Goal: Task Accomplishment & Management: Use online tool/utility

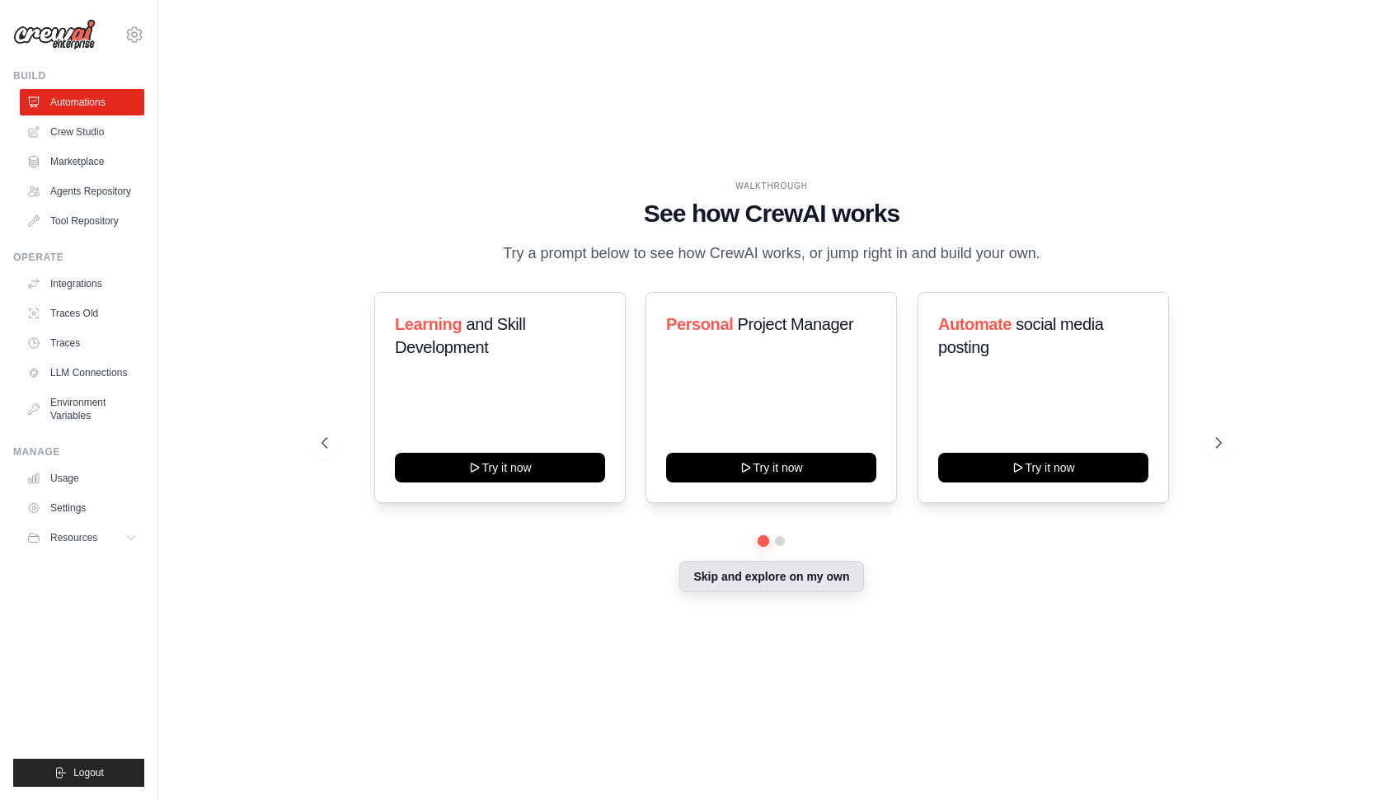
click at [790, 579] on button "Skip and explore on my own" at bounding box center [771, 576] width 184 height 31
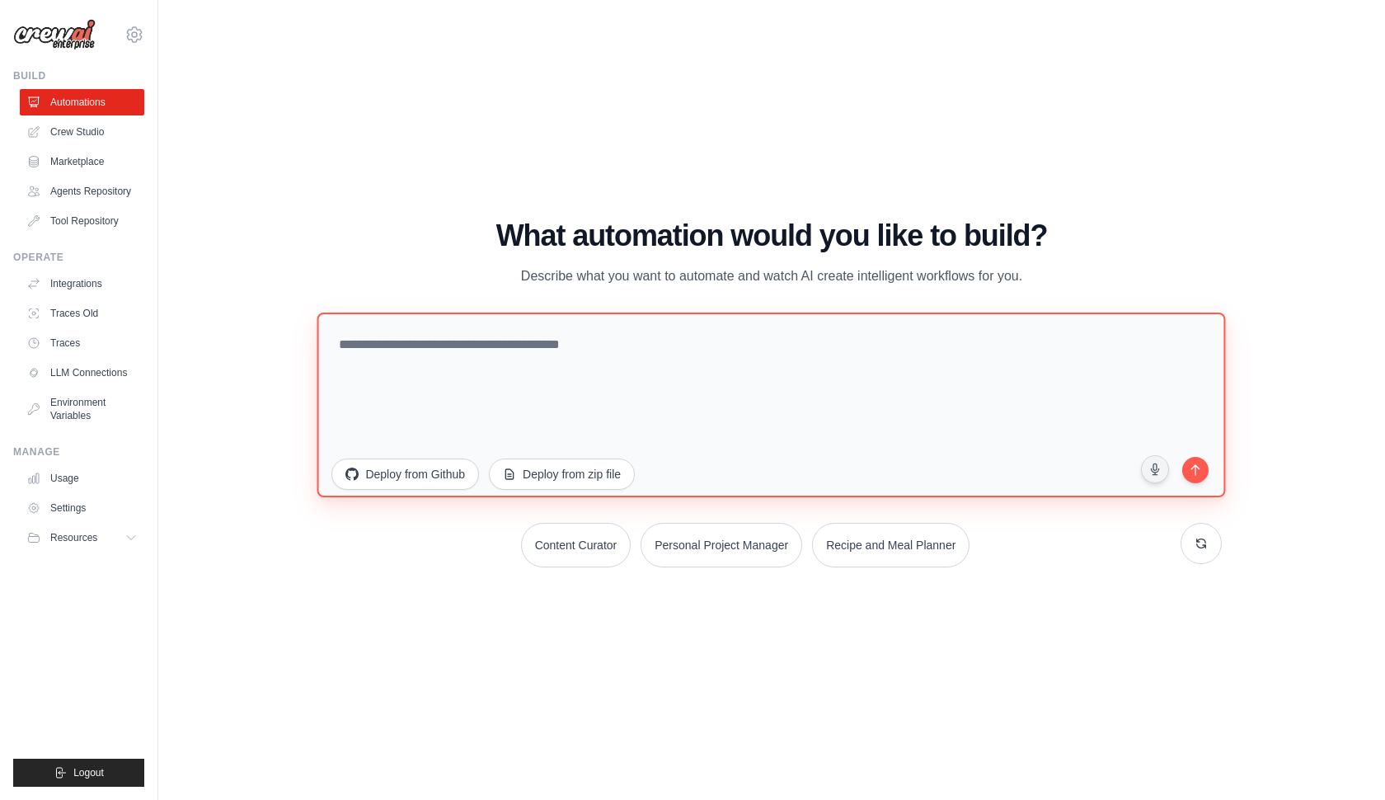
click at [464, 352] on textarea at bounding box center [771, 405] width 909 height 185
paste textarea "**********"
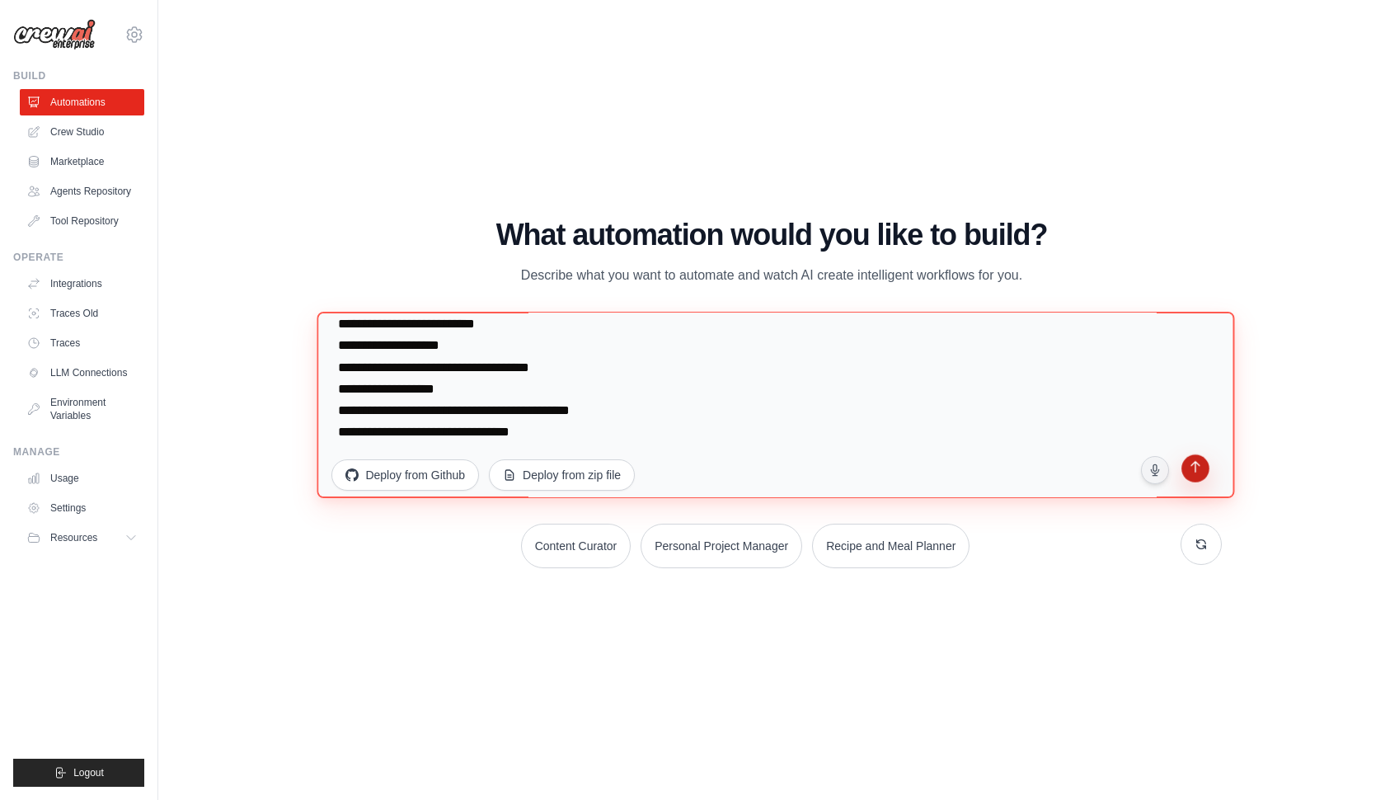
type textarea "**********"
click at [1197, 464] on icon "submit" at bounding box center [1195, 469] width 16 height 16
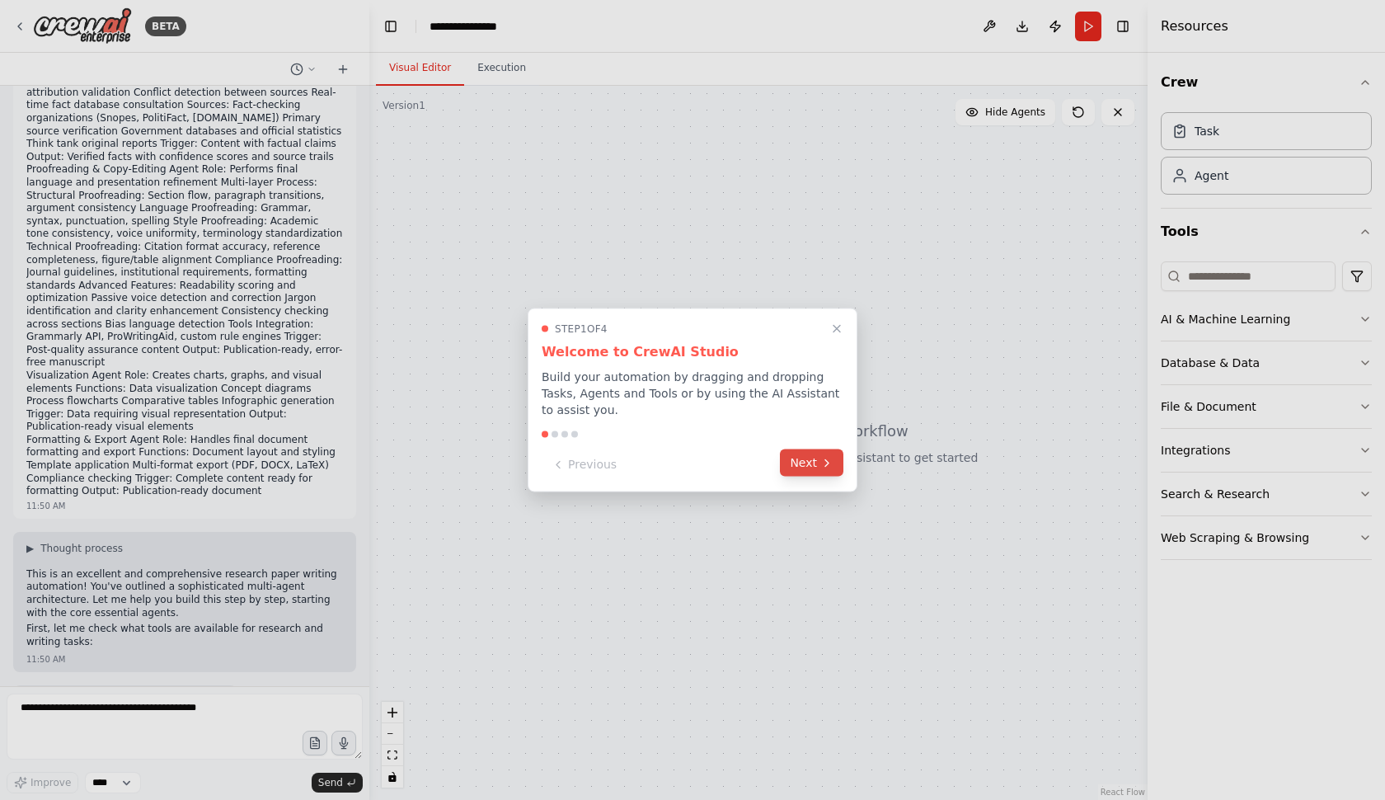
scroll to position [839, 0]
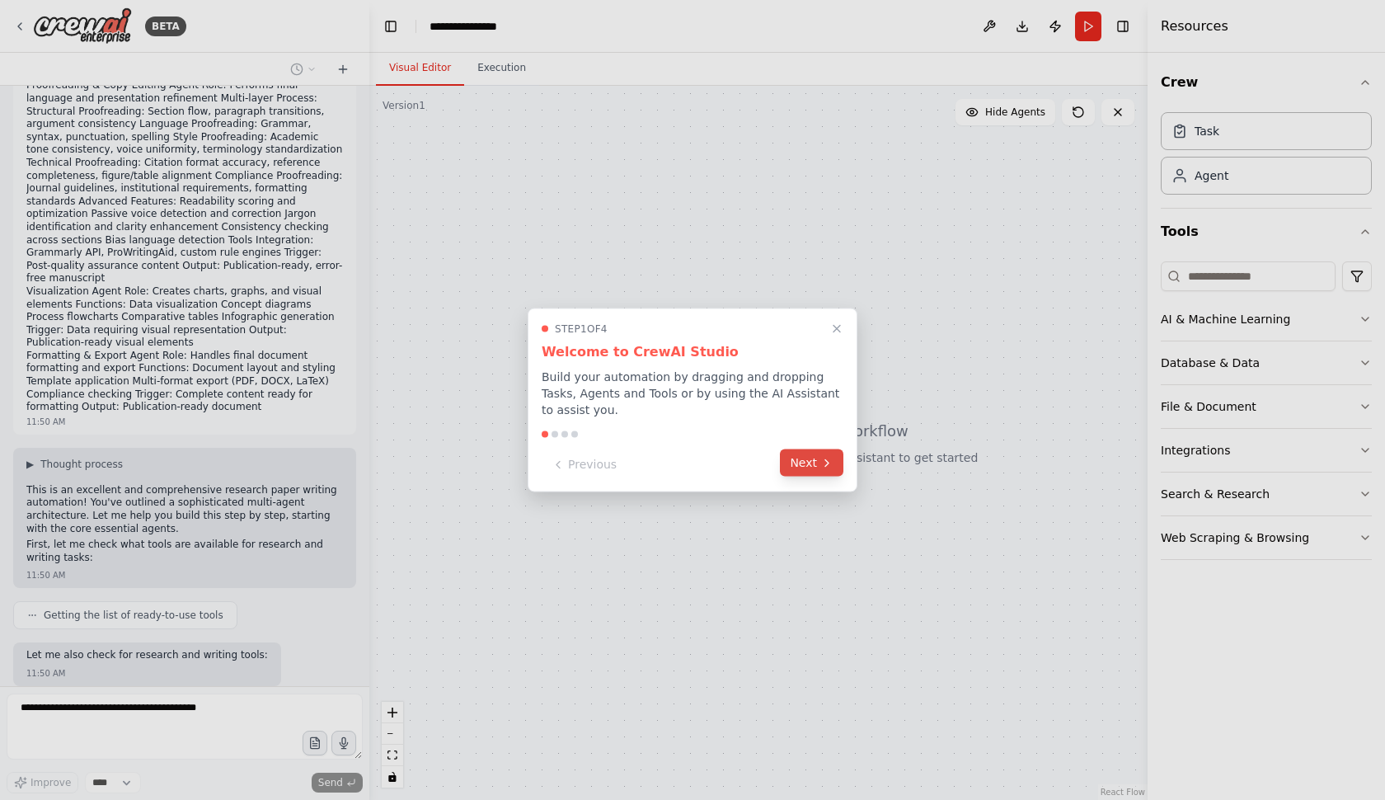
click at [813, 466] on button "Next" at bounding box center [811, 462] width 63 height 27
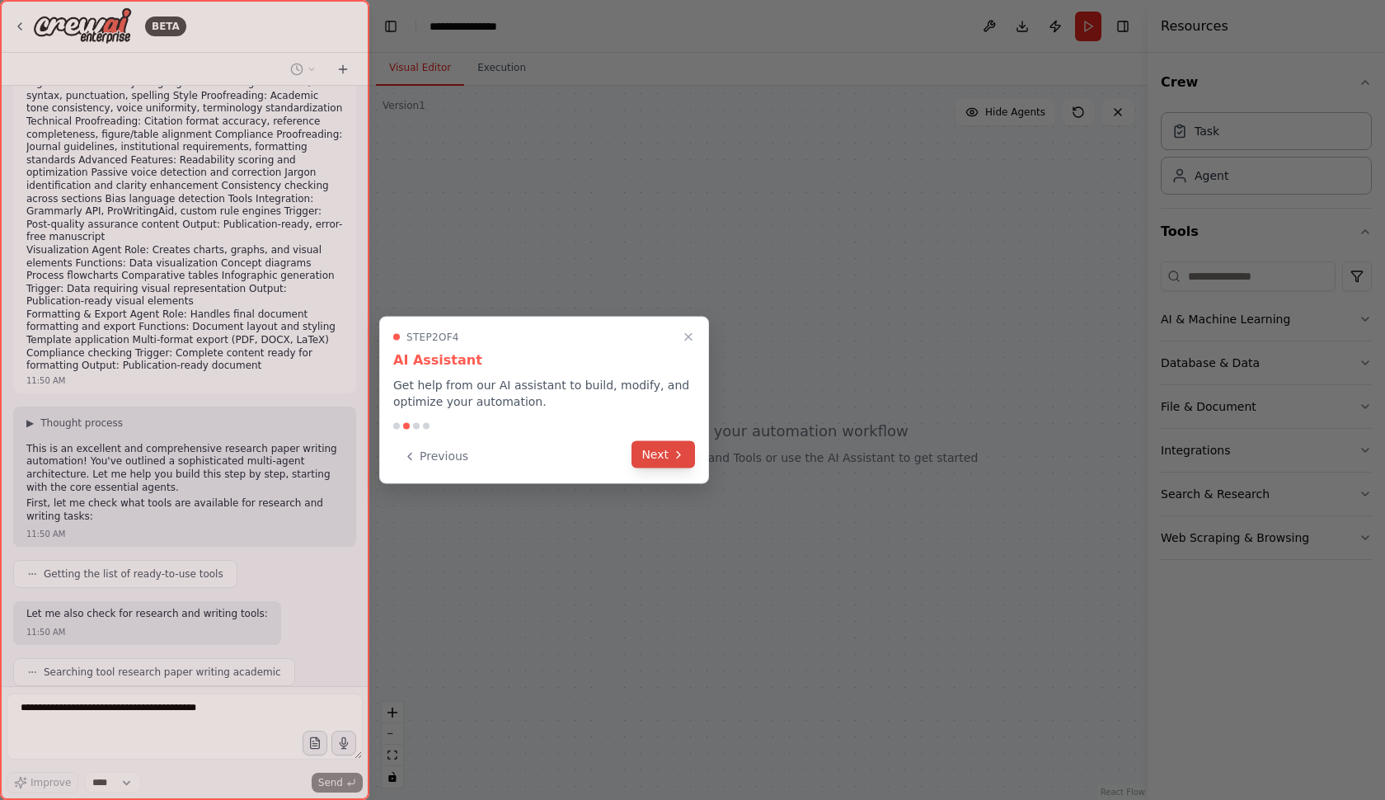
scroll to position [922, 0]
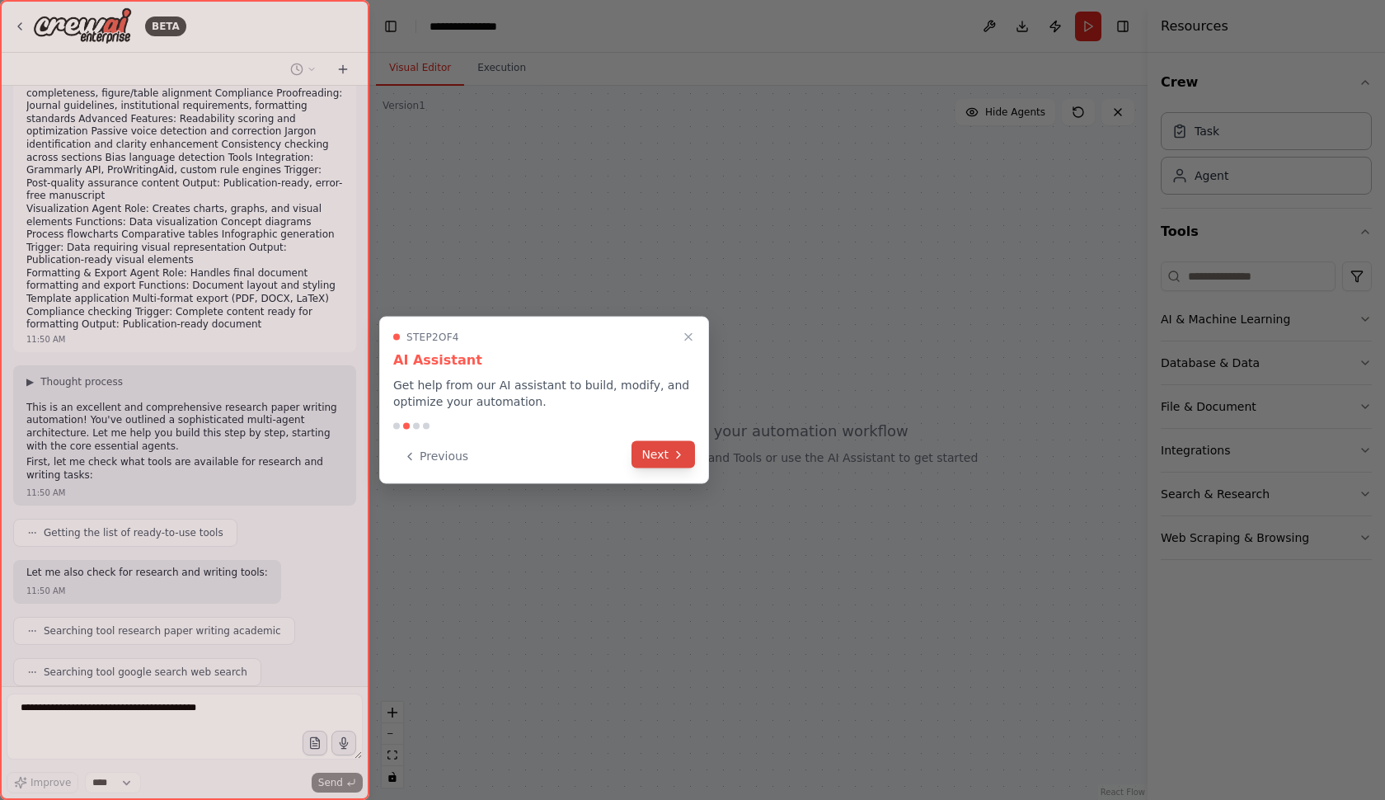
click at [668, 452] on button "Next" at bounding box center [663, 454] width 63 height 27
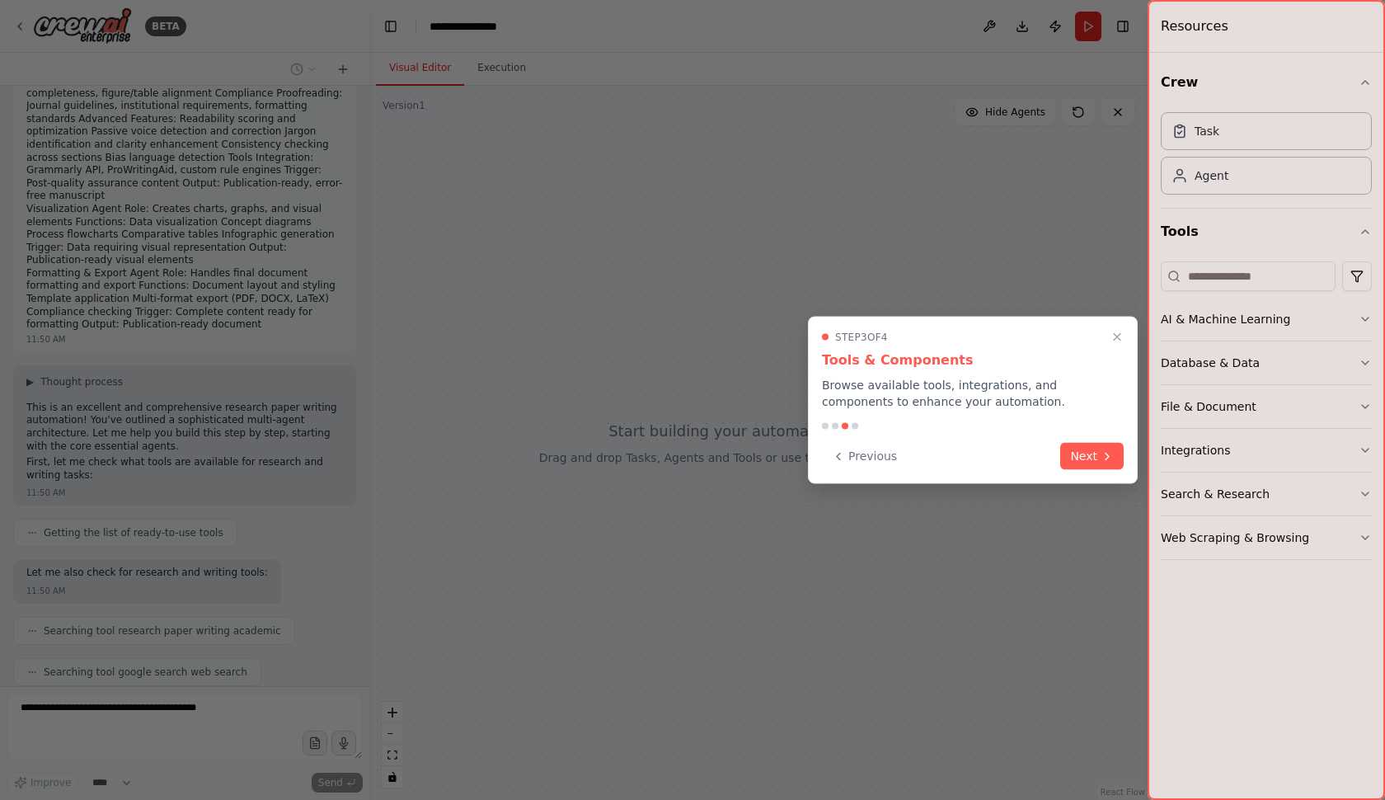
scroll to position [1019, 0]
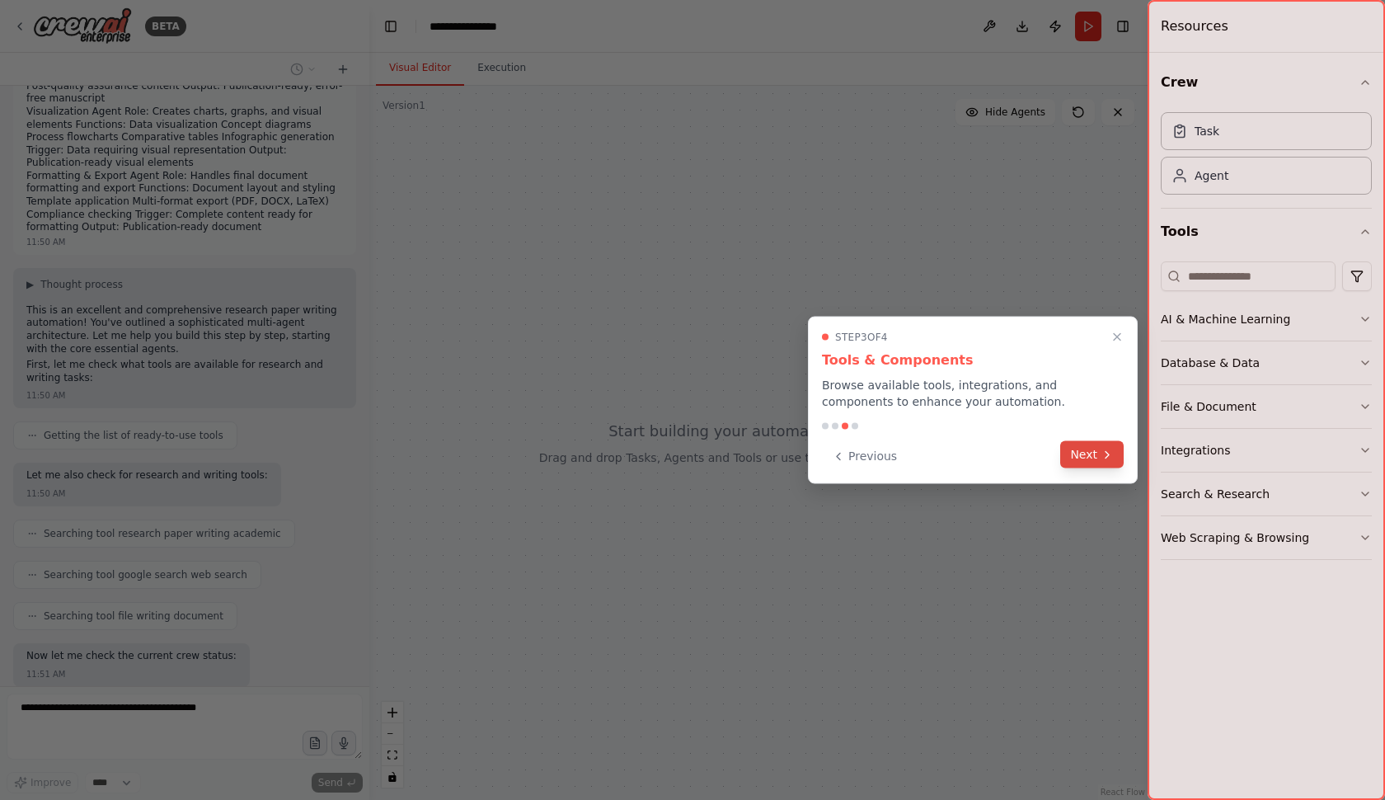
click at [1086, 454] on button "Next" at bounding box center [1091, 454] width 63 height 27
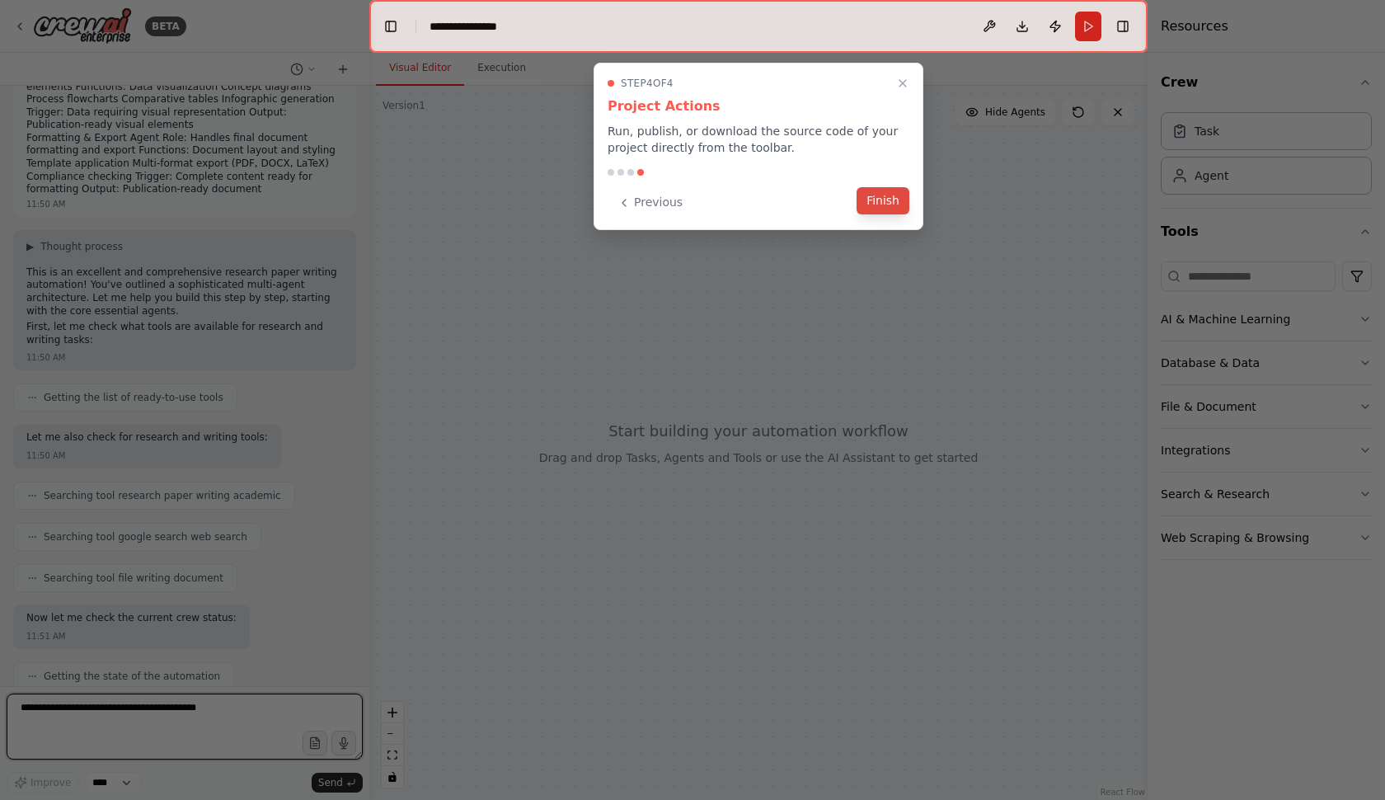
scroll to position [1070, 0]
click at [872, 198] on button "Finish" at bounding box center [883, 200] width 53 height 27
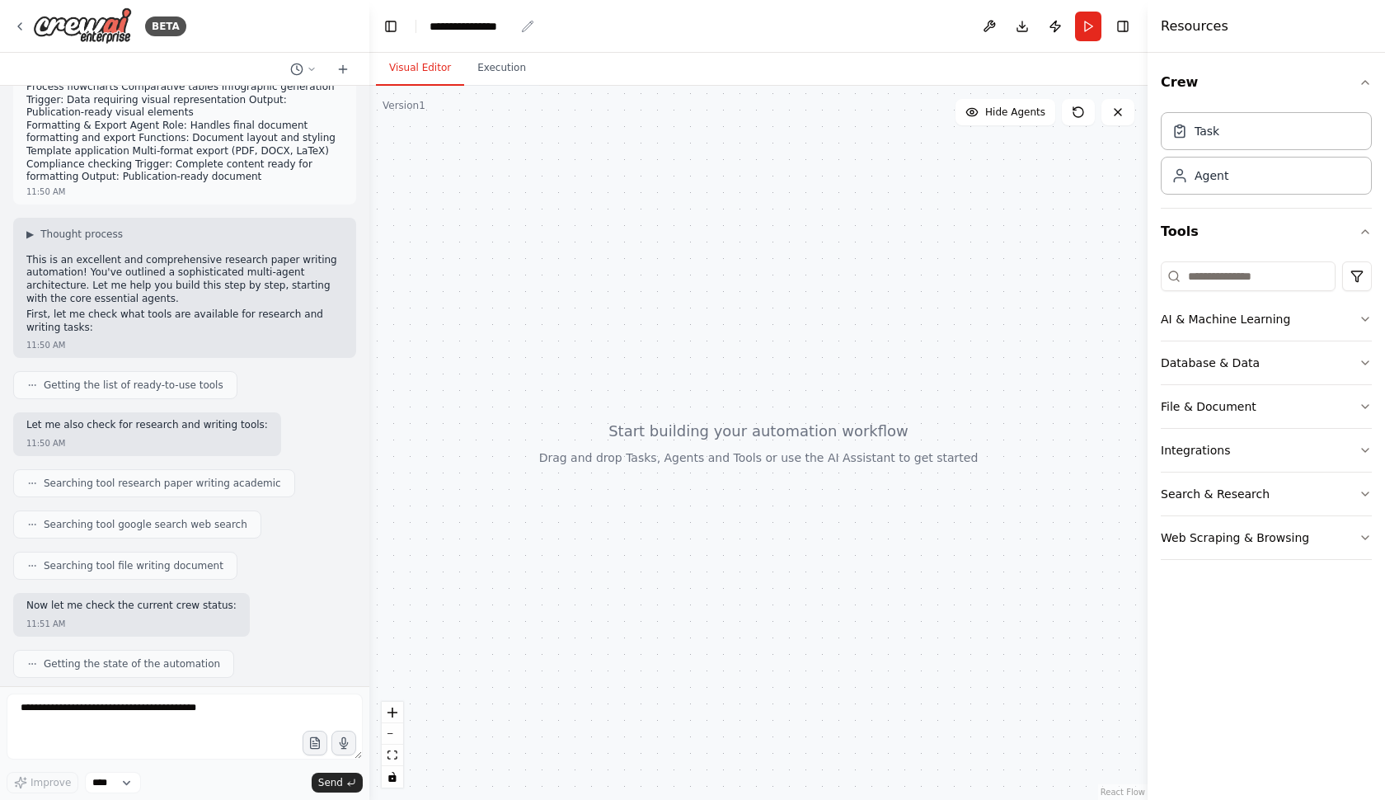
click at [501, 22] on div "**********" at bounding box center [472, 26] width 85 height 16
click at [524, 21] on div "**********" at bounding box center [492, 26] width 124 height 16
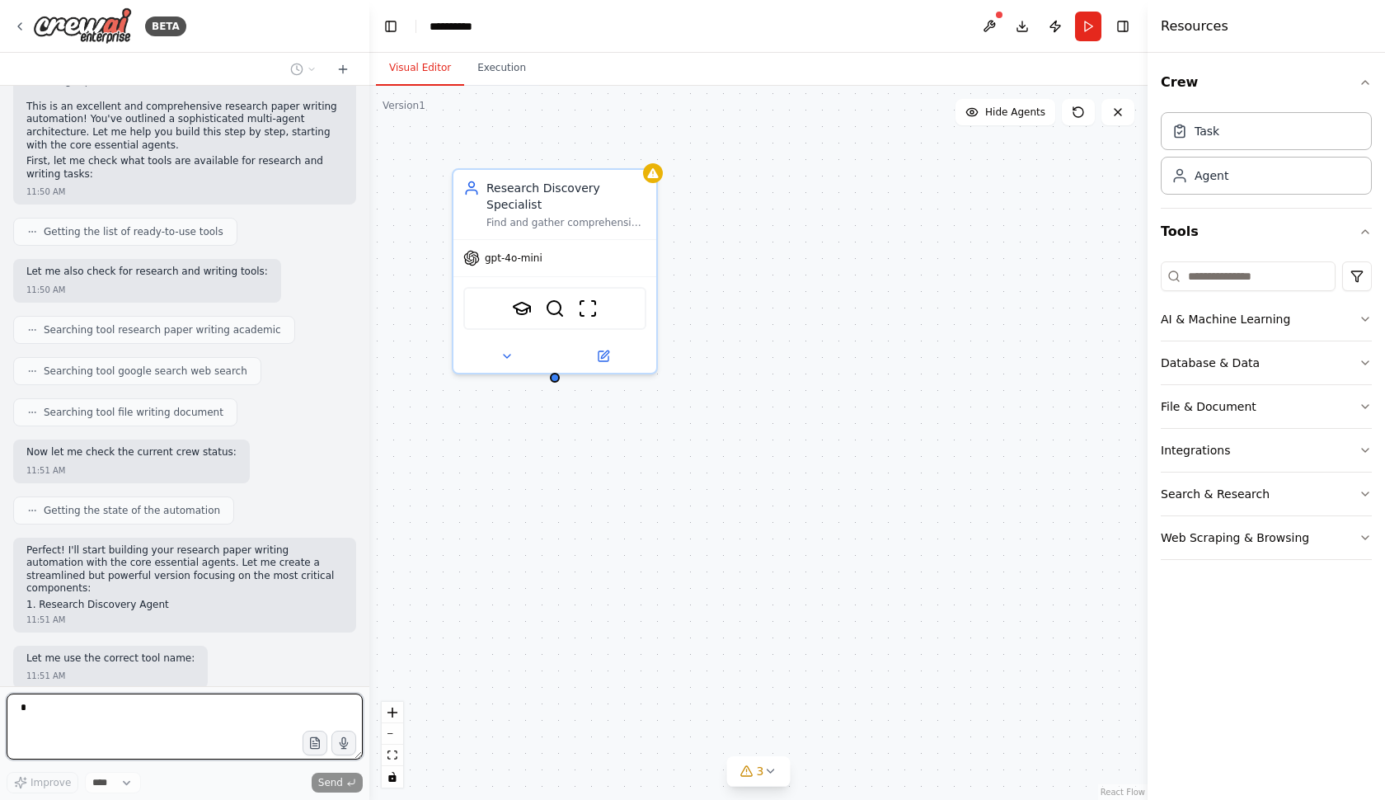
scroll to position [1233, 0]
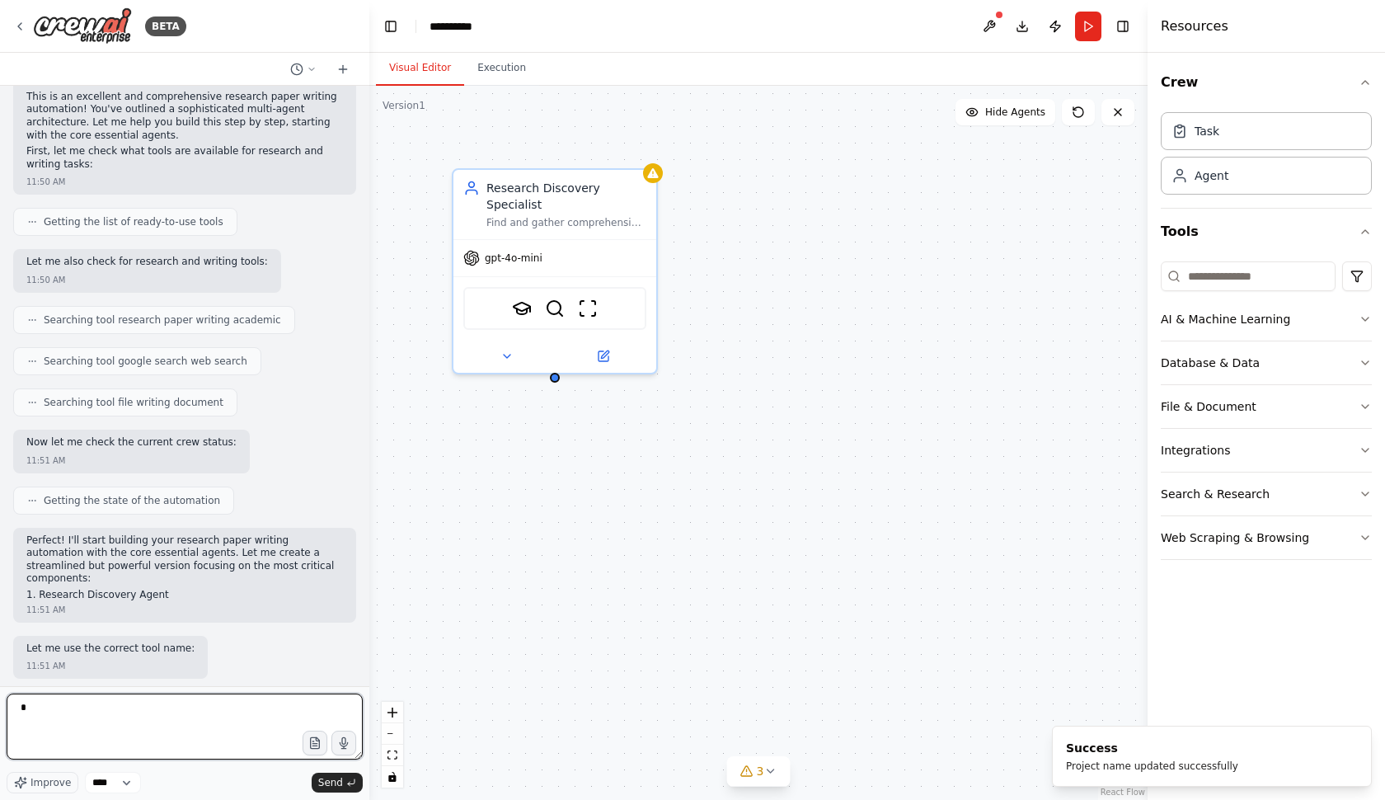
type textarea "*"
drag, startPoint x: 439, startPoint y: 2, endPoint x: 482, endPoint y: 25, distance: 49.0
click at [482, 25] on div "**********" at bounding box center [458, 26] width 57 height 16
click at [493, 26] on div "**********" at bounding box center [492, 26] width 124 height 16
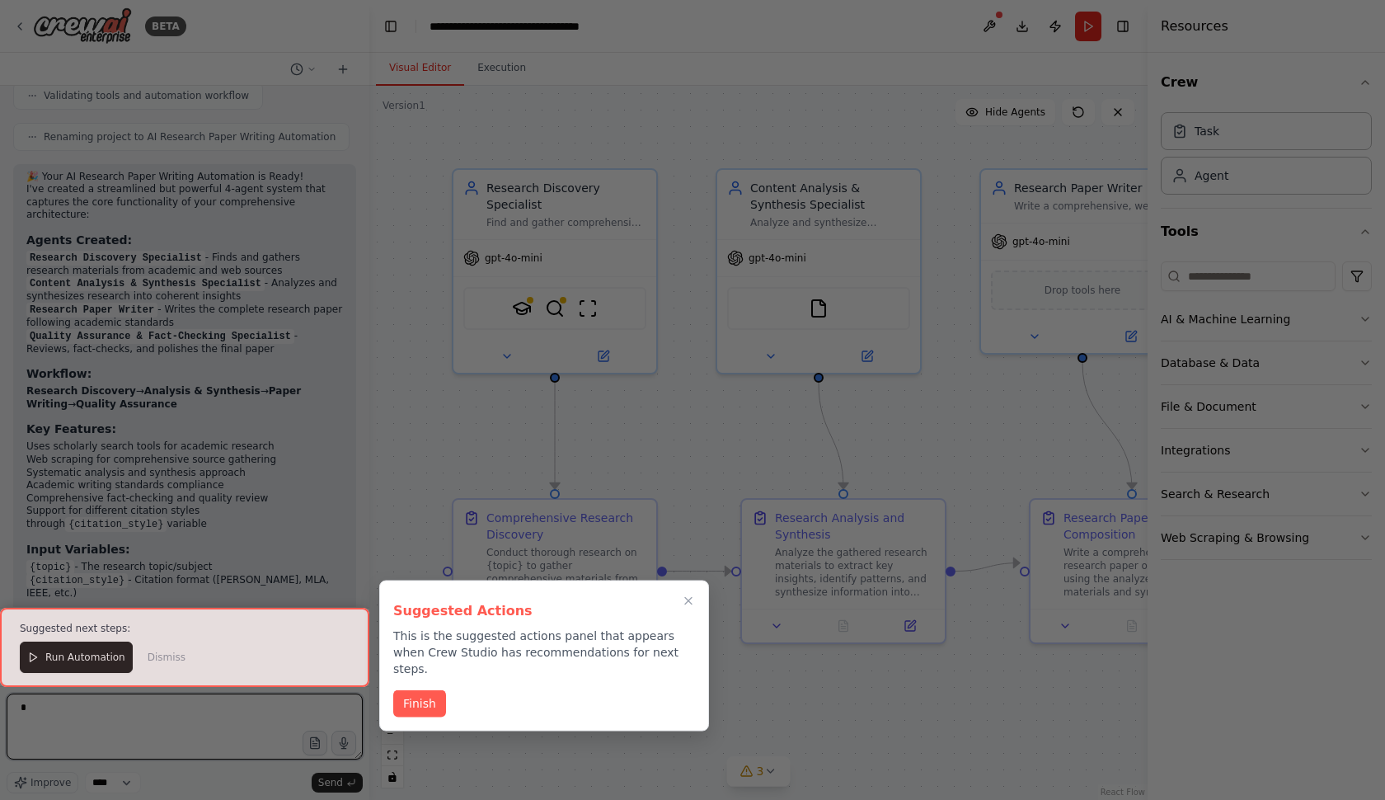
scroll to position [2671, 0]
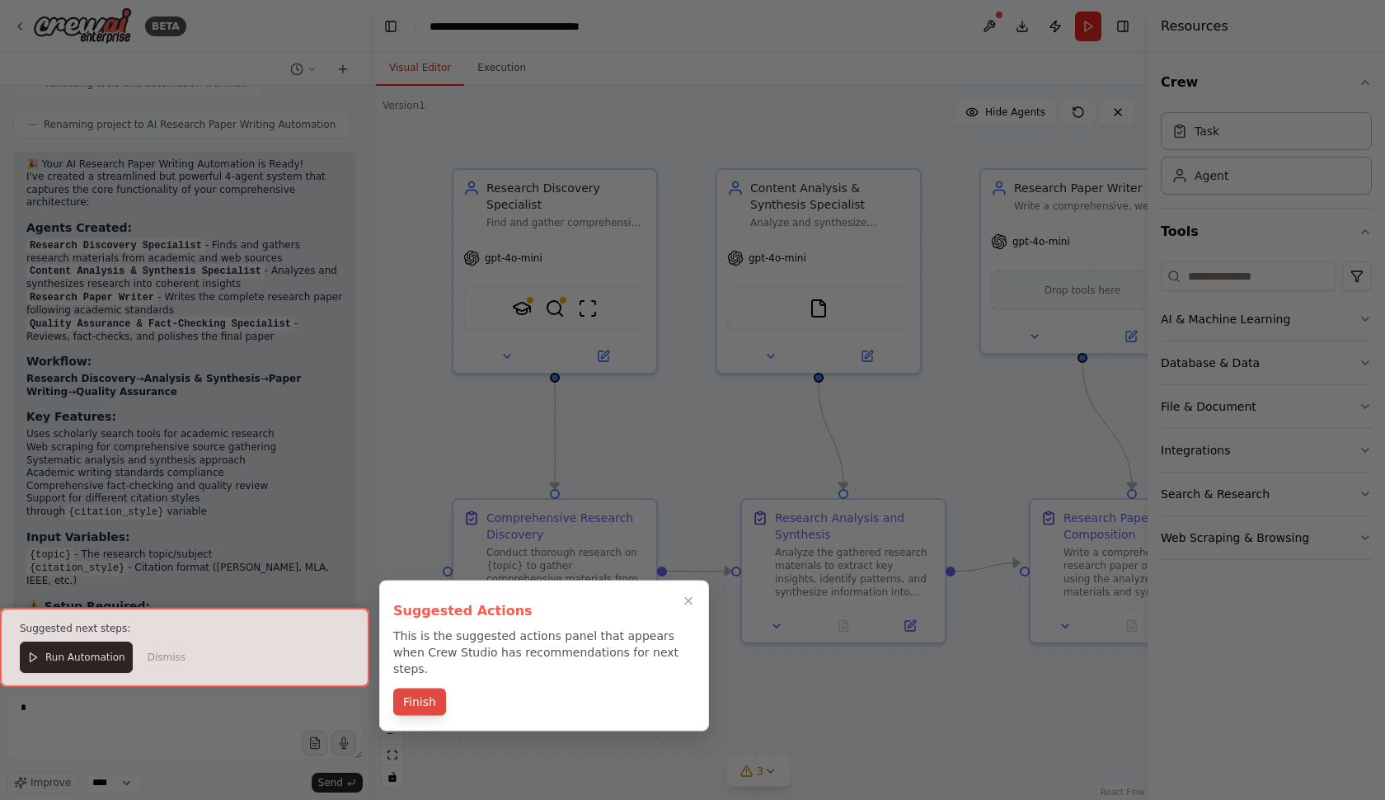
click at [422, 689] on button "Finish" at bounding box center [419, 702] width 53 height 27
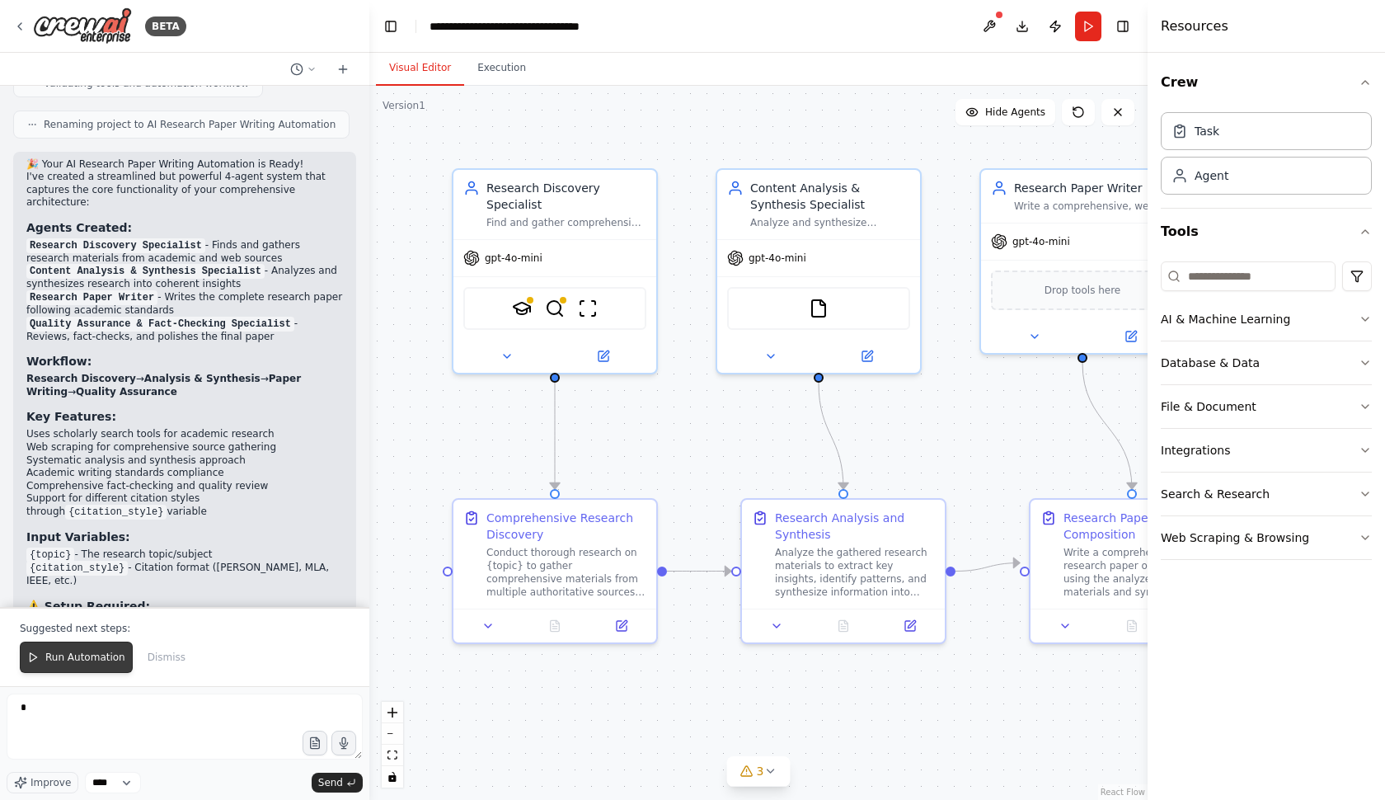
click at [53, 654] on span "Run Automation" at bounding box center [85, 657] width 80 height 13
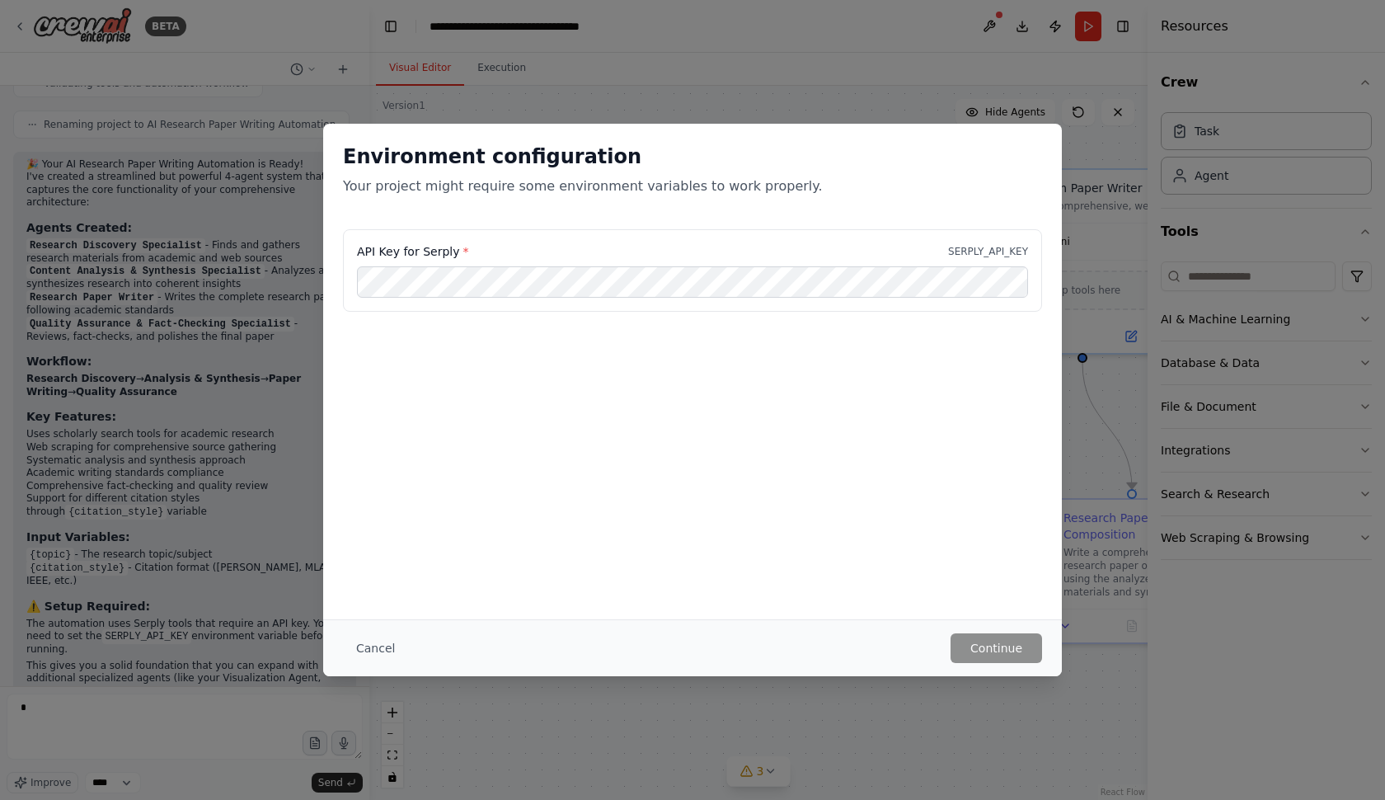
click at [996, 244] on div "API Key for Serply * SERPLY_API_KEY" at bounding box center [692, 251] width 671 height 16
drag, startPoint x: 469, startPoint y: 247, endPoint x: 342, endPoint y: 245, distance: 127.0
click at [342, 245] on div "API Key for Serply * SERPLY_API_KEY" at bounding box center [692, 280] width 739 height 102
copy label "API Key for Serply *"
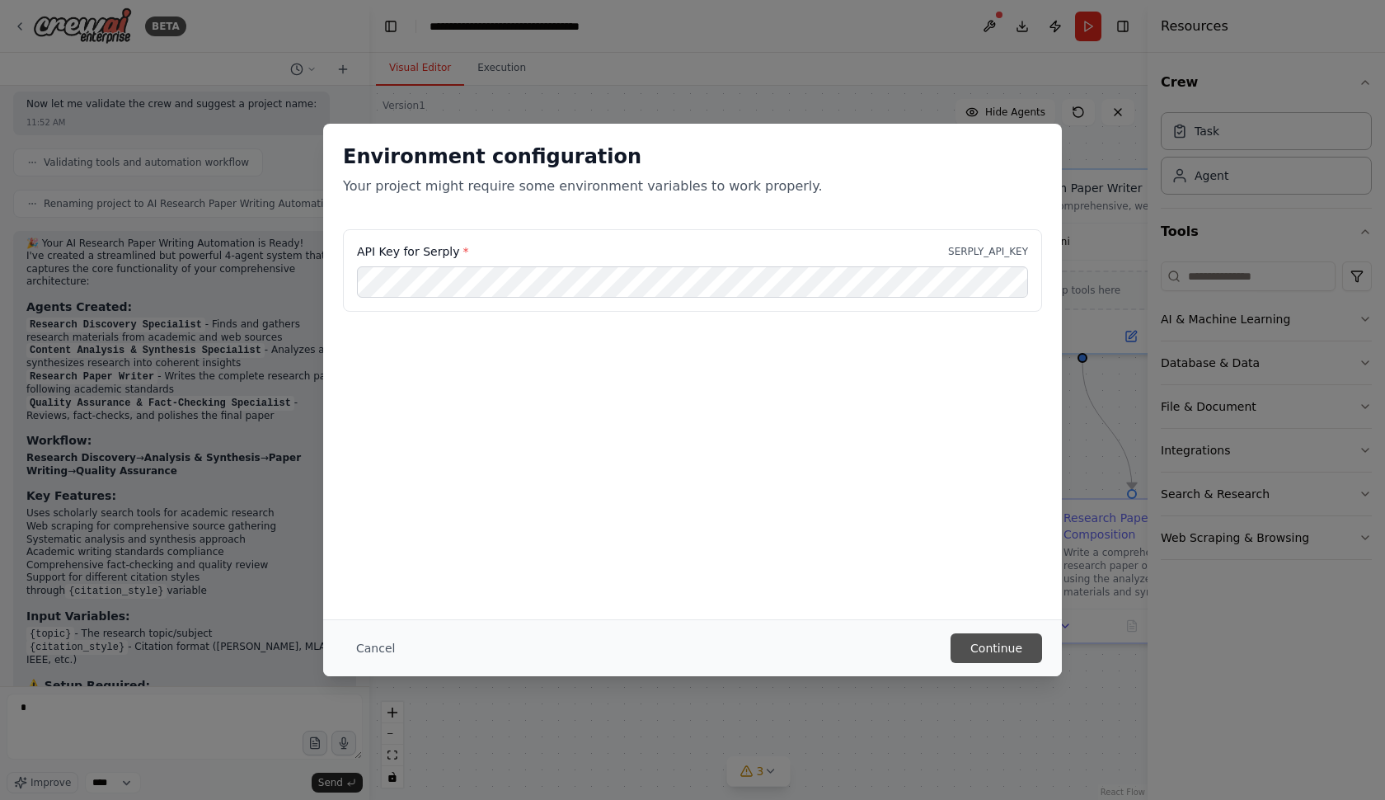
click at [990, 652] on button "Continue" at bounding box center [997, 648] width 92 height 30
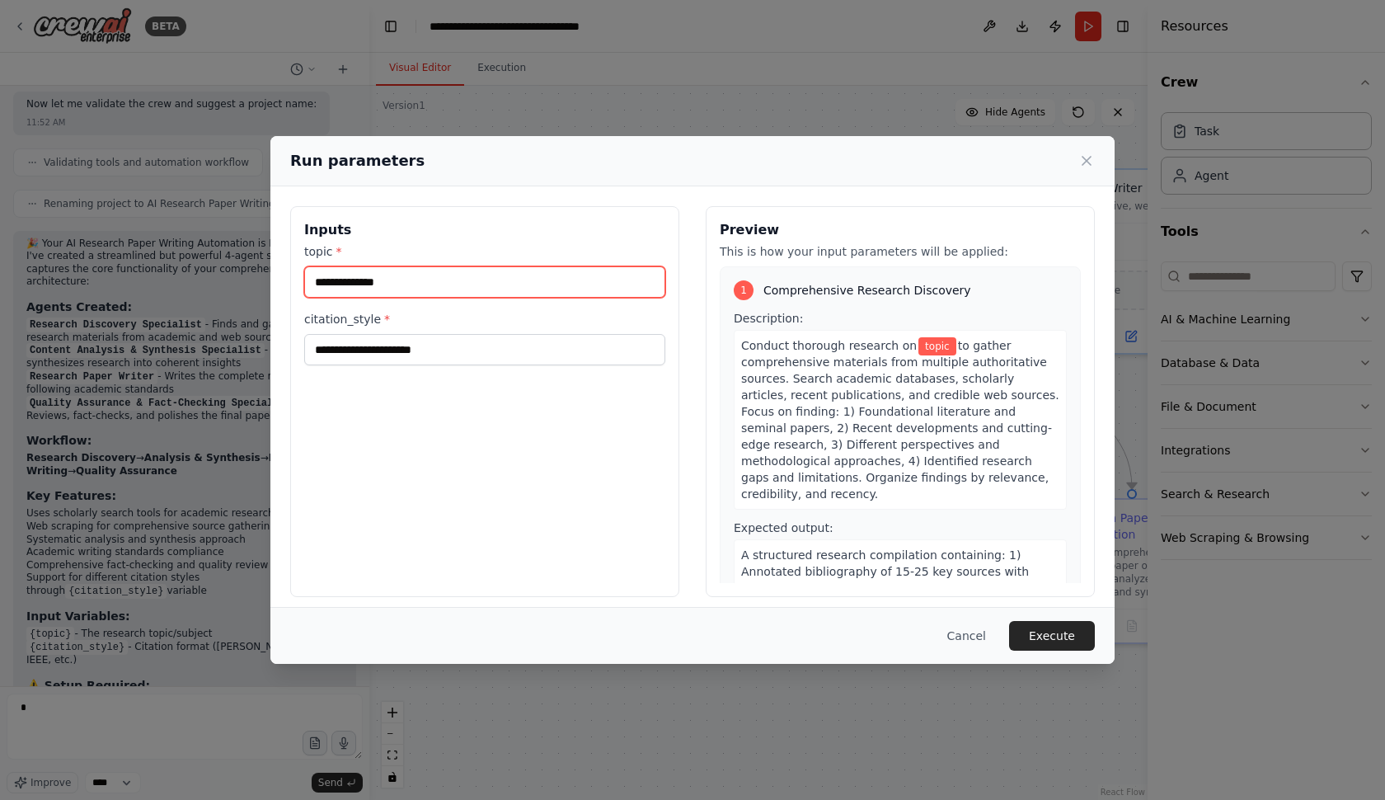
click at [420, 292] on input "topic *" at bounding box center [484, 281] width 361 height 31
paste input "**********"
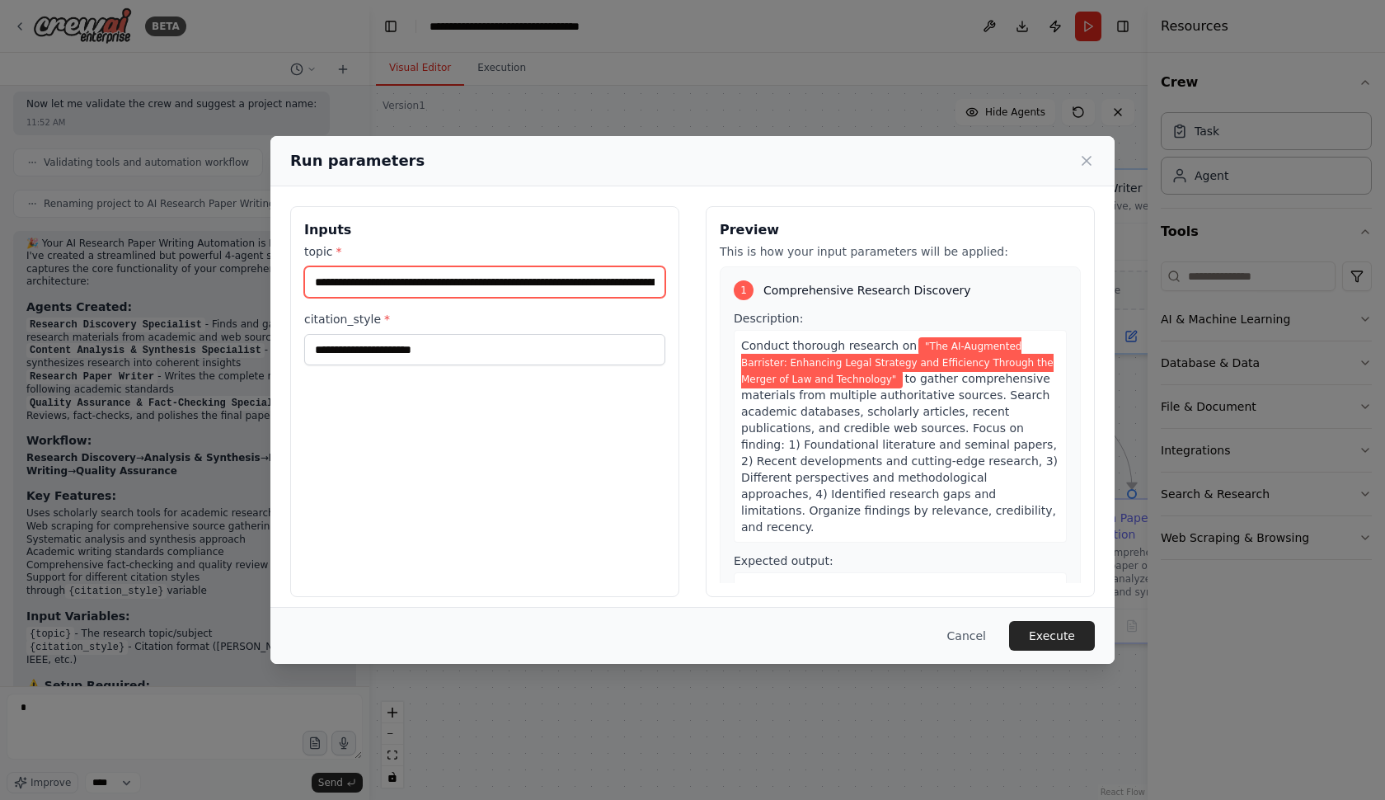
type input "**********"
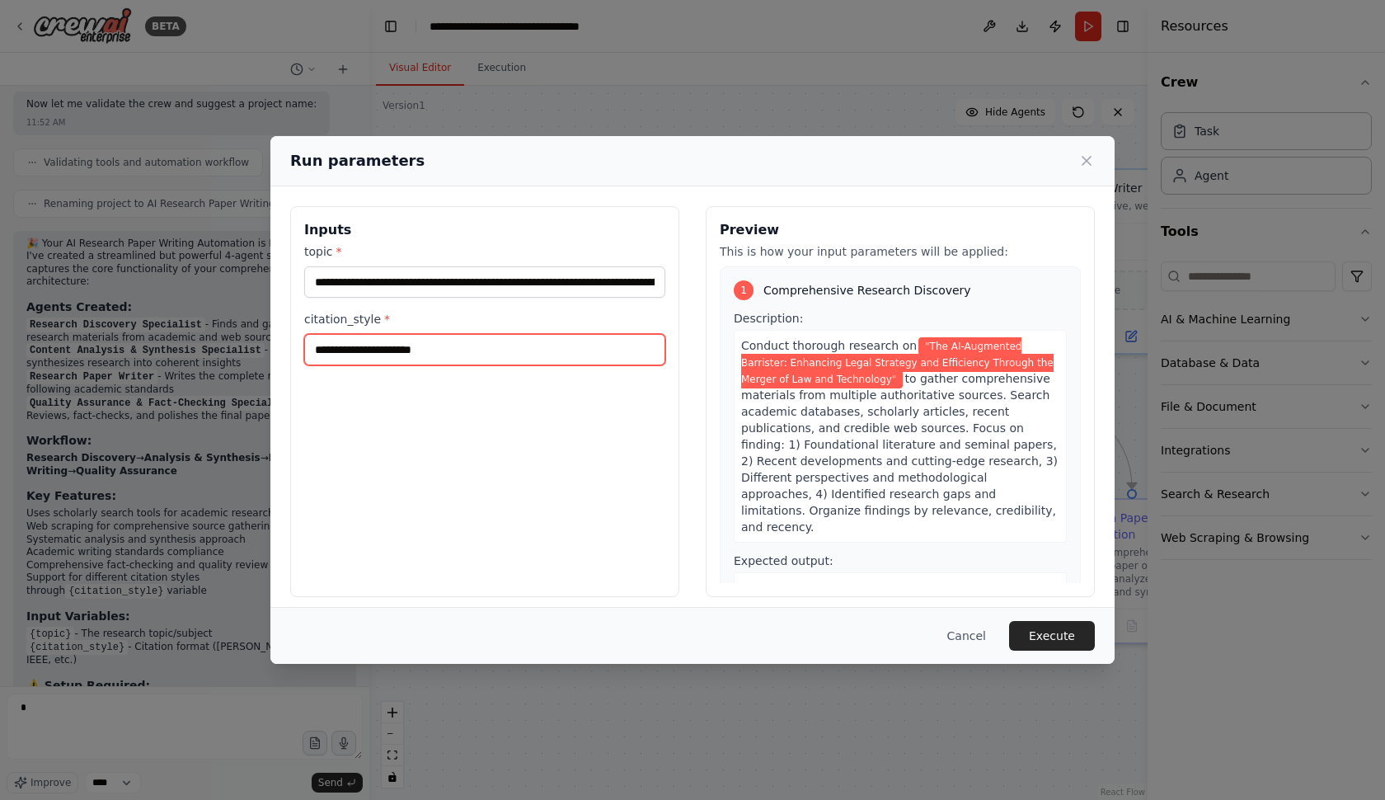
click at [356, 353] on input "citation_style *" at bounding box center [484, 349] width 361 height 31
type input "*"
paste input "**********"
type input "**********"
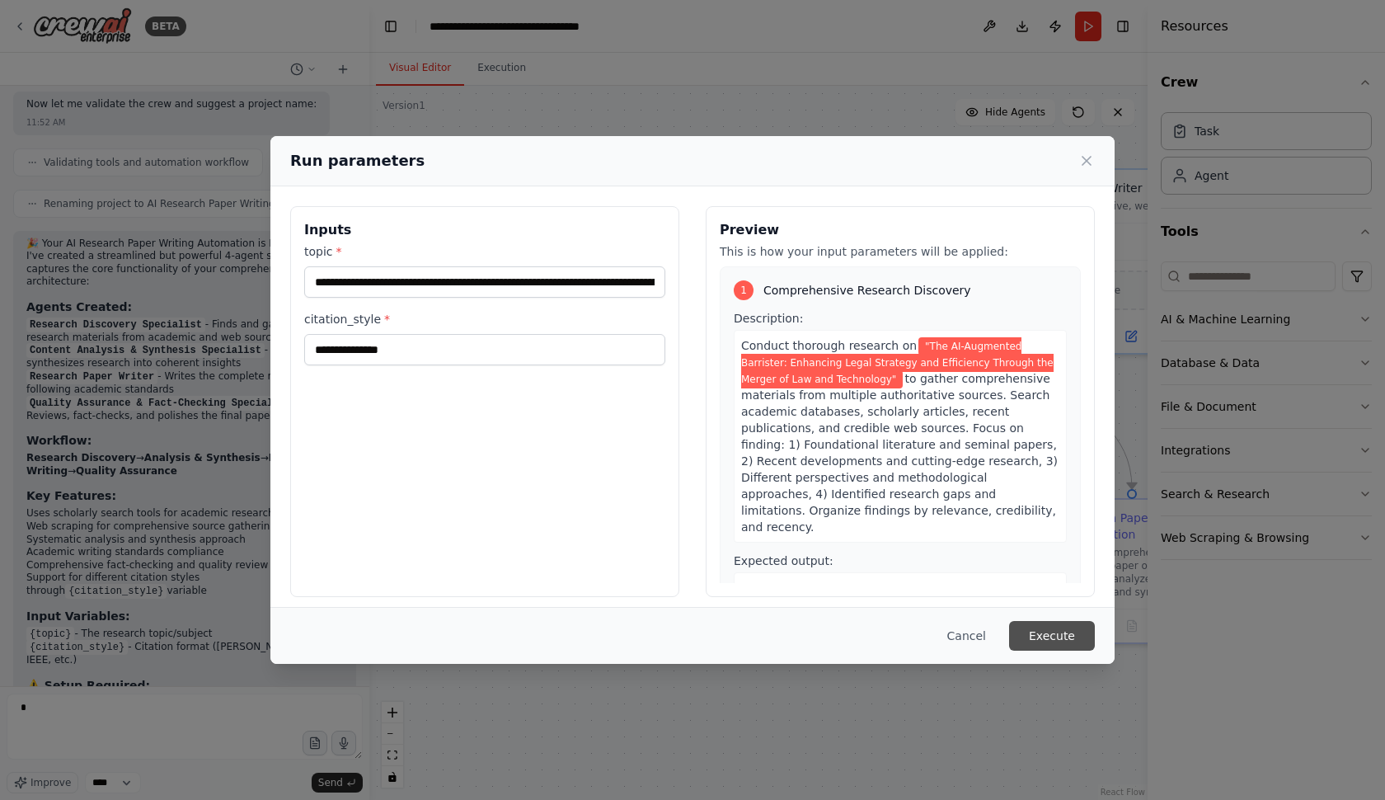
click at [1046, 642] on button "Execute" at bounding box center [1052, 636] width 86 height 30
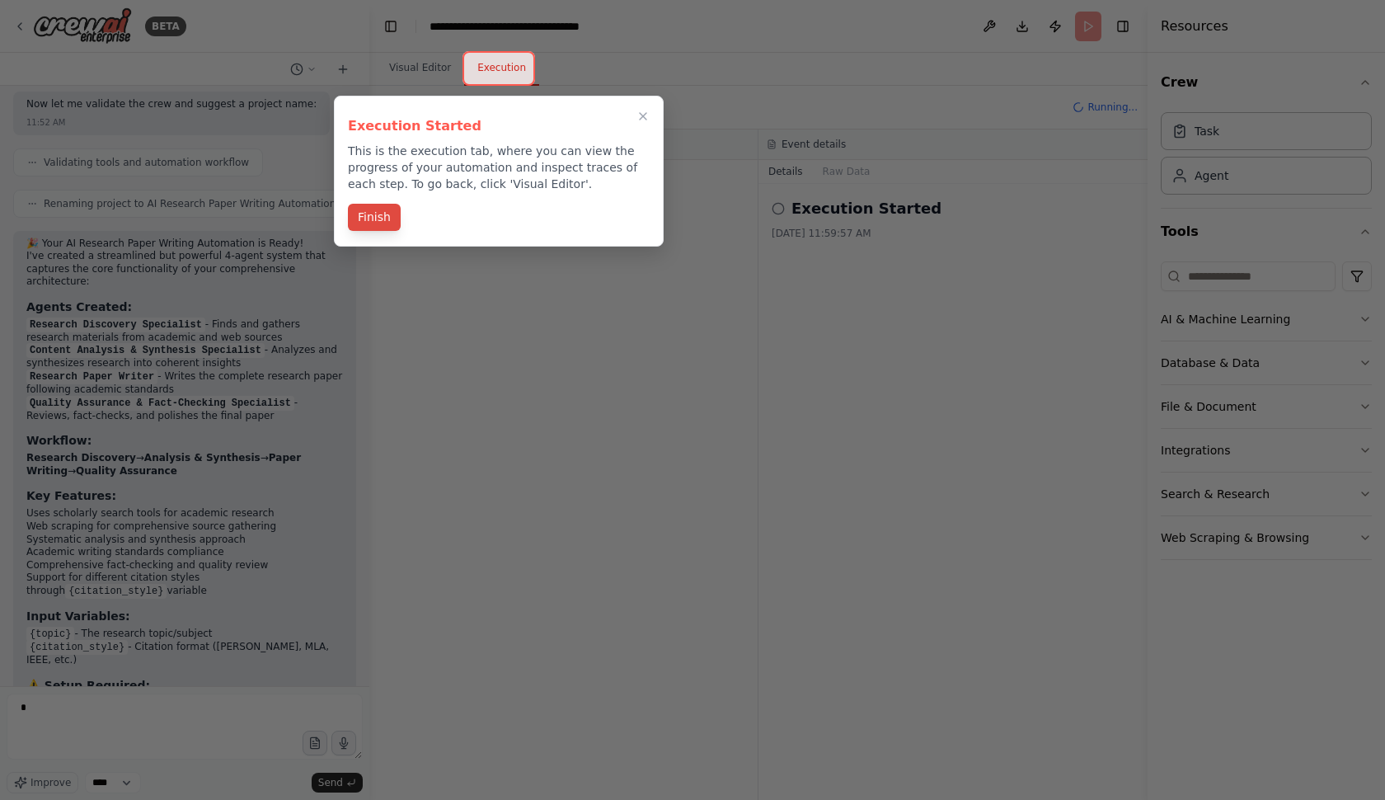
click at [378, 215] on button "Finish" at bounding box center [374, 217] width 53 height 27
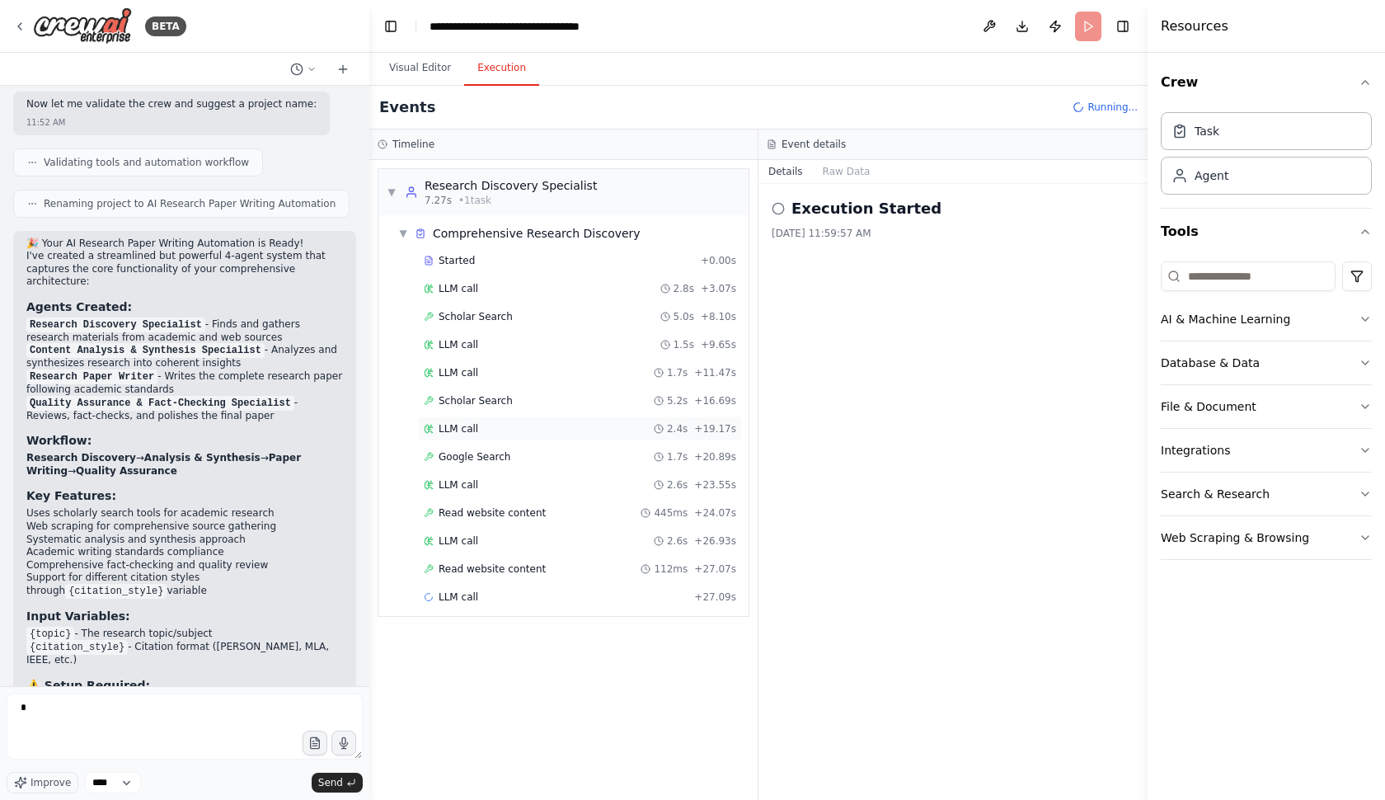
scroll to position [0, 0]
click at [1261, 176] on div "Agent" at bounding box center [1266, 175] width 211 height 38
click at [1364, 87] on icon "button" at bounding box center [1365, 82] width 13 height 13
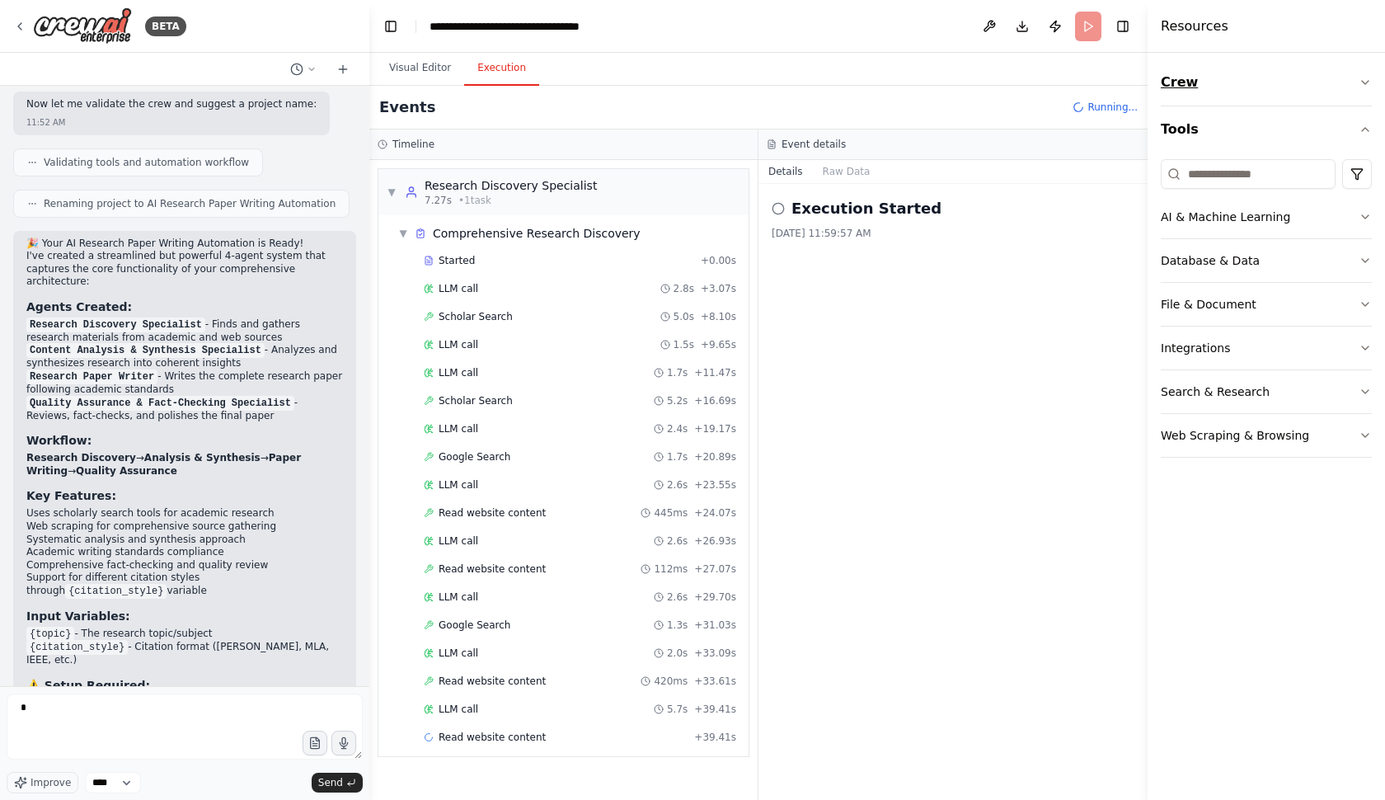
click at [1364, 87] on icon "button" at bounding box center [1365, 82] width 13 height 13
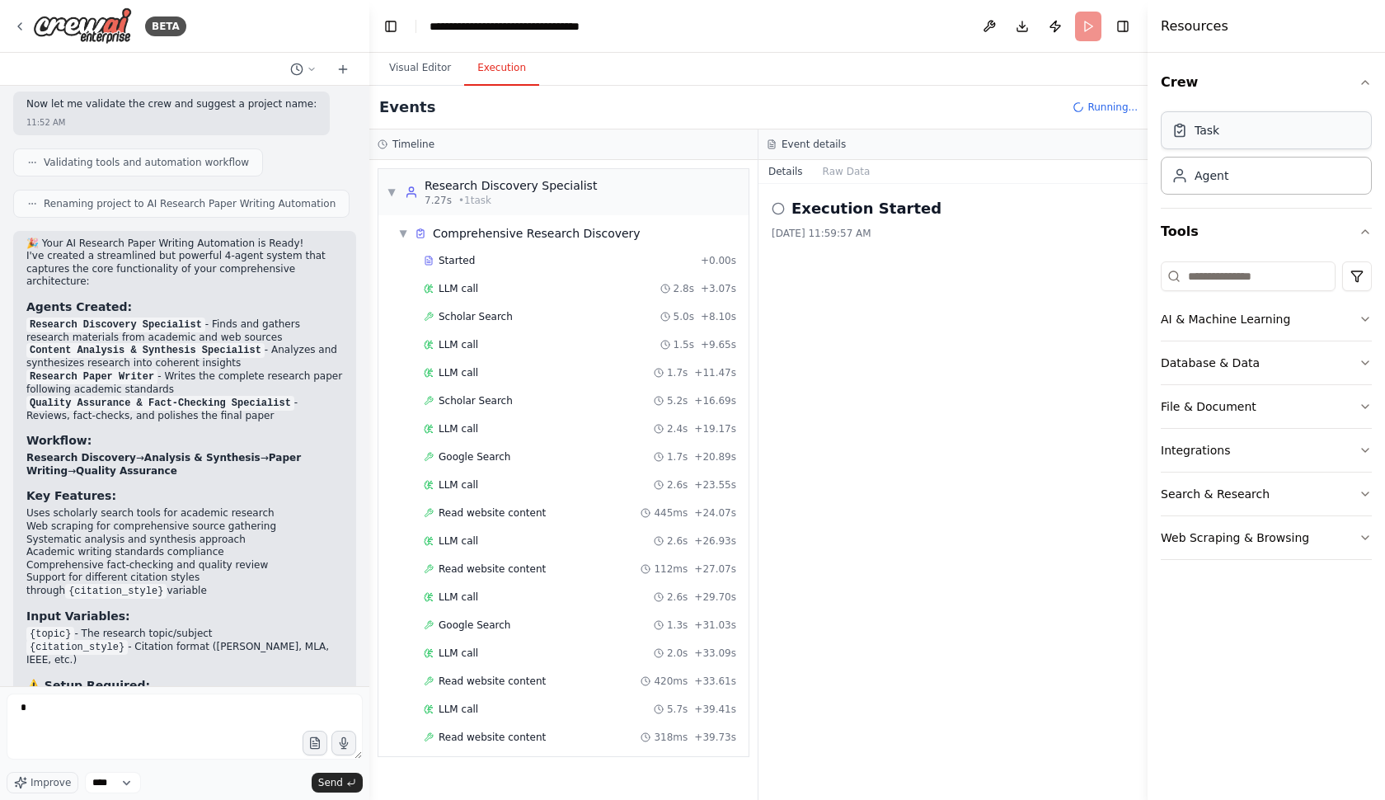
click at [1282, 129] on div "Task" at bounding box center [1266, 130] width 211 height 38
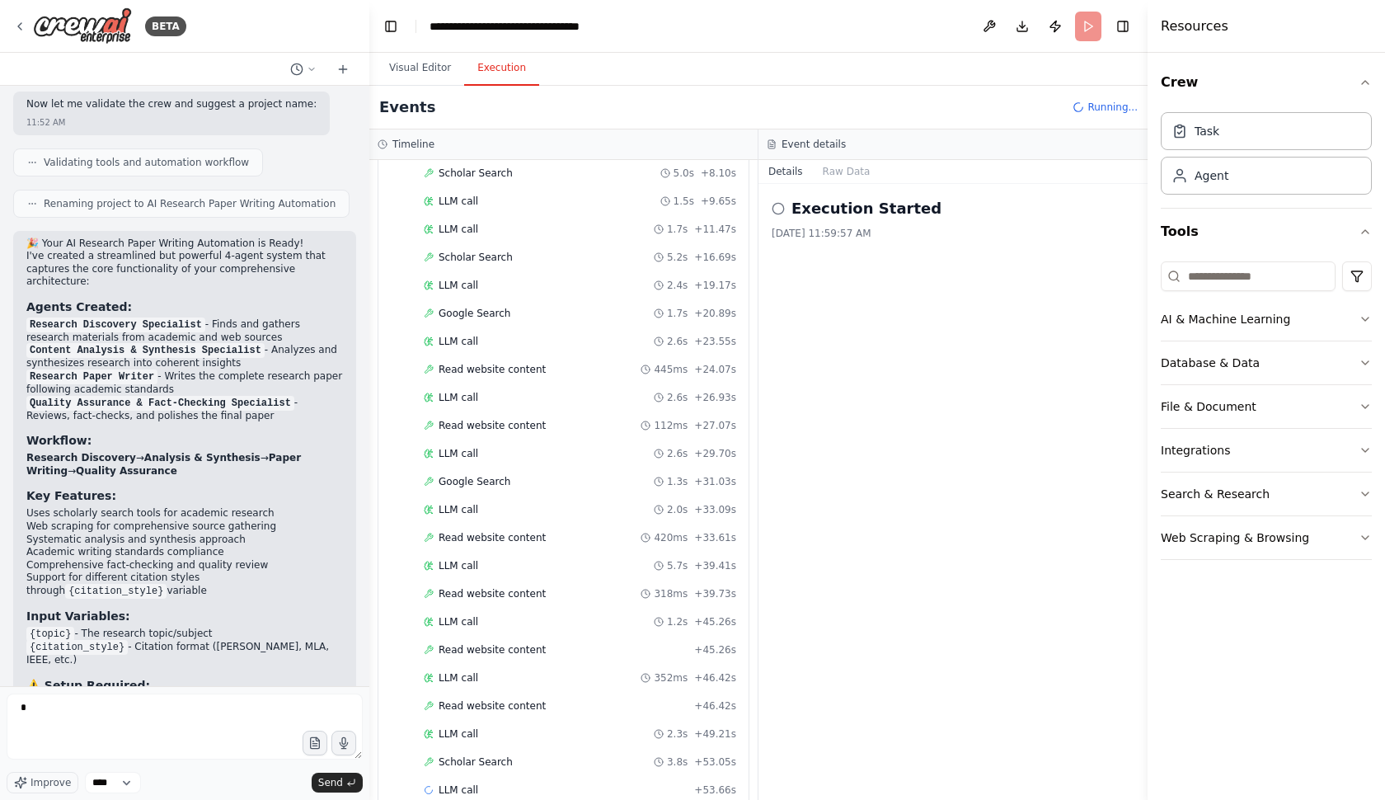
scroll to position [172, 0]
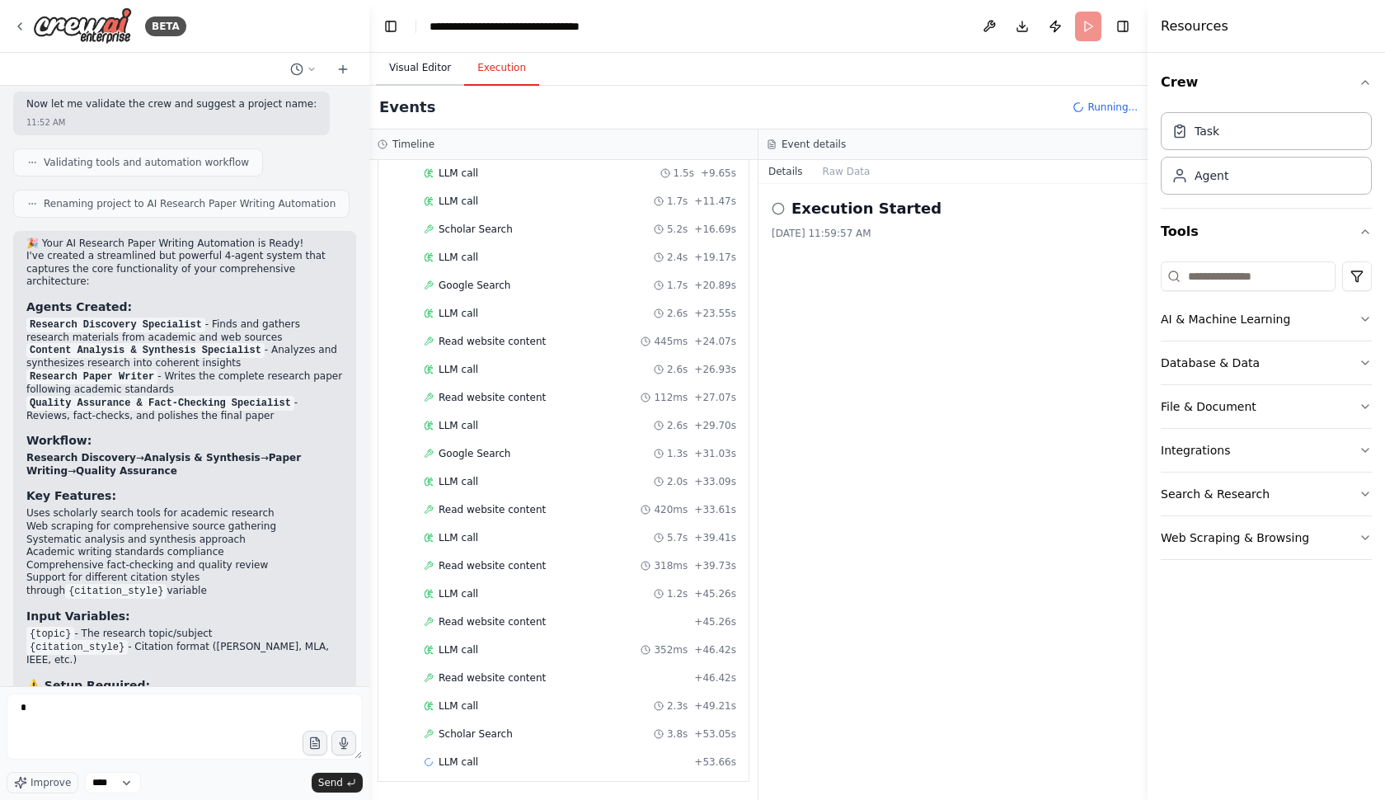
click at [411, 67] on button "Visual Editor" at bounding box center [420, 68] width 88 height 35
click at [499, 72] on button "Execution" at bounding box center [501, 68] width 75 height 35
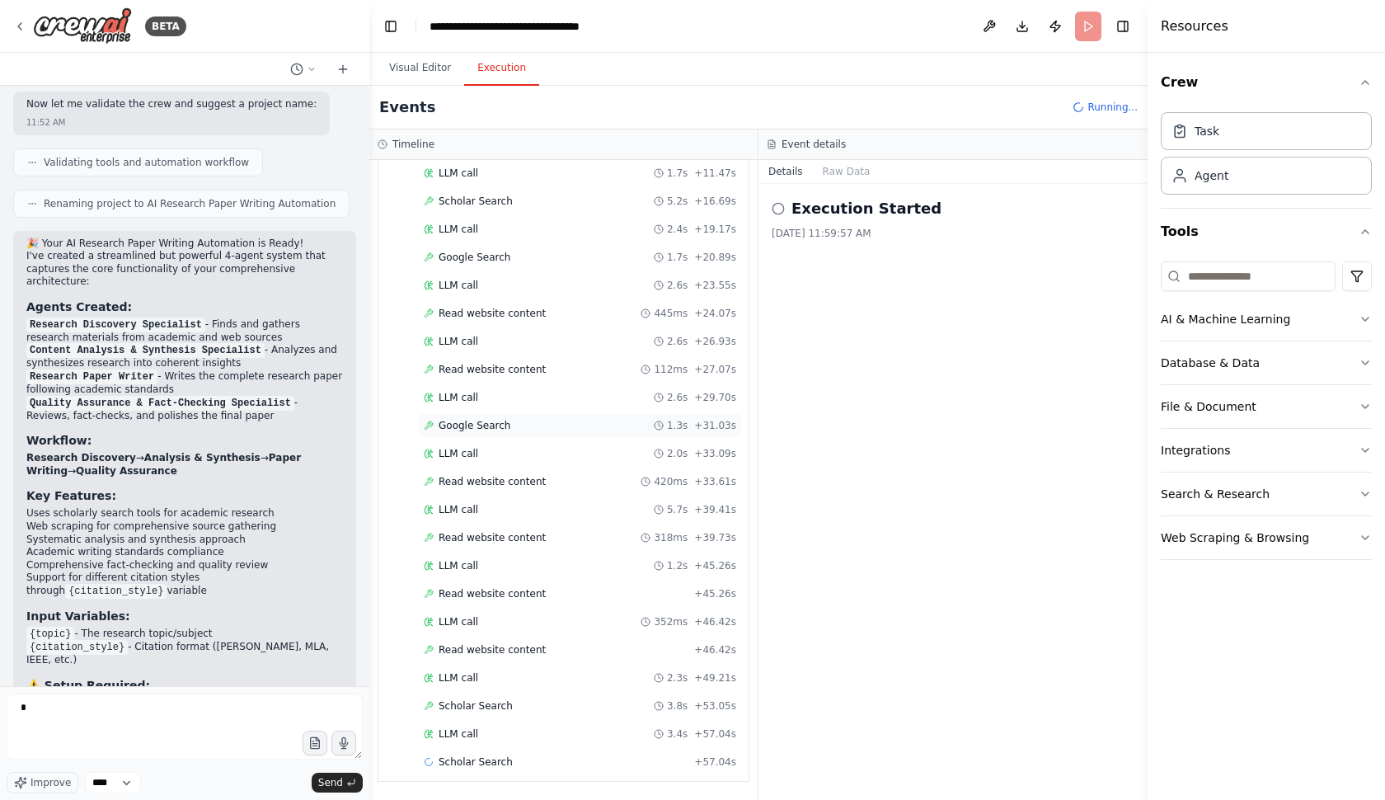
scroll to position [200, 0]
click at [846, 173] on button "Raw Data" at bounding box center [847, 171] width 68 height 23
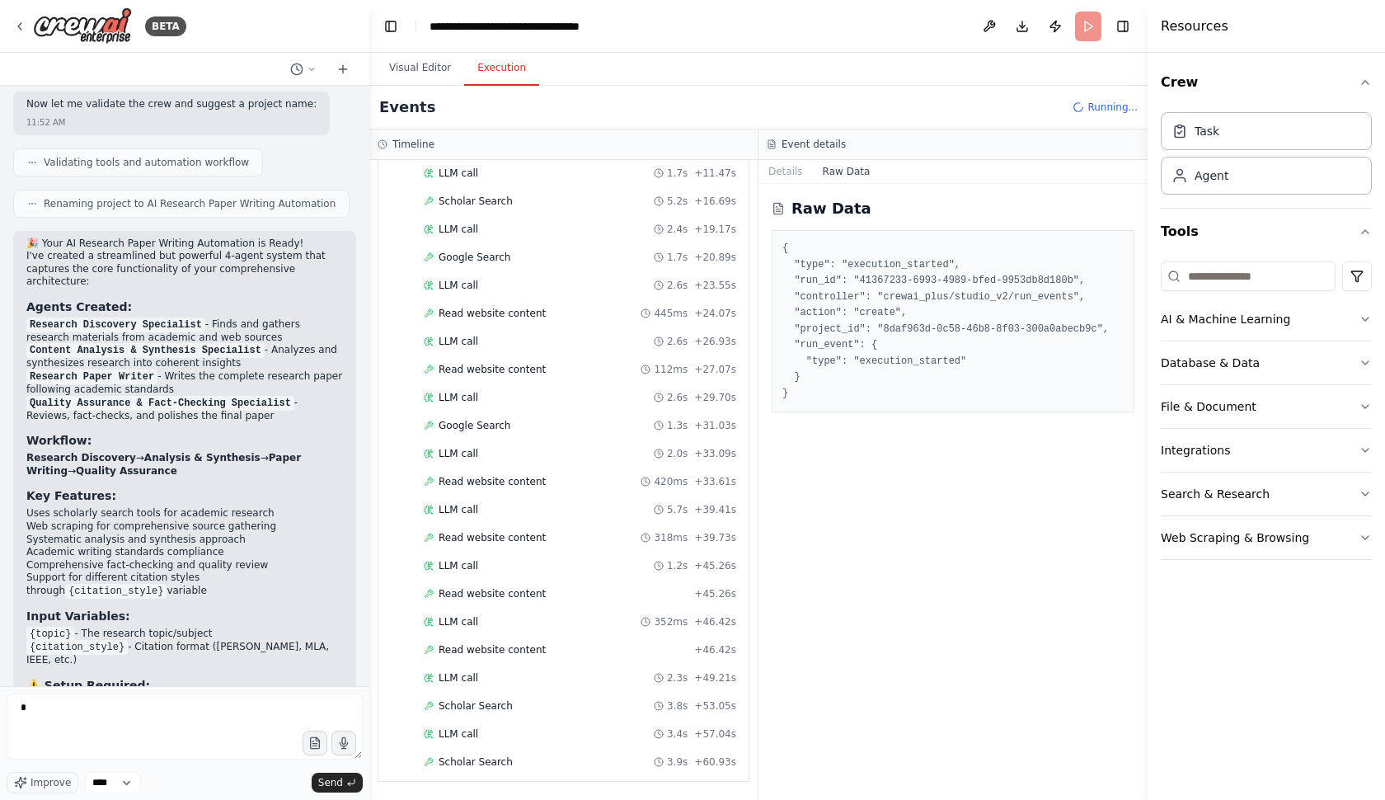
scroll to position [228, 0]
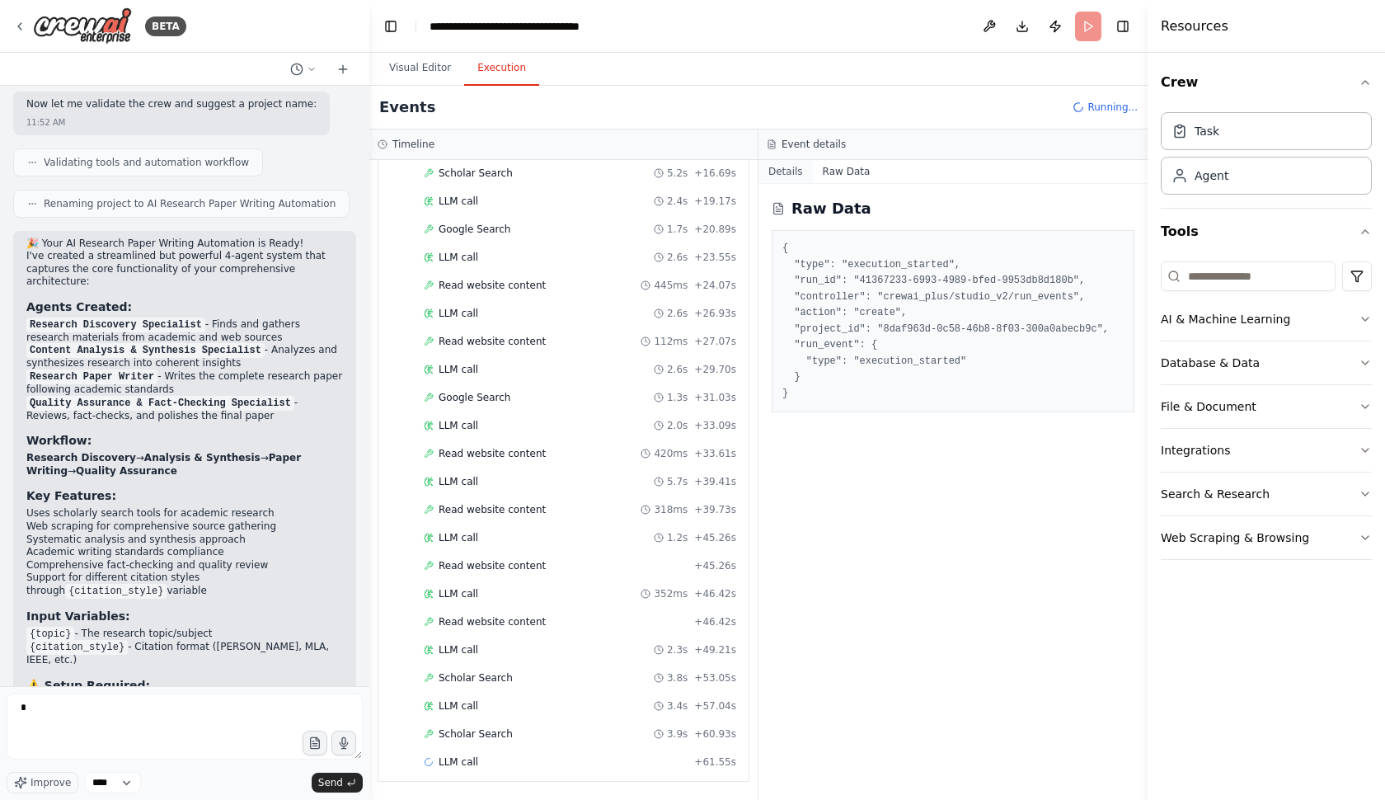
click at [785, 170] on button "Details" at bounding box center [786, 171] width 54 height 23
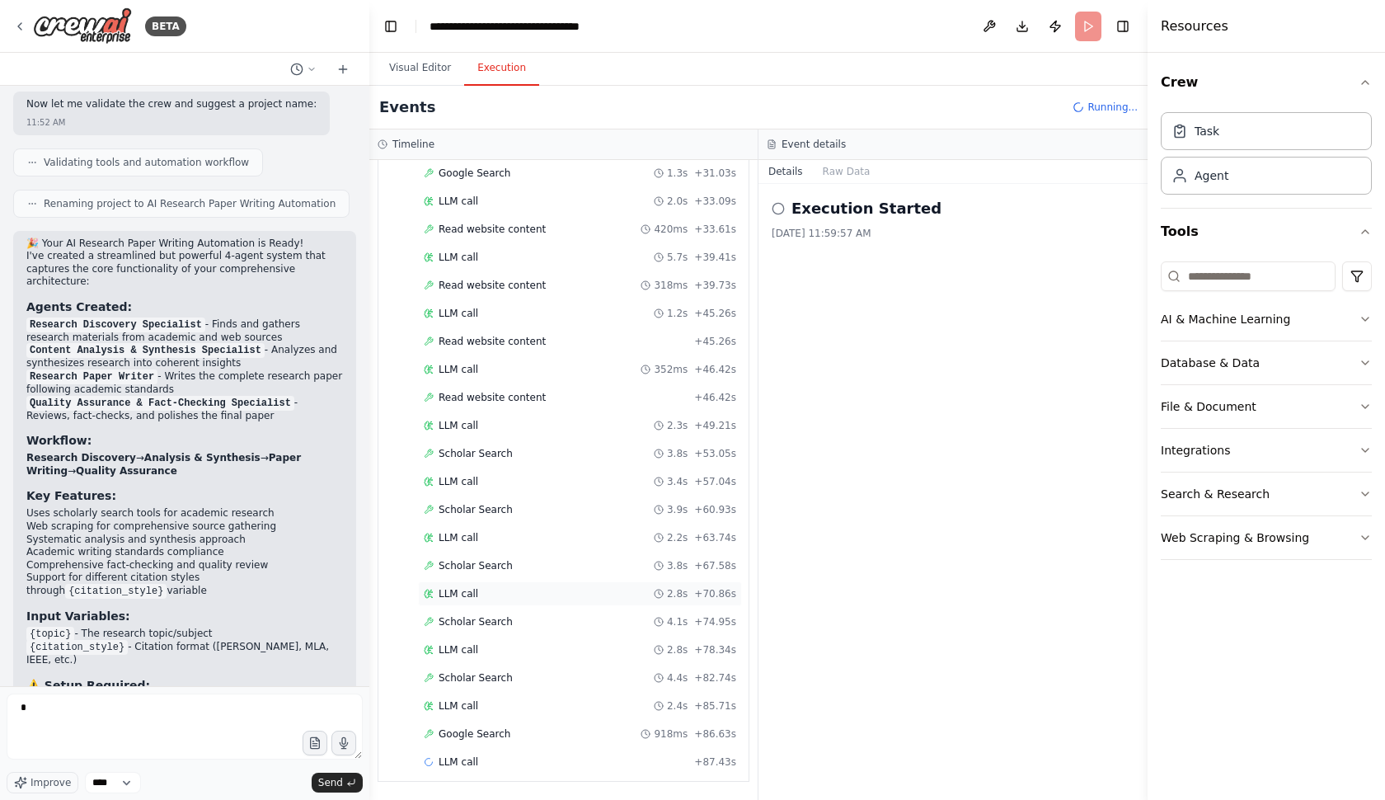
scroll to position [0, 0]
click at [780, 215] on div "Execution Started" at bounding box center [953, 208] width 363 height 23
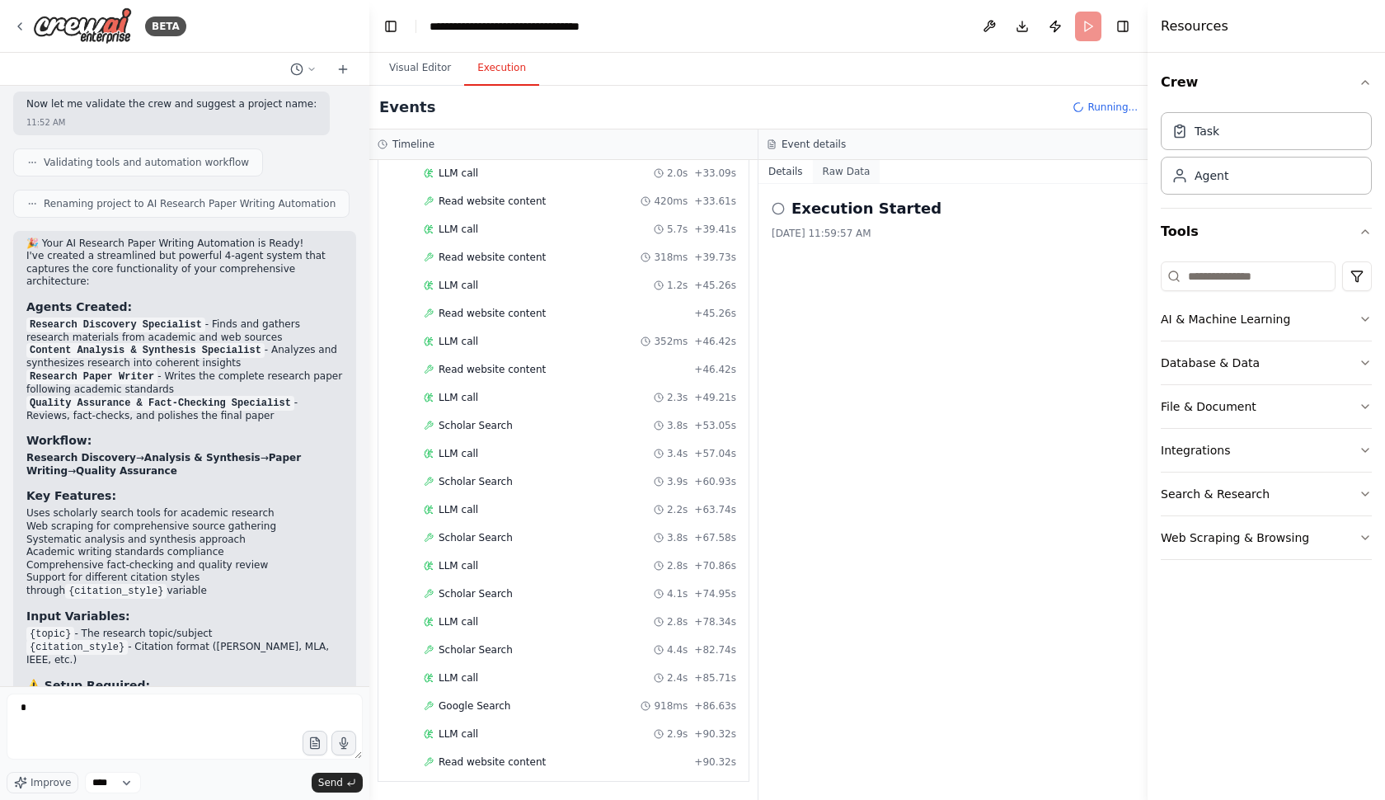
click at [855, 176] on button "Raw Data" at bounding box center [847, 171] width 68 height 23
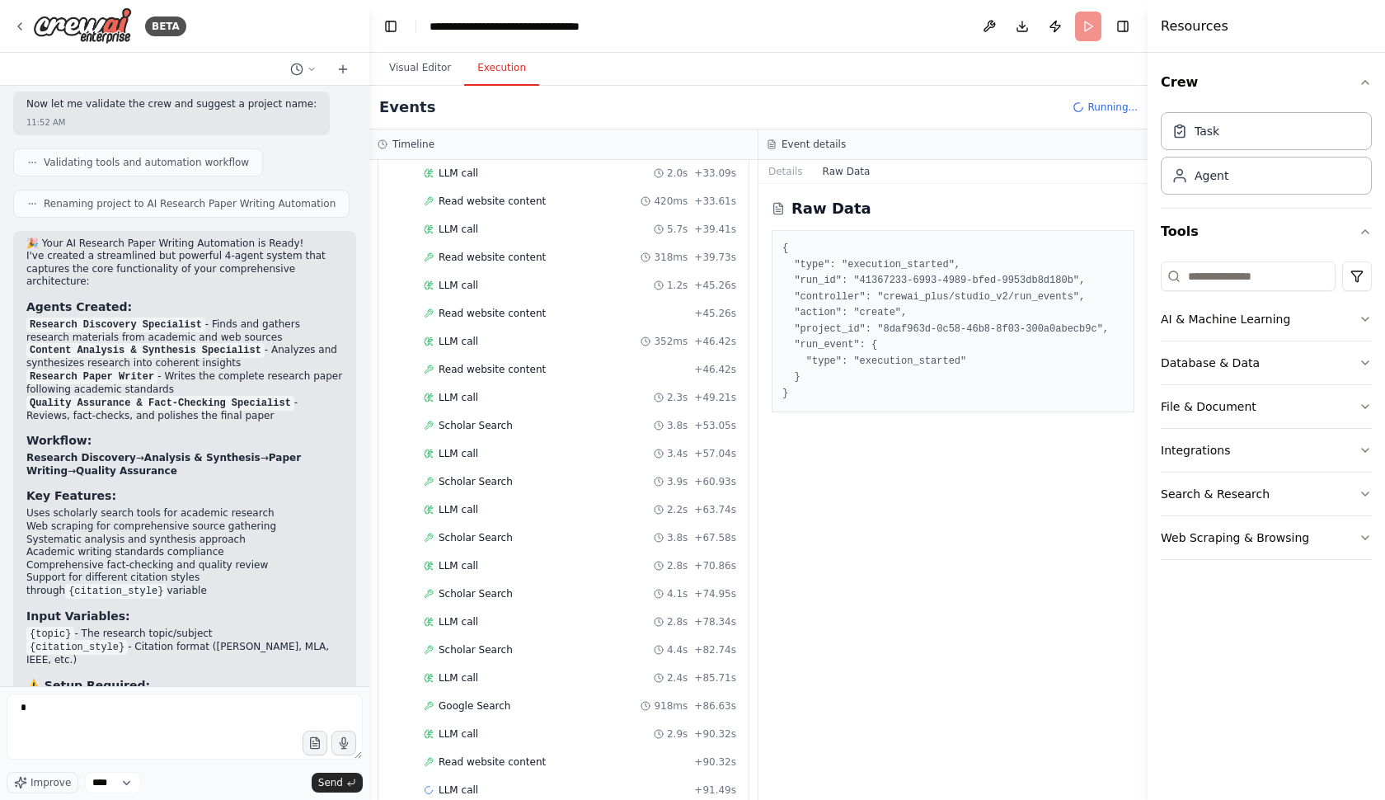
scroll to position [508, 0]
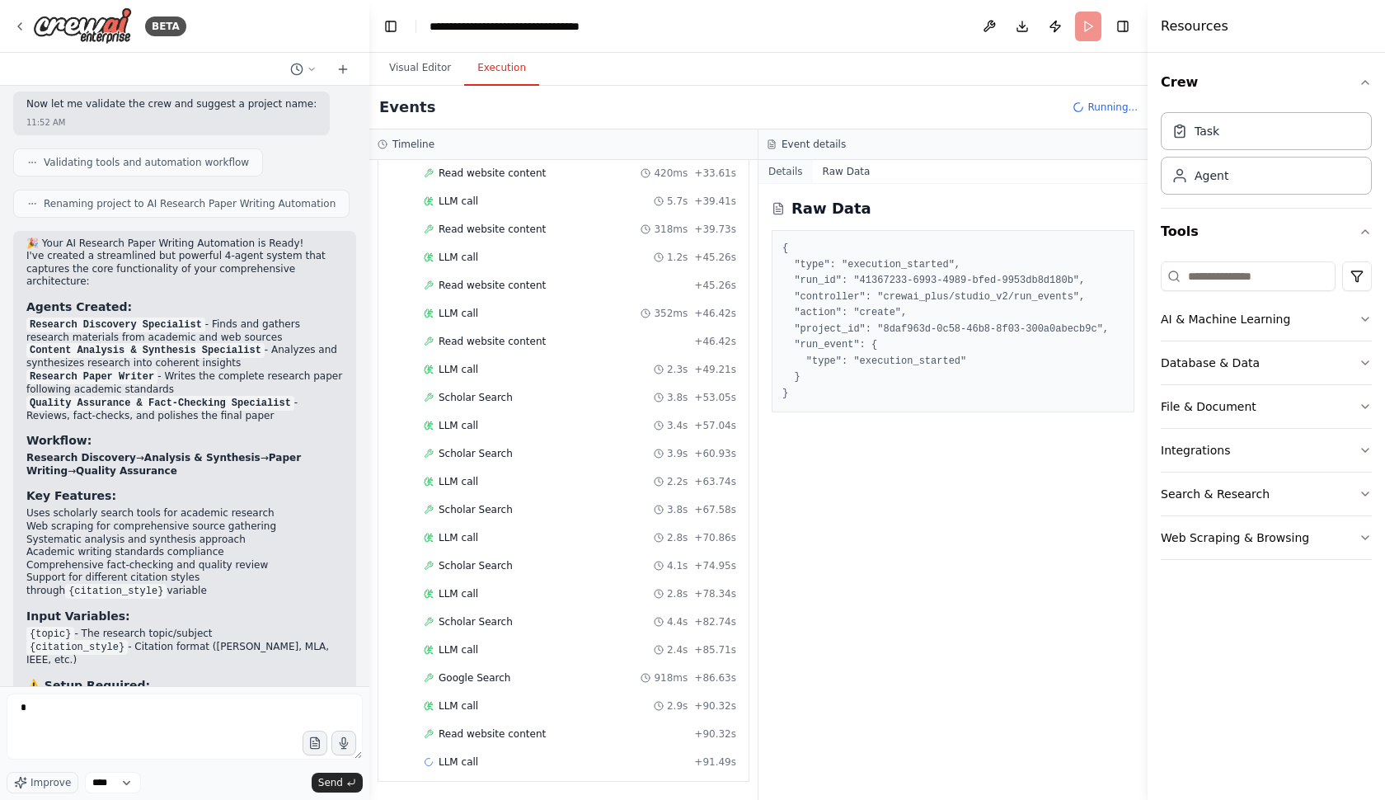
click at [795, 171] on button "Details" at bounding box center [786, 171] width 54 height 23
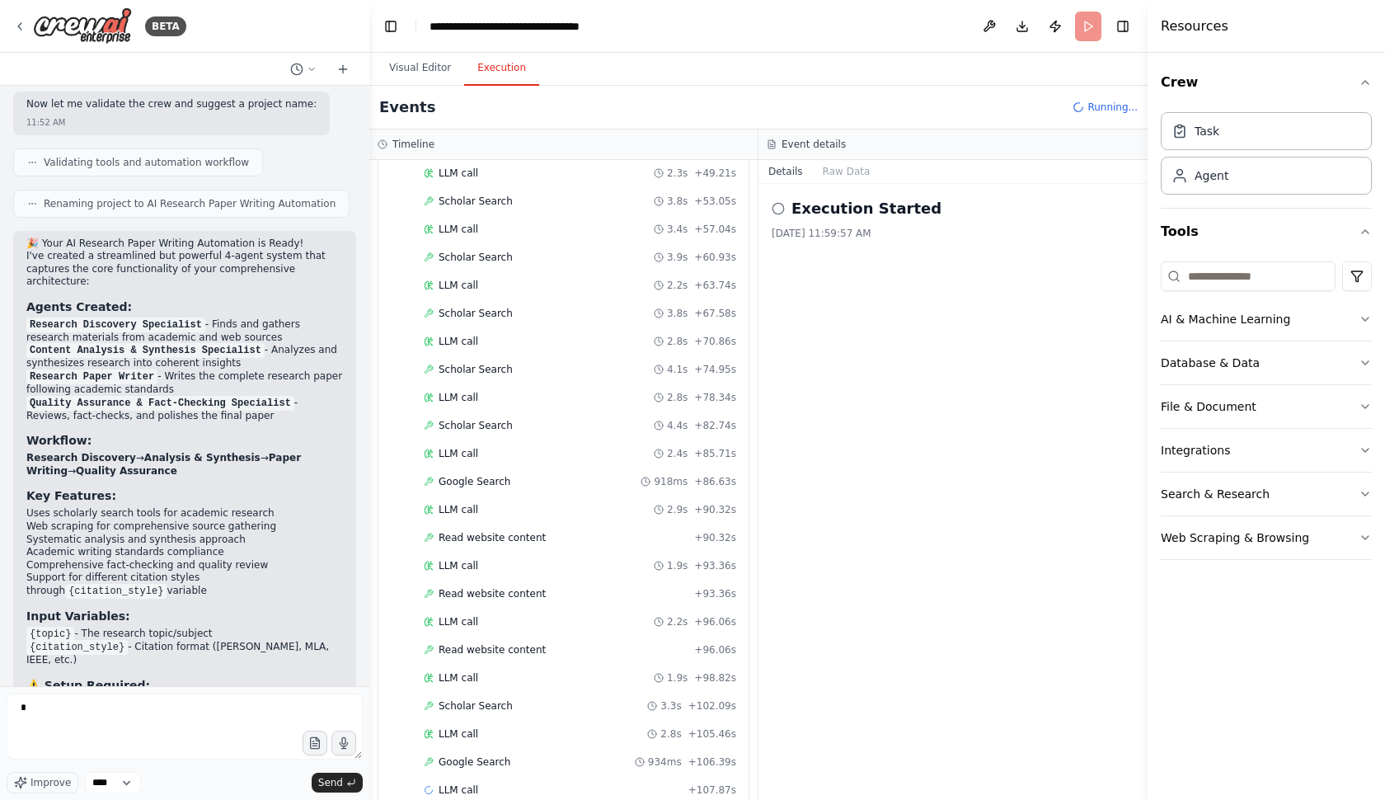
scroll to position [732, 0]
click at [1057, 31] on button "Publish" at bounding box center [1055, 27] width 26 height 30
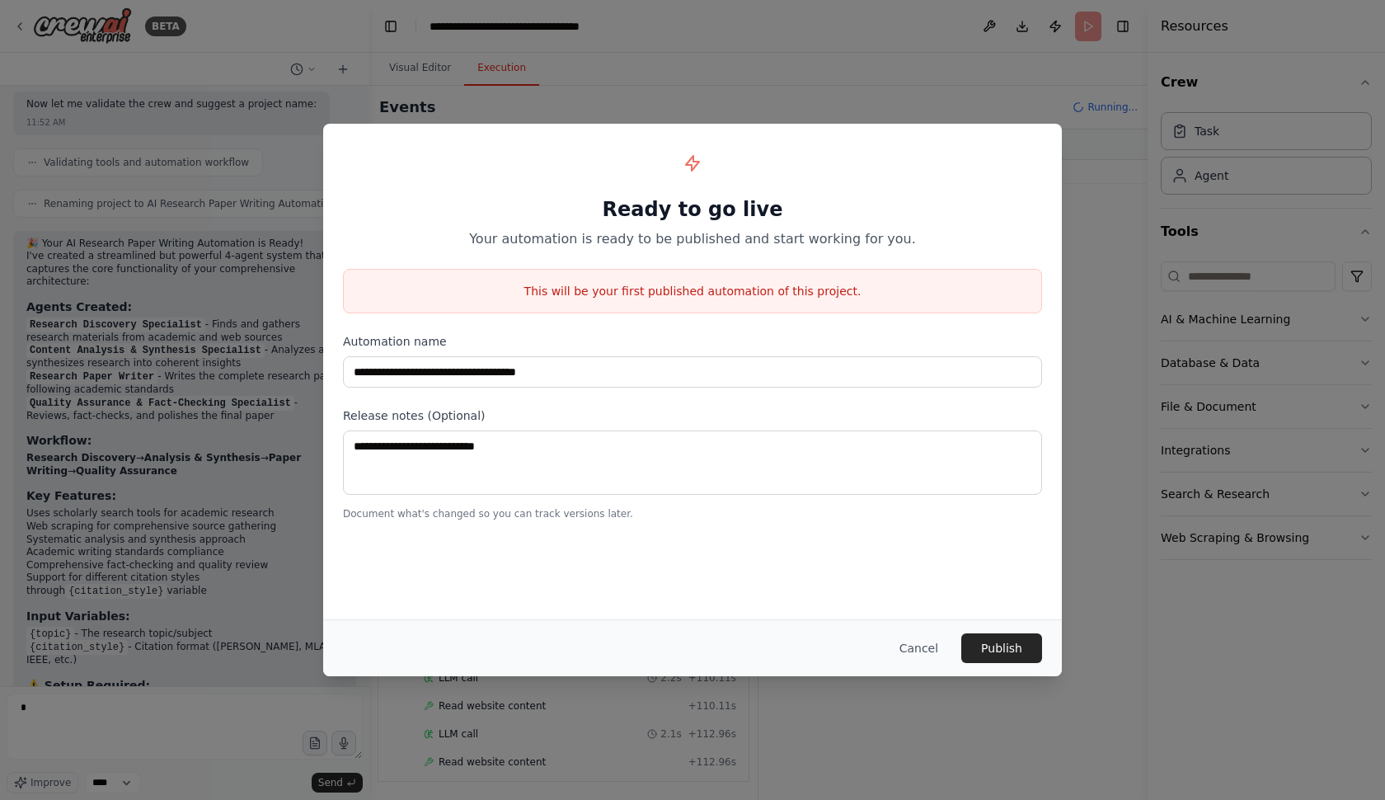
scroll to position [844, 0]
click at [925, 643] on button "Cancel" at bounding box center [918, 648] width 65 height 30
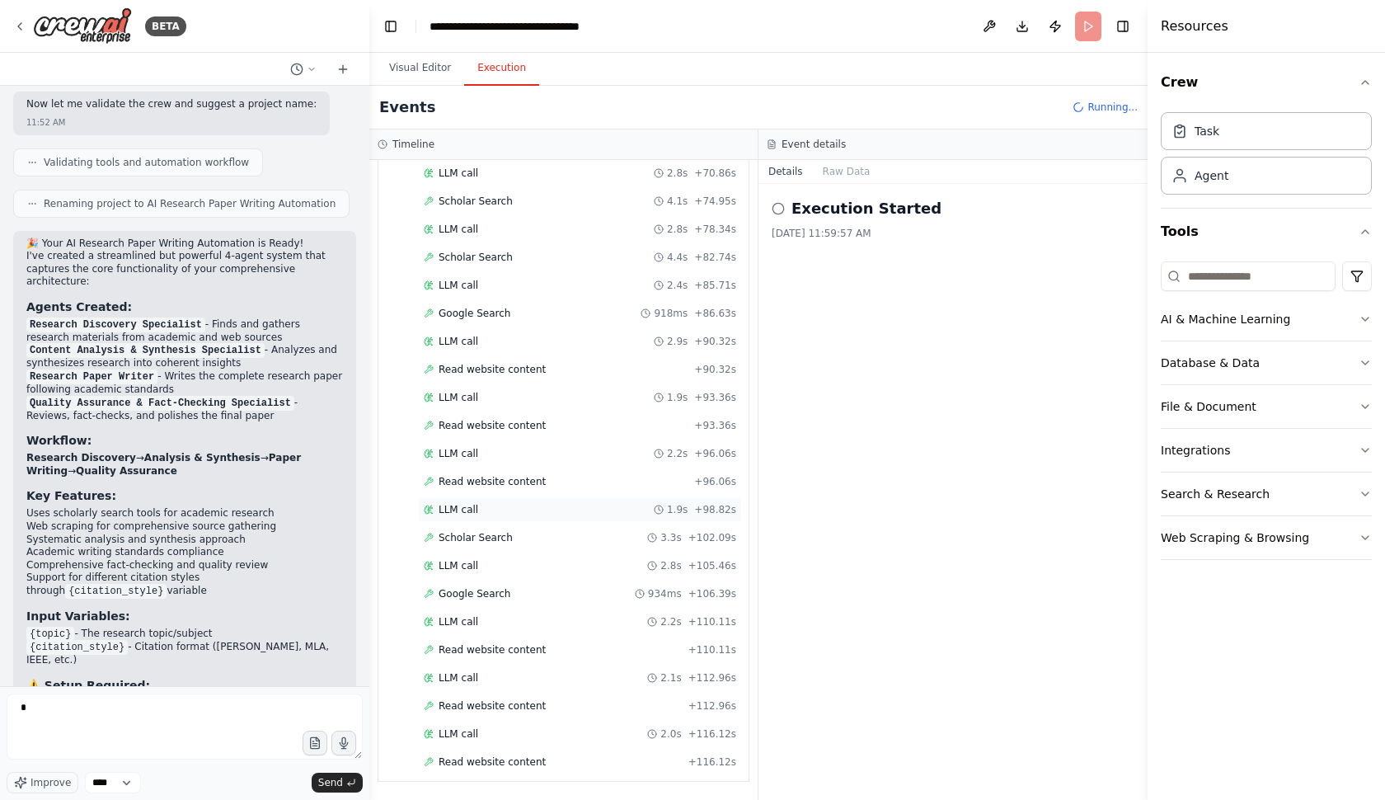
scroll to position [0, 0]
click at [307, 72] on icon at bounding box center [312, 69] width 10 height 10
click at [309, 70] on div at bounding box center [184, 400] width 369 height 800
click at [315, 748] on icon "button" at bounding box center [315, 743] width 14 height 14
click at [1300, 536] on div "Web Scraping & Browsing" at bounding box center [1235, 537] width 148 height 16
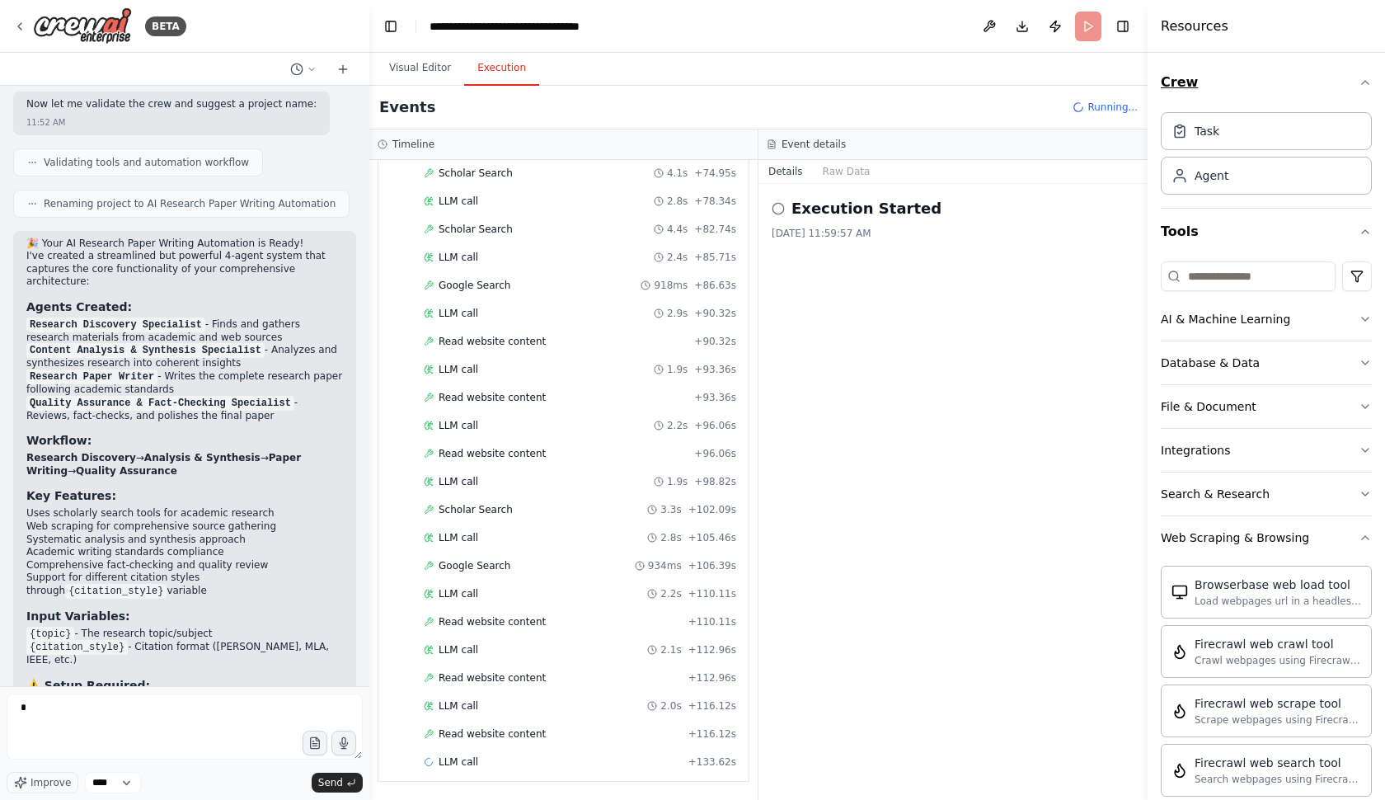
click at [1363, 83] on icon "button" at bounding box center [1365, 82] width 7 height 3
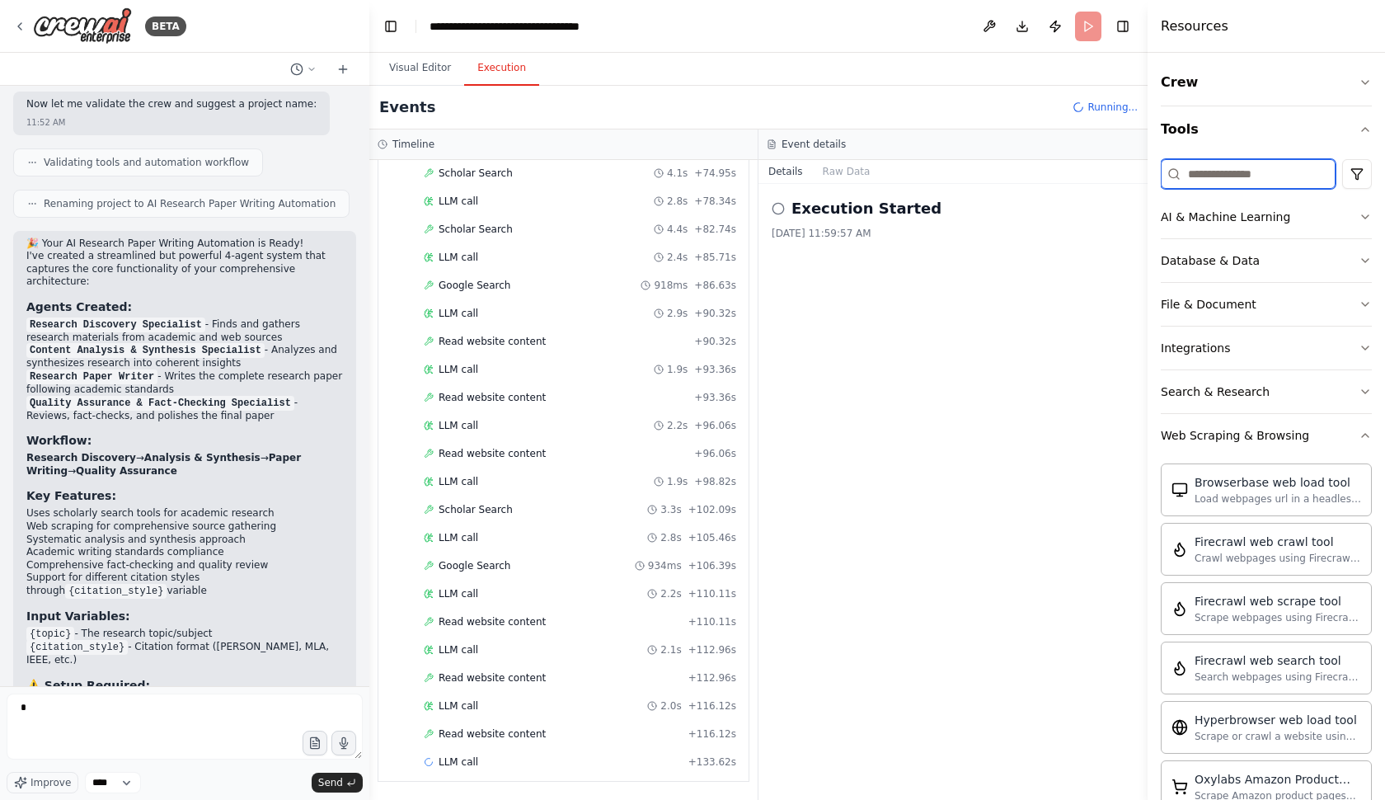
click at [1255, 181] on input at bounding box center [1248, 174] width 175 height 30
click at [1255, 218] on div "AI & Machine Learning" at bounding box center [1225, 217] width 129 height 16
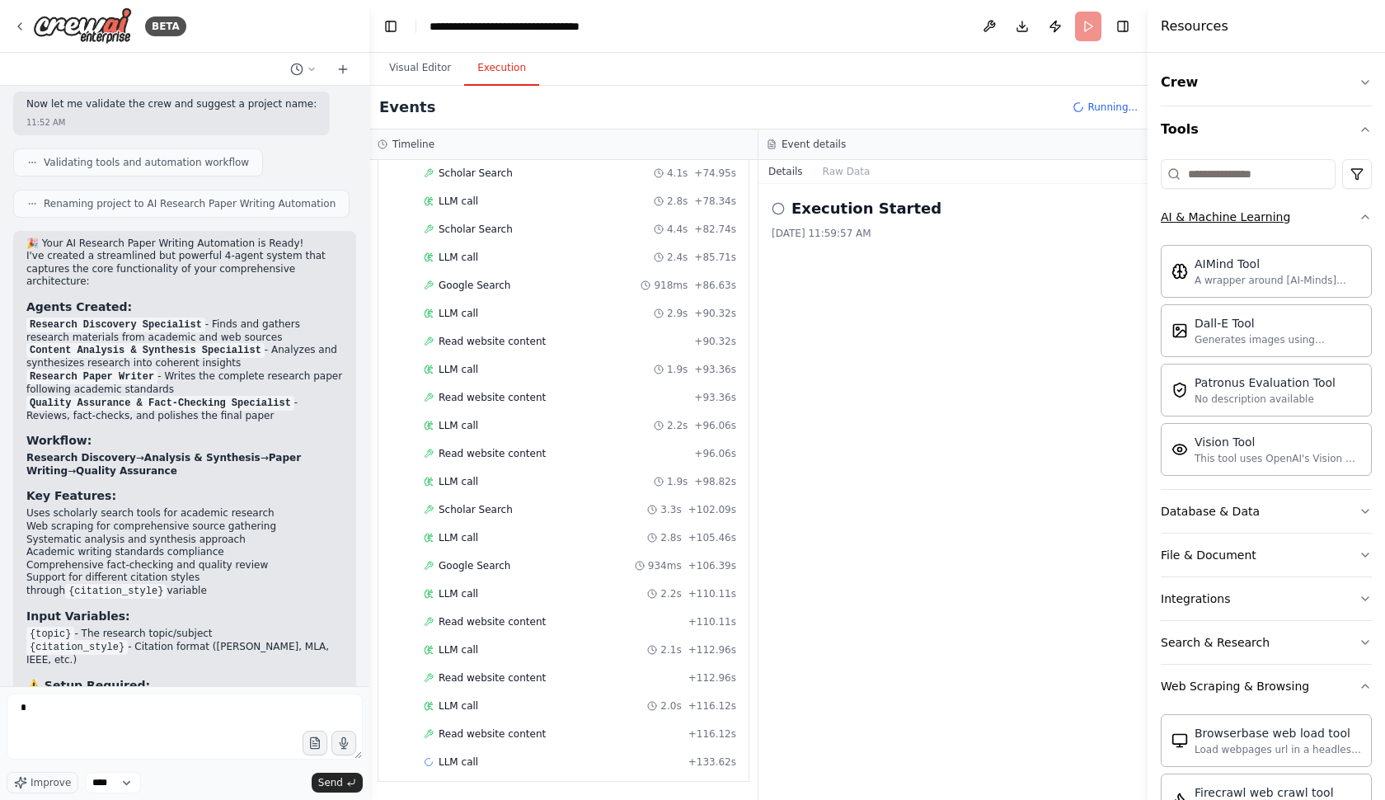
click at [1255, 218] on div "AI & Machine Learning" at bounding box center [1225, 217] width 129 height 16
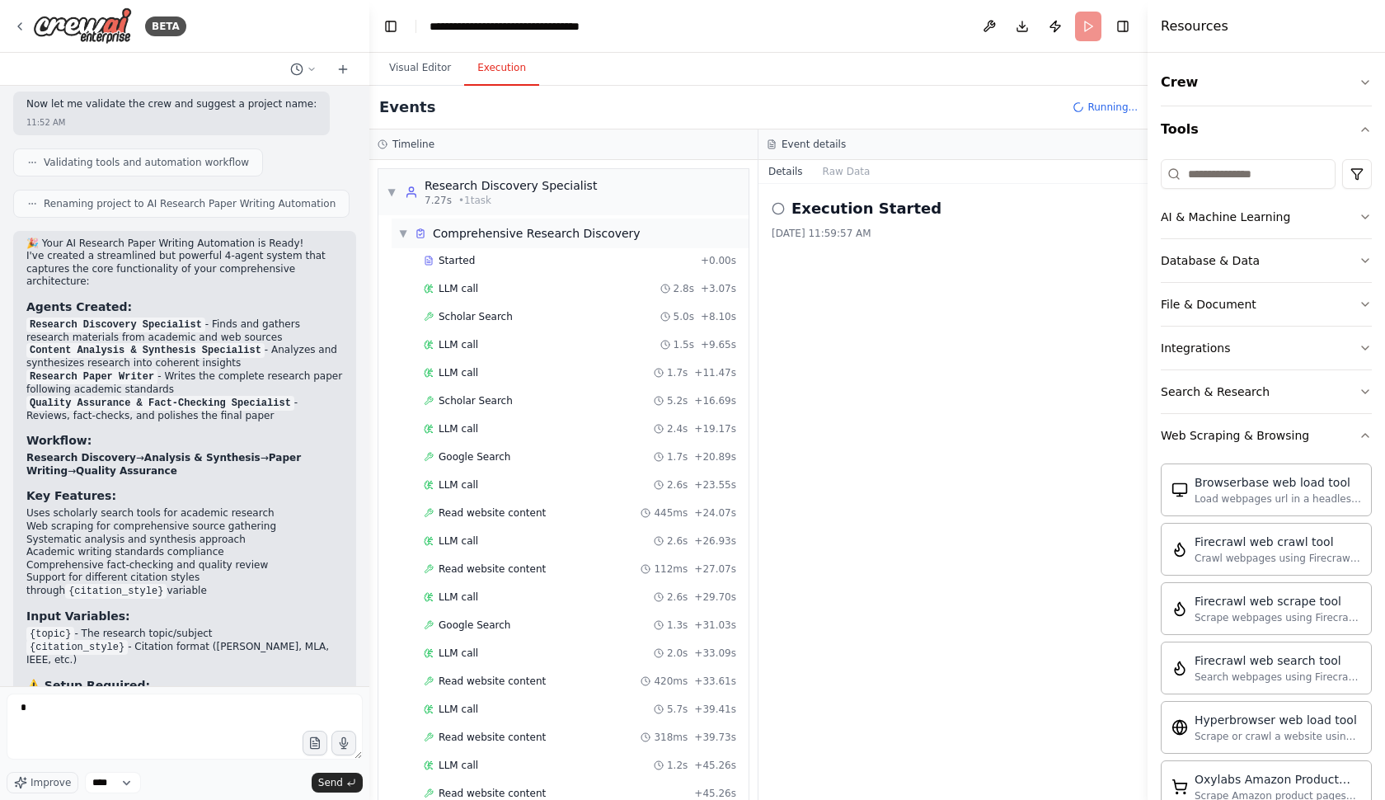
click at [590, 233] on div "Comprehensive Research Discovery" at bounding box center [537, 233] width 208 height 16
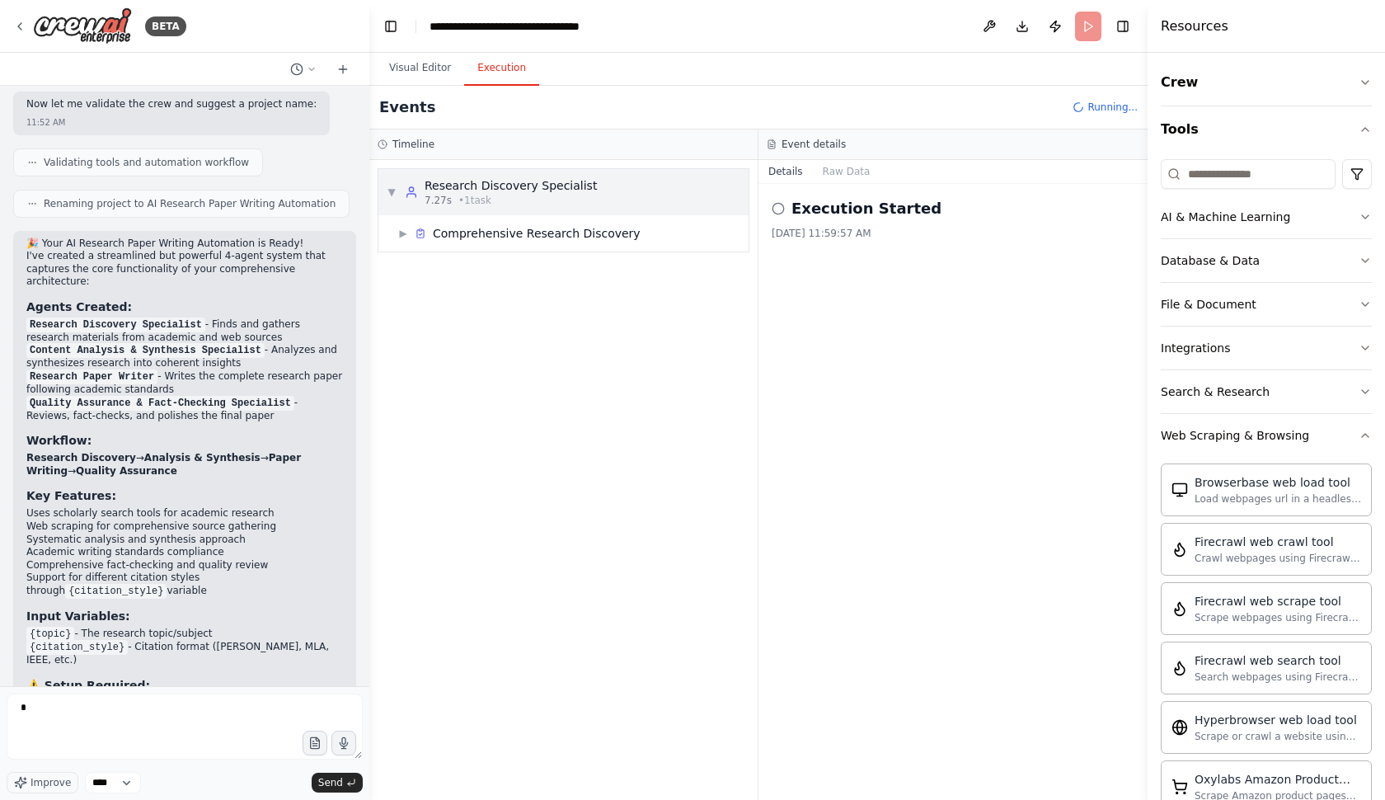
click at [586, 182] on div "Research Discovery Specialist" at bounding box center [511, 185] width 172 height 16
click at [586, 183] on div "Research Discovery Specialist" at bounding box center [511, 185] width 172 height 16
click at [579, 238] on div "Comprehensive Research Discovery" at bounding box center [537, 233] width 208 height 16
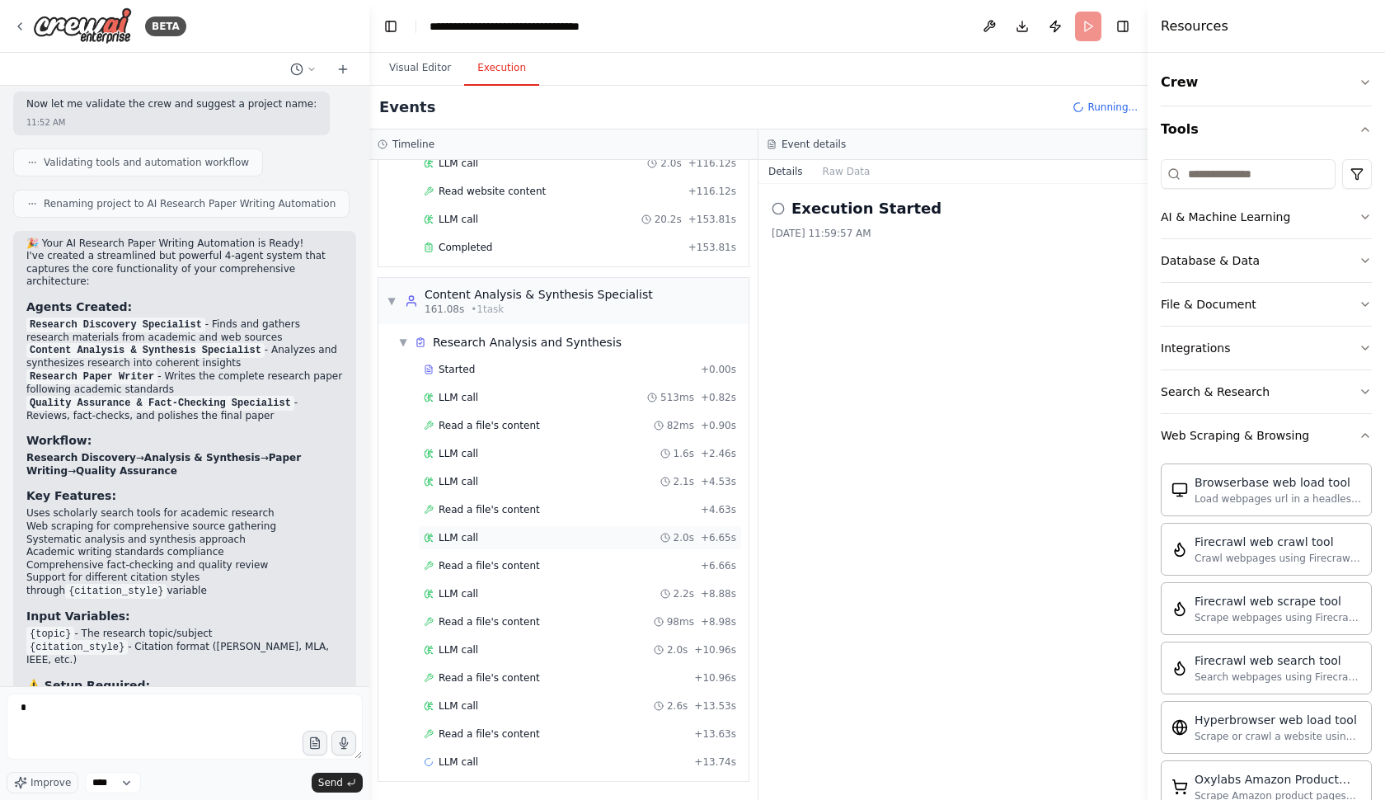
scroll to position [1443, 0]
click at [1364, 397] on icon "button" at bounding box center [1365, 391] width 13 height 13
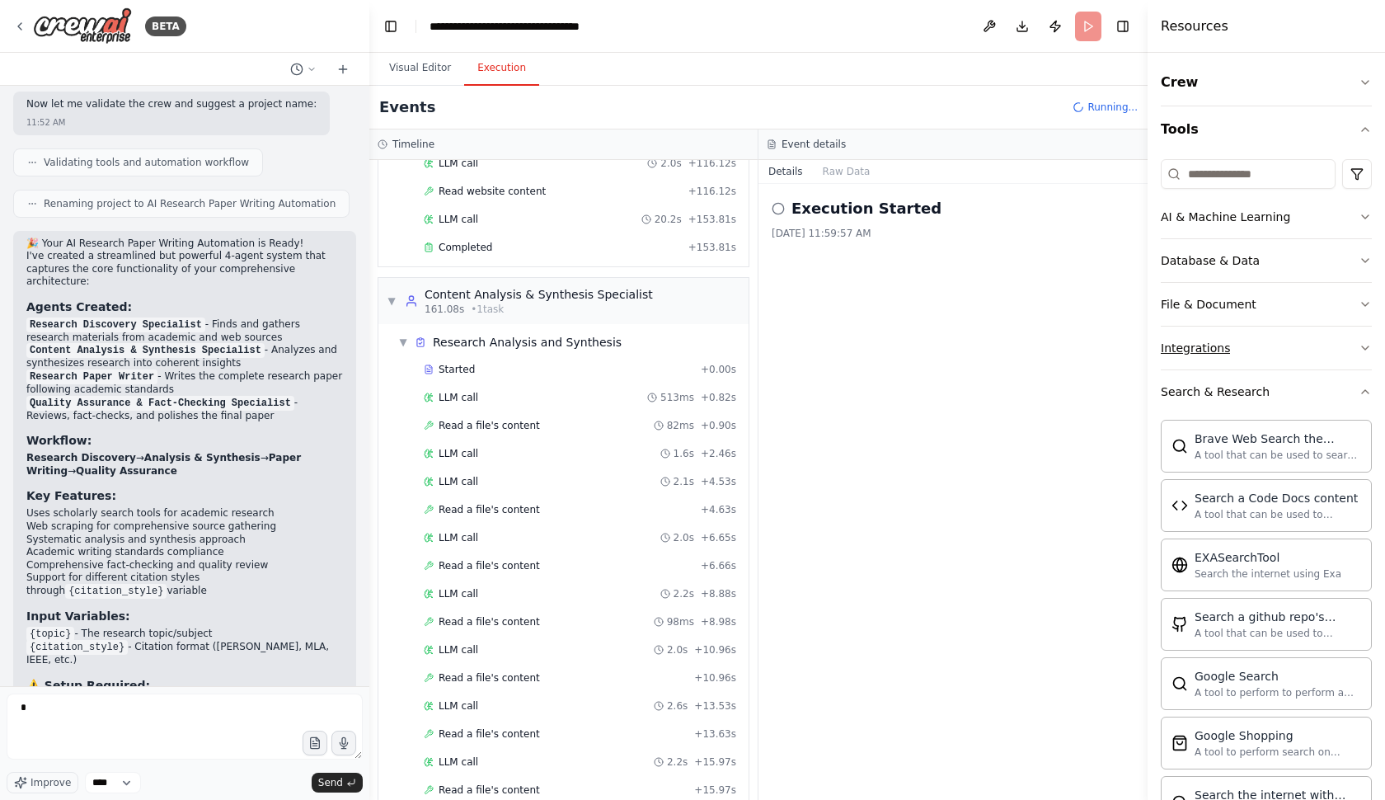
click at [1362, 341] on icon "button" at bounding box center [1365, 347] width 13 height 13
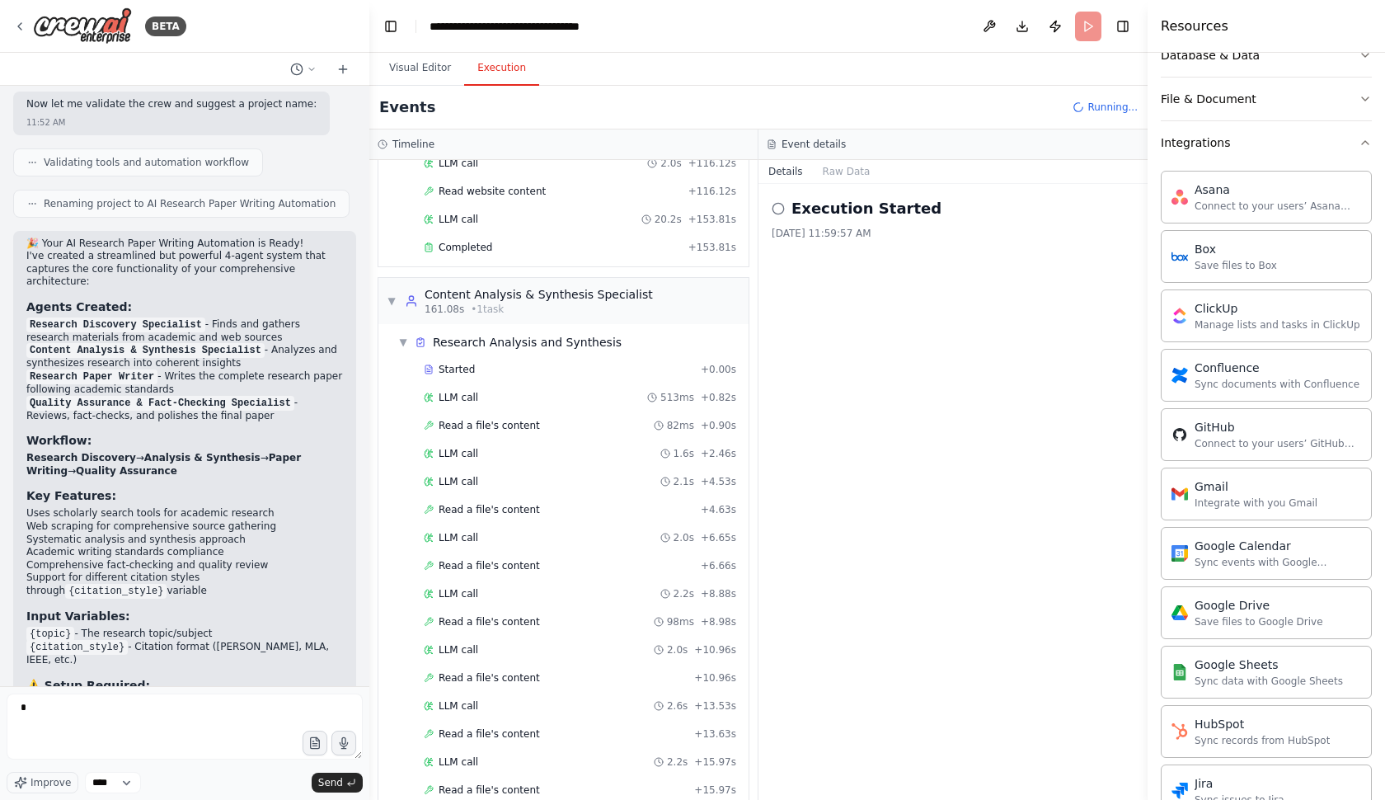
scroll to position [211, 0]
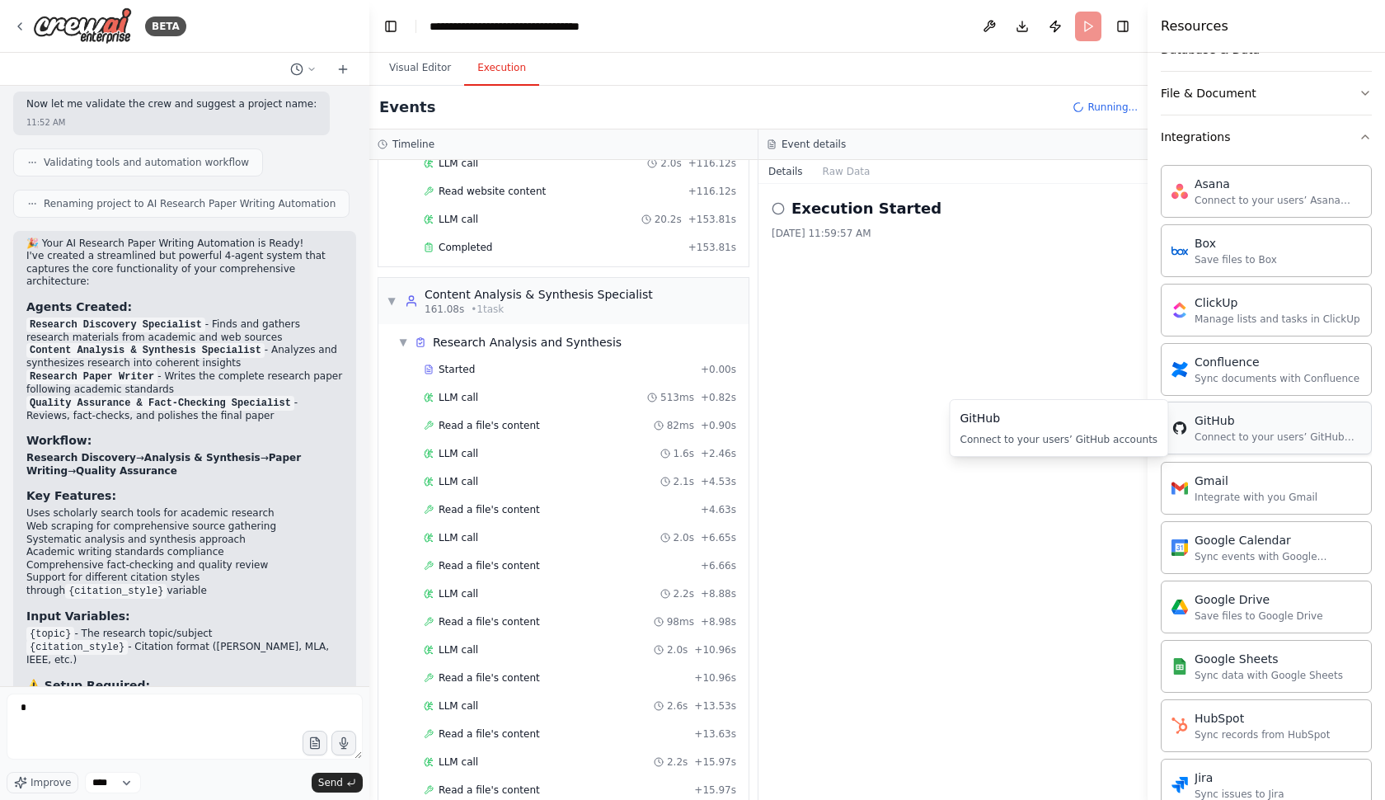
click at [1300, 431] on div "Connect to your users’ GitHub accounts" at bounding box center [1278, 436] width 167 height 13
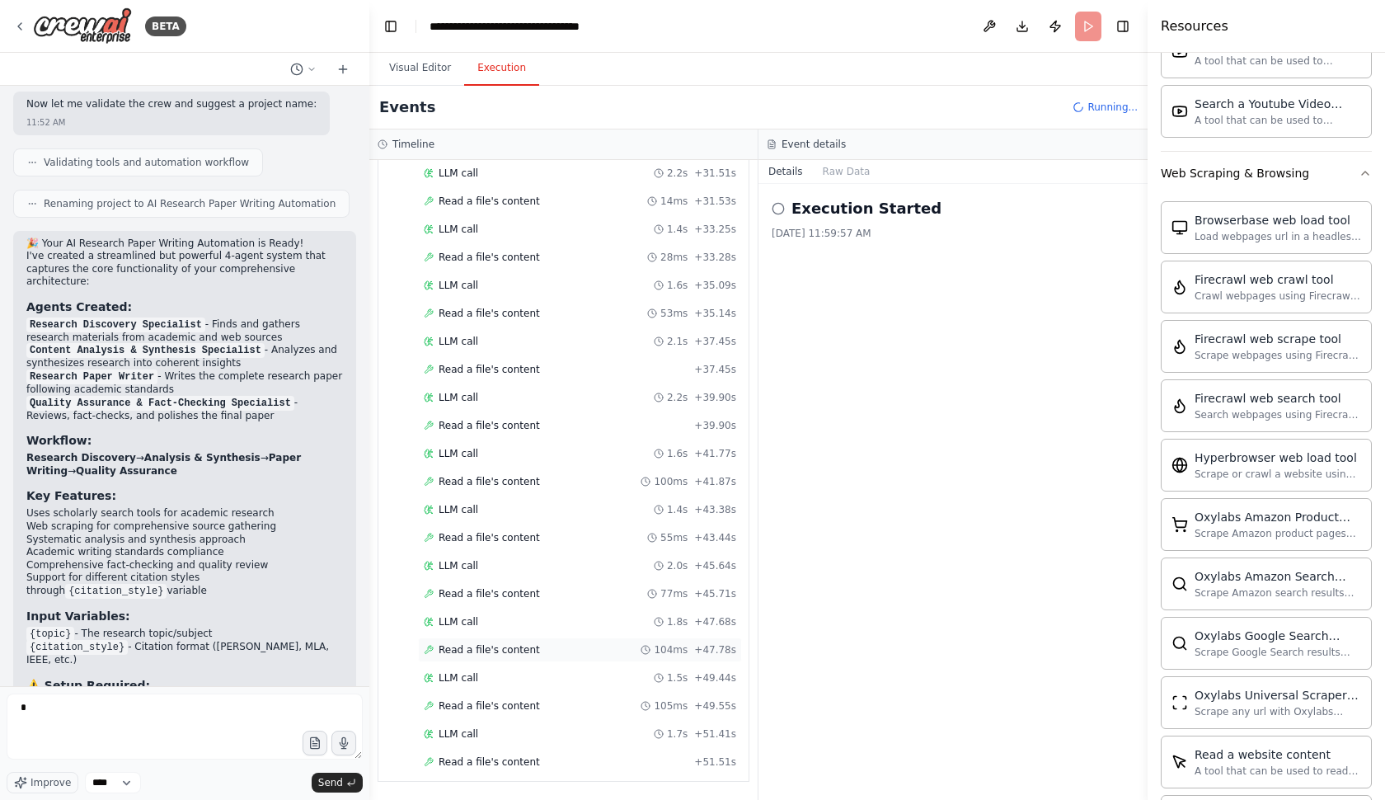
scroll to position [0, 0]
click at [501, 760] on span "Read a file's content" at bounding box center [489, 761] width 101 height 13
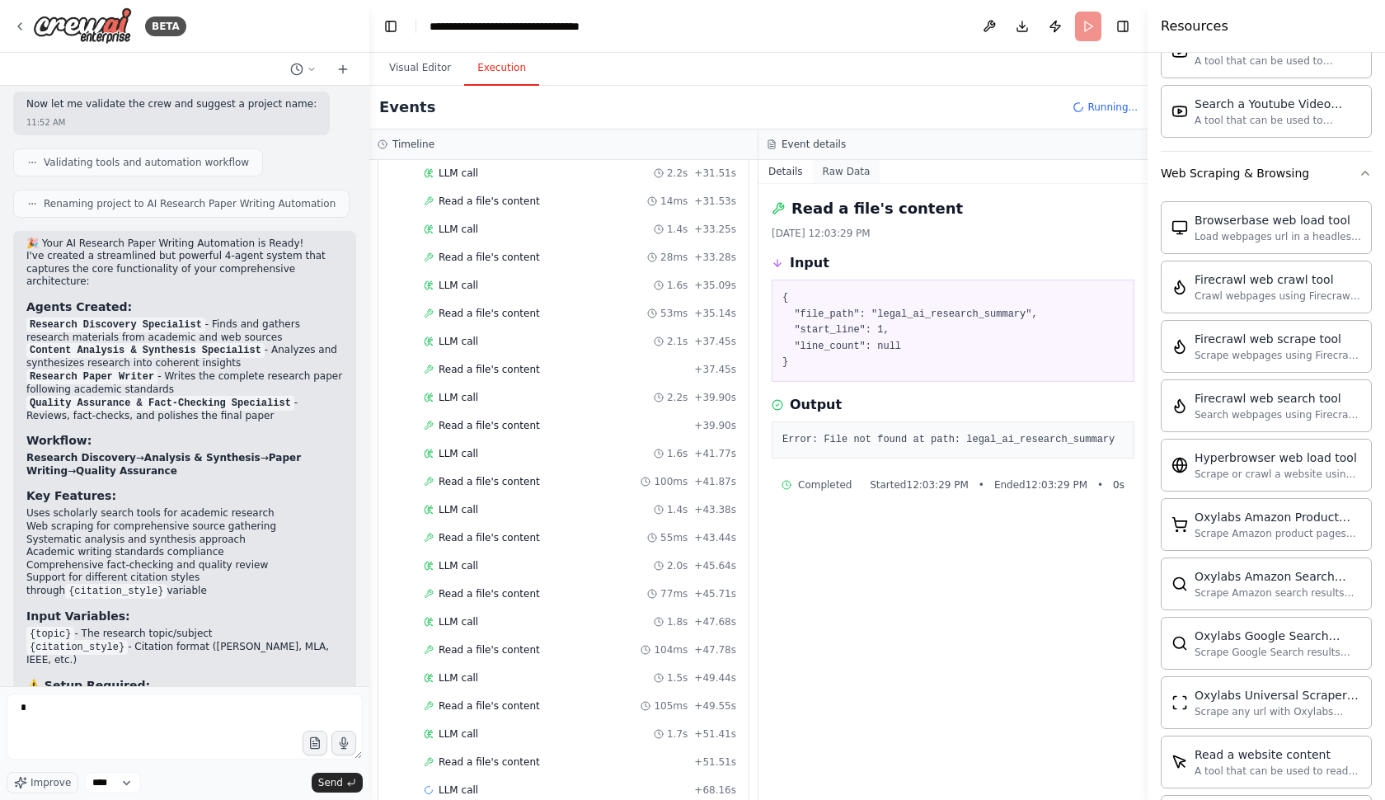
click at [840, 171] on button "Raw Data" at bounding box center [847, 171] width 68 height 23
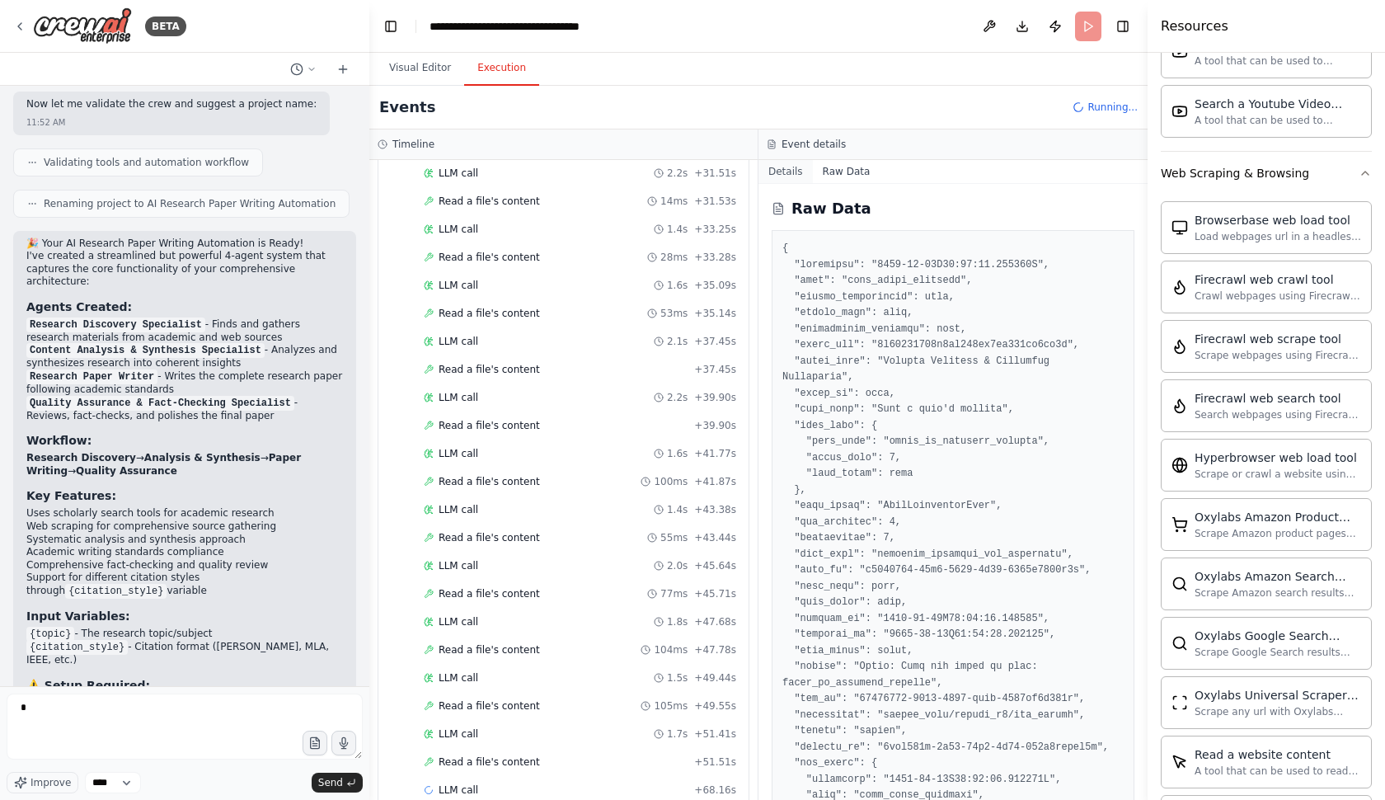
click at [785, 172] on button "Details" at bounding box center [786, 171] width 54 height 23
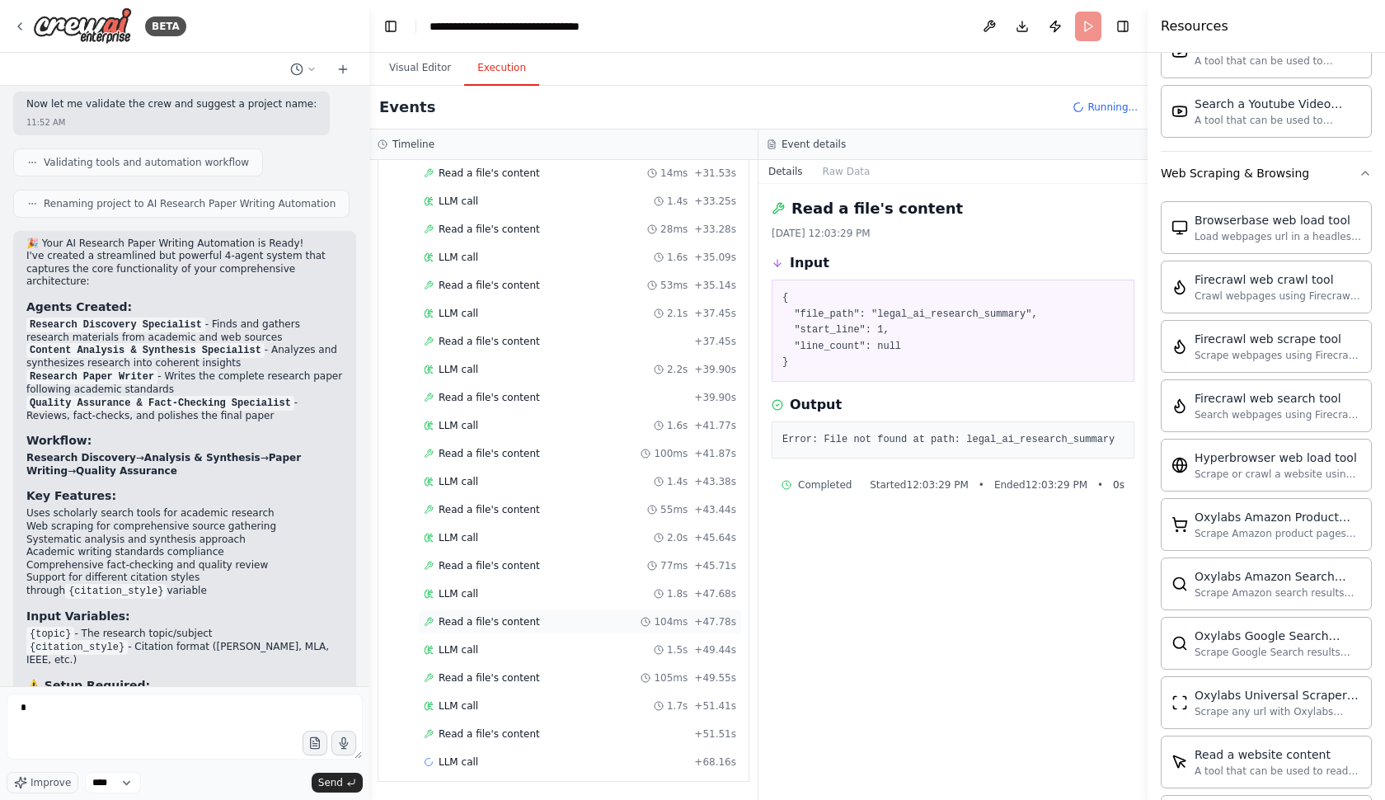
scroll to position [2452, 0]
click at [501, 672] on span "Read a file's content" at bounding box center [489, 677] width 101 height 13
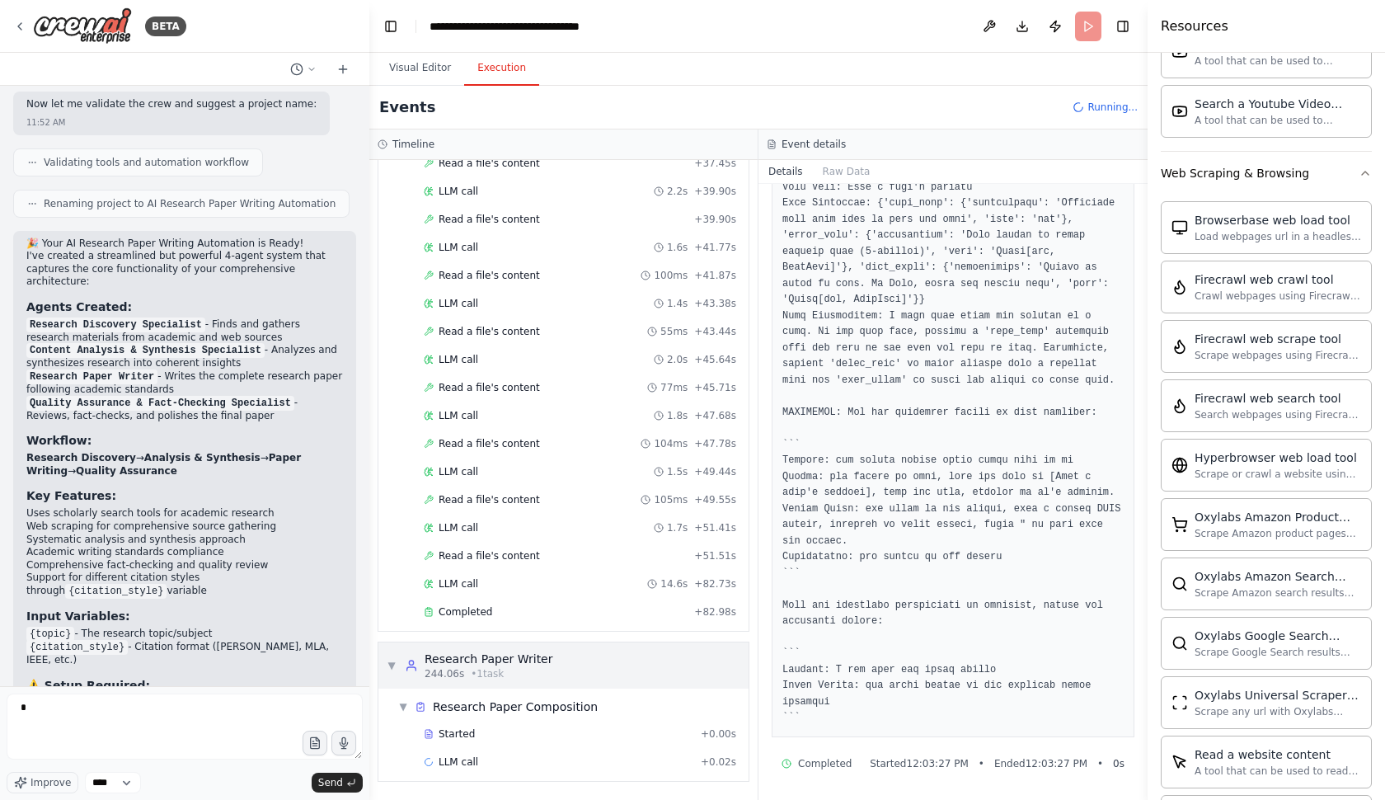
scroll to position [0, 0]
click at [538, 668] on div "244.06s • 1 task" at bounding box center [489, 673] width 128 height 13
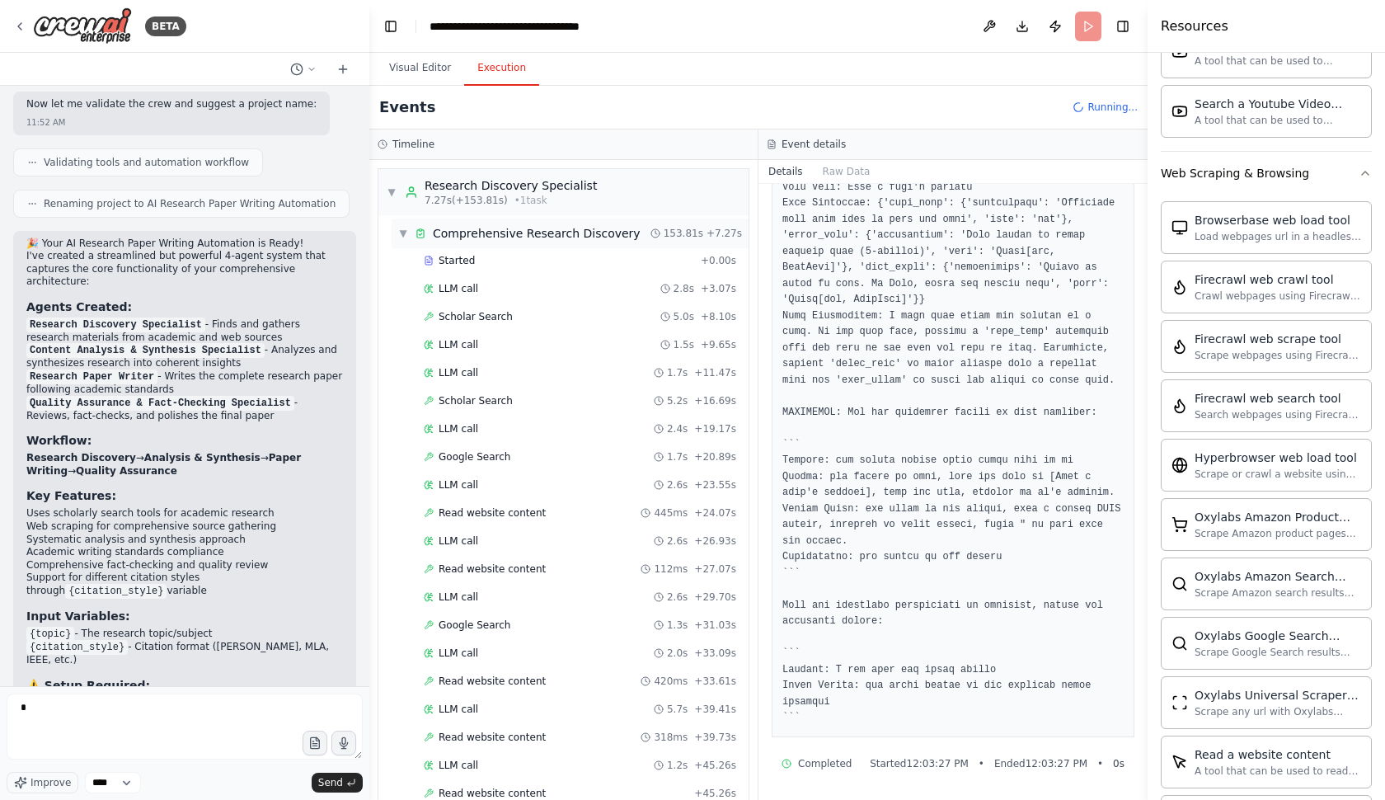
click at [465, 237] on div "Comprehensive Research Discovery" at bounding box center [537, 233] width 208 height 16
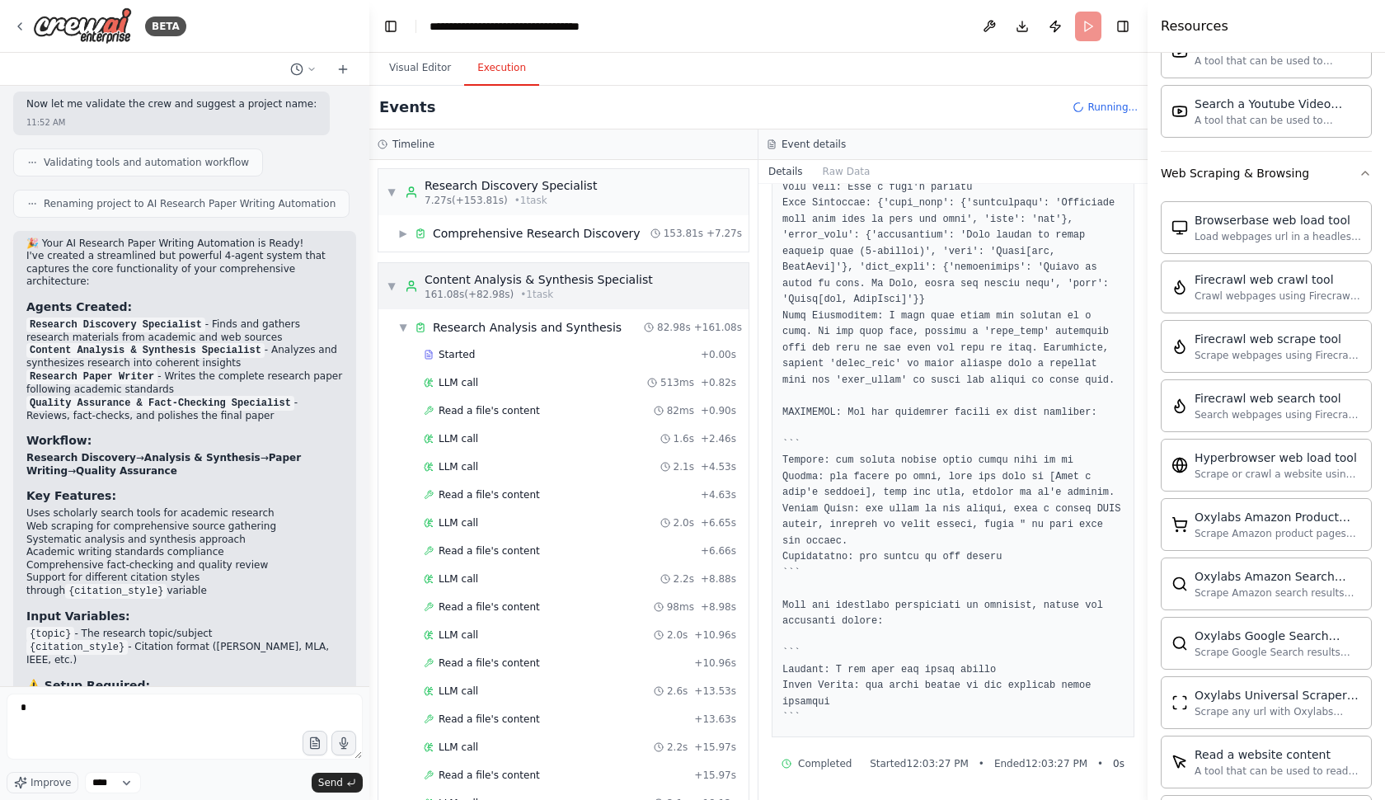
click at [459, 288] on span "161.08s (+82.98s)" at bounding box center [469, 294] width 89 height 13
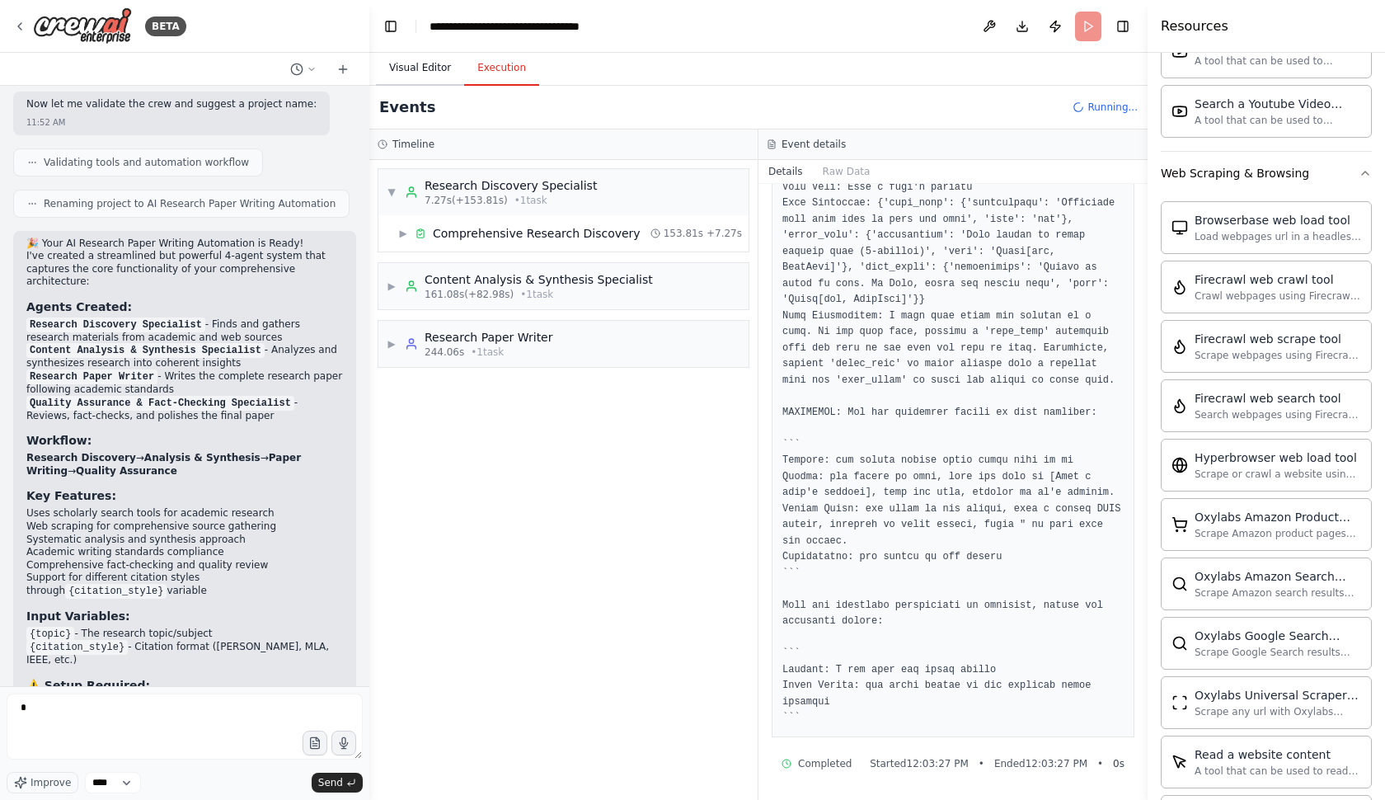
click at [430, 68] on button "Visual Editor" at bounding box center [420, 68] width 88 height 35
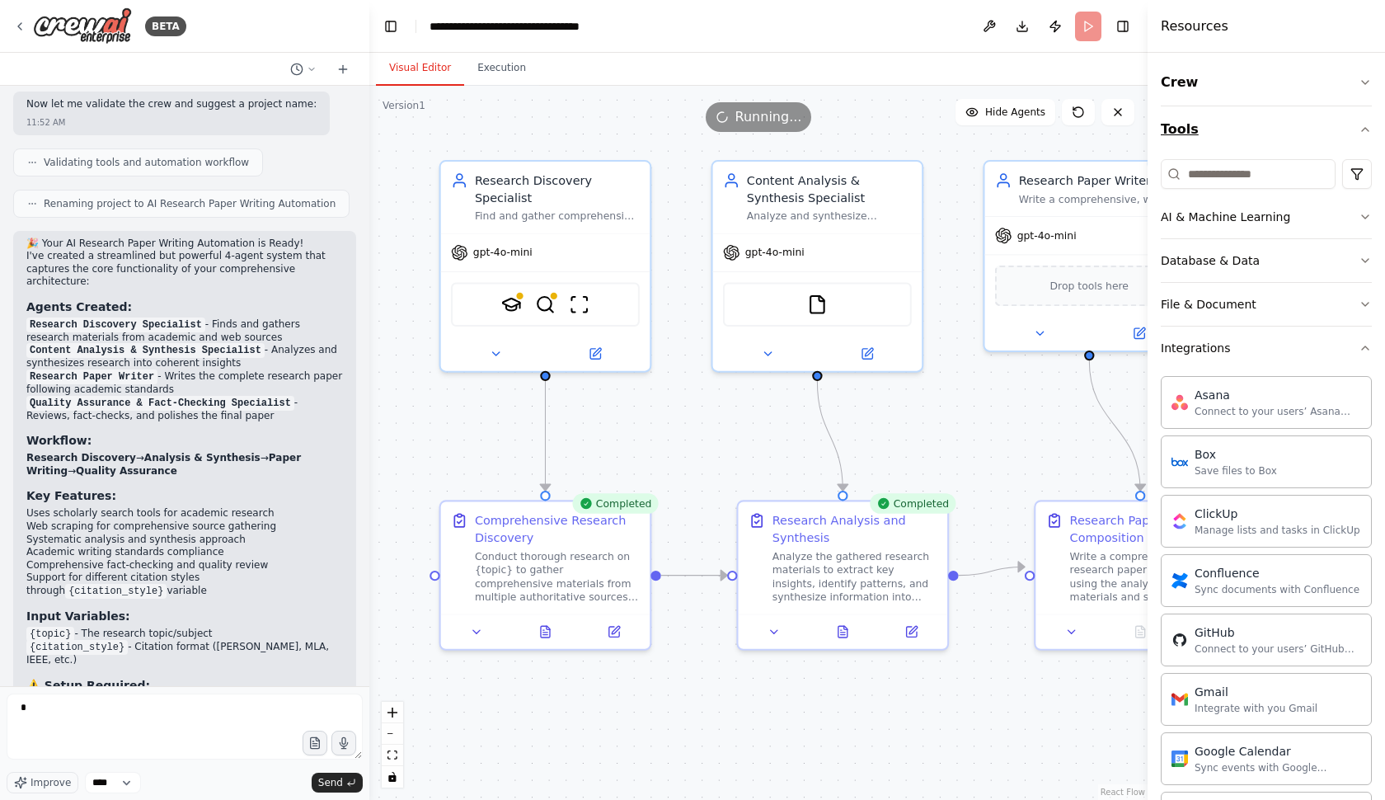
click at [1371, 125] on icon "button" at bounding box center [1365, 129] width 13 height 13
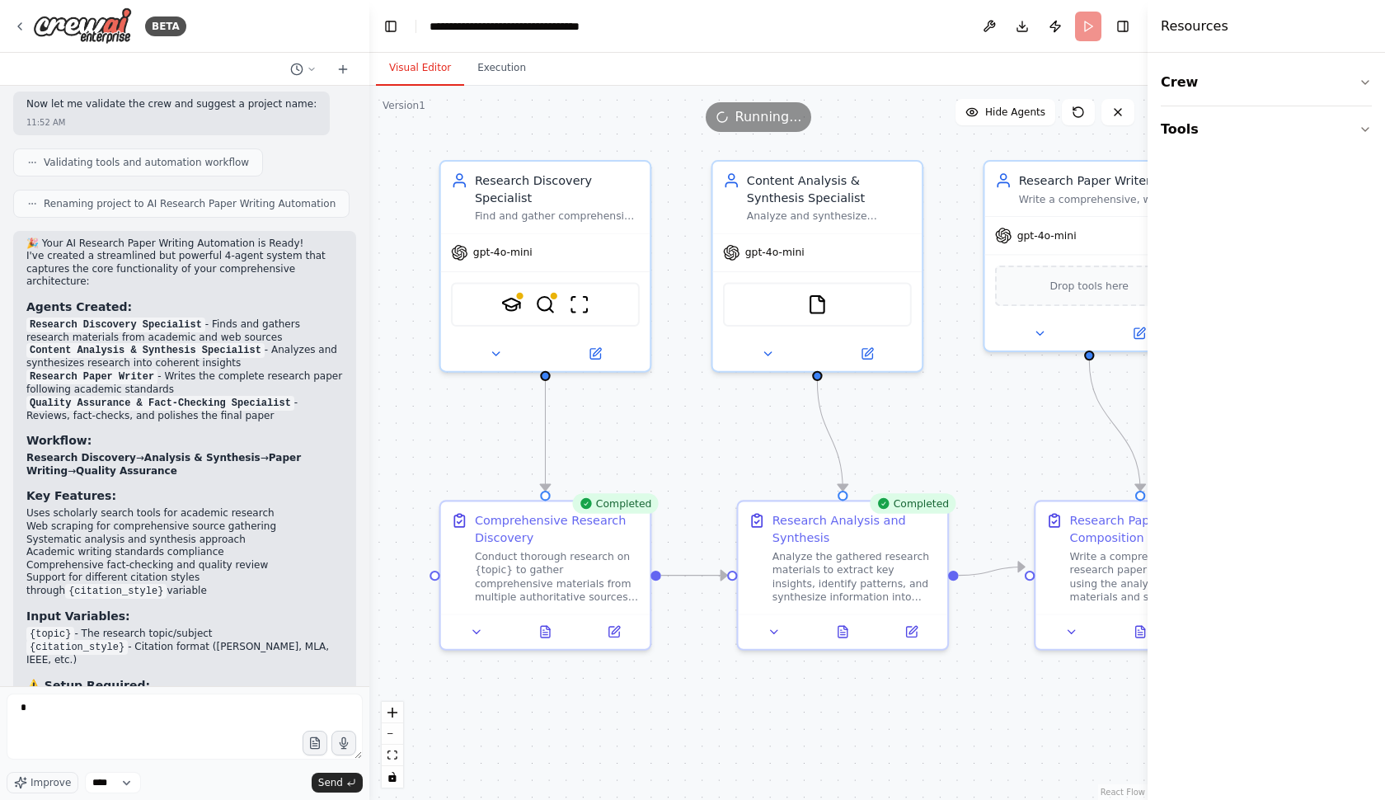
click at [1137, 82] on div "Visual Editor Execution" at bounding box center [758, 69] width 778 height 33
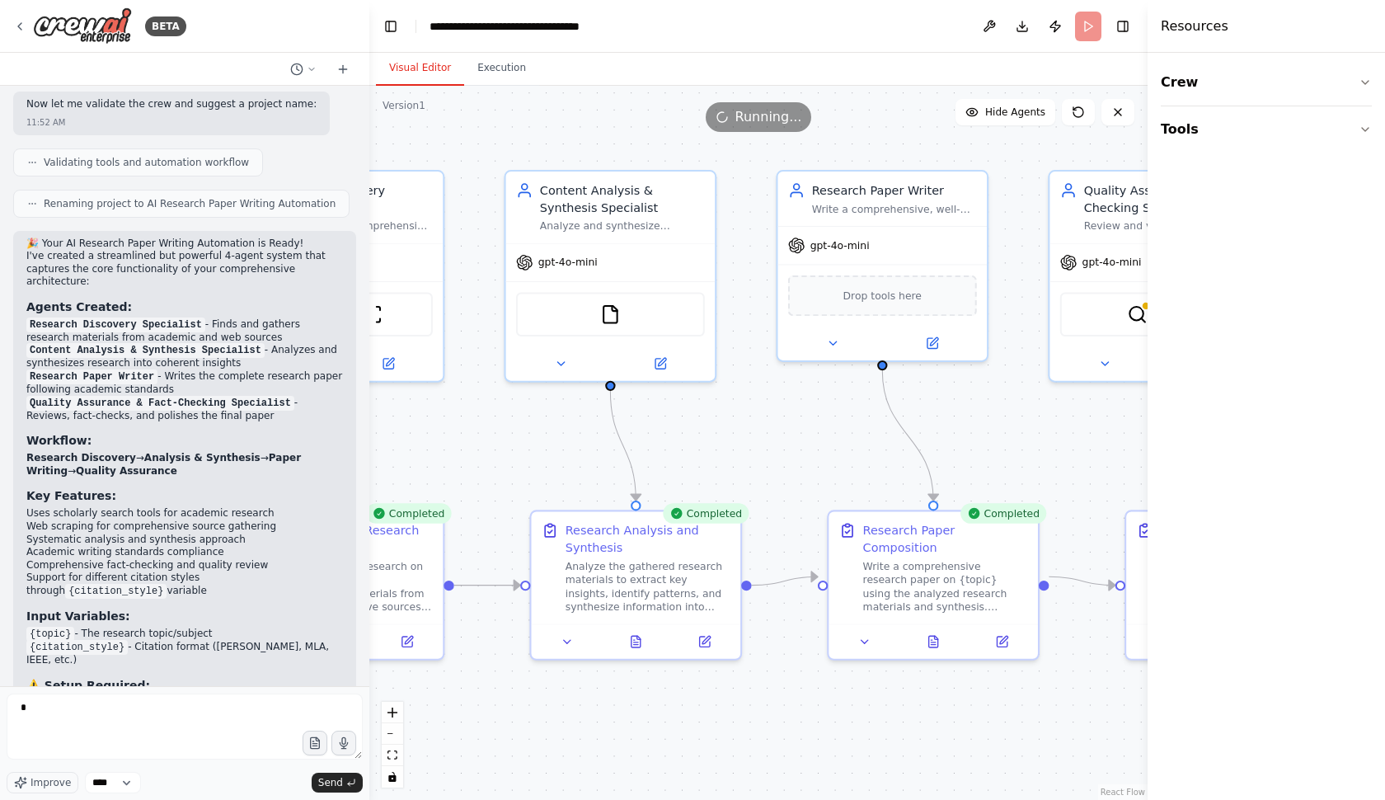
drag, startPoint x: 972, startPoint y: 406, endPoint x: 764, endPoint y: 416, distance: 208.9
click at [764, 416] on div ".deletable-edge-delete-btn { width: 20px; height: 20px; border: 0px solid #ffff…" at bounding box center [758, 443] width 778 height 714
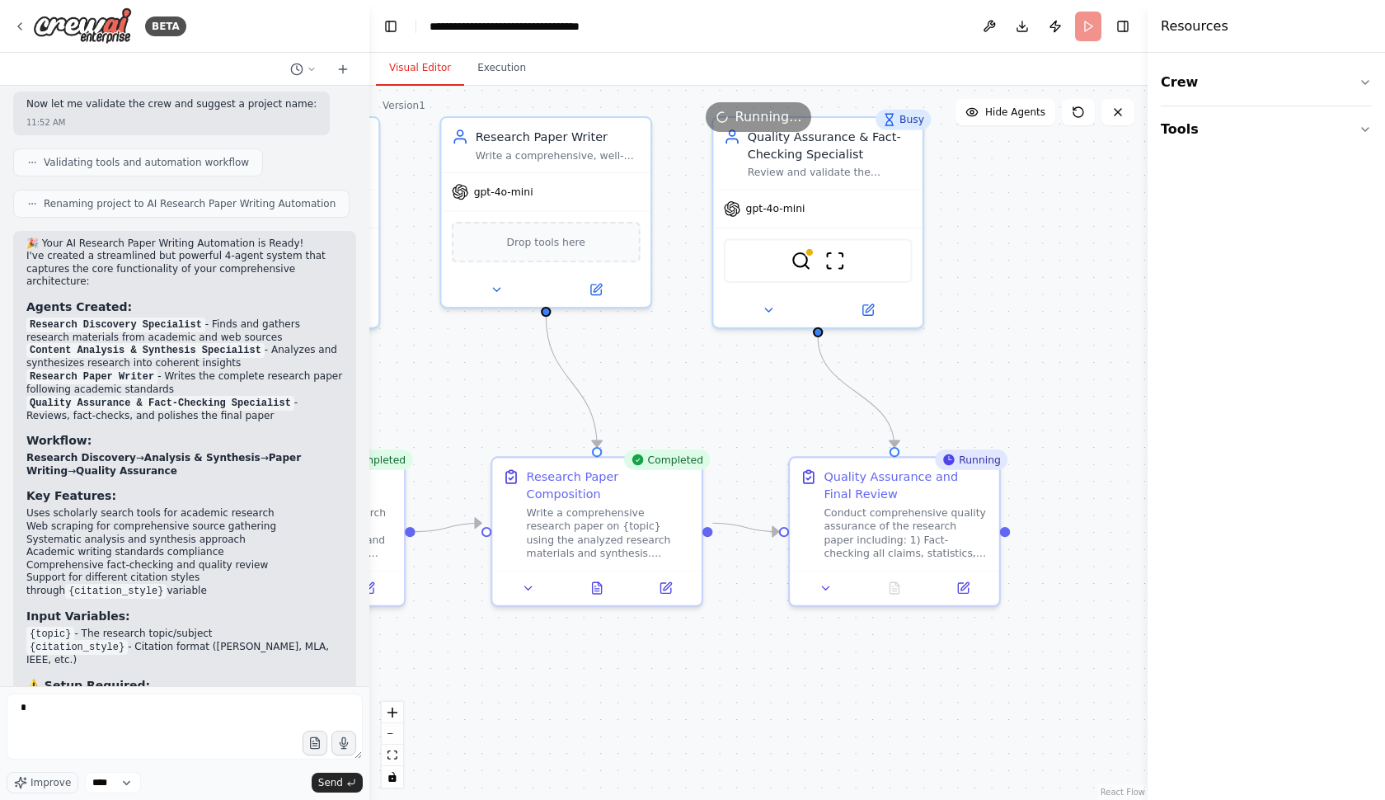
drag, startPoint x: 1077, startPoint y: 448, endPoint x: 735, endPoint y: 397, distance: 346.0
click at [735, 397] on div ".deletable-edge-delete-btn { width: 20px; height: 20px; border: 0px solid #ffff…" at bounding box center [758, 443] width 778 height 714
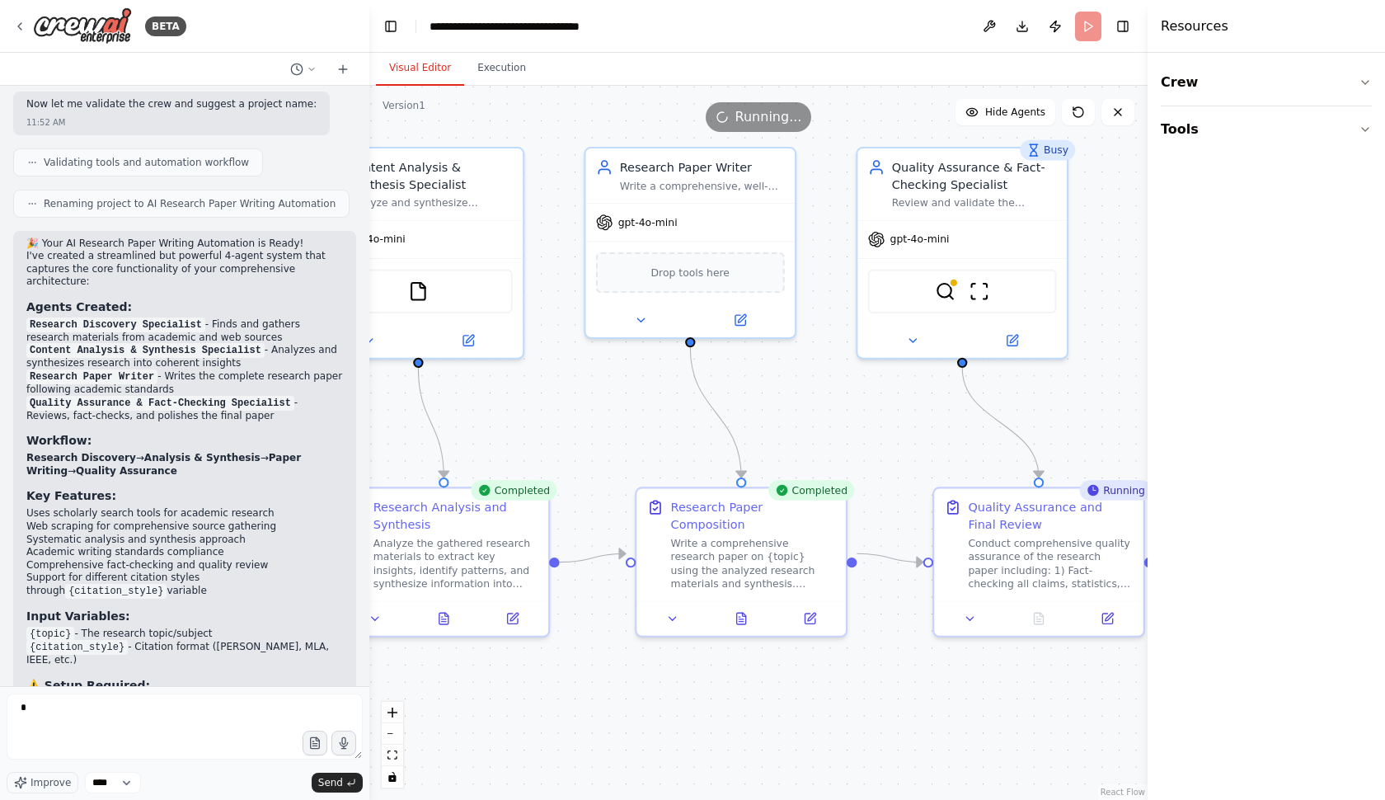
drag, startPoint x: 707, startPoint y: 402, endPoint x: 858, endPoint y: 430, distance: 154.3
click at [858, 430] on div ".deletable-edge-delete-btn { width: 20px; height: 20px; border: 0px solid #ffff…" at bounding box center [758, 443] width 778 height 714
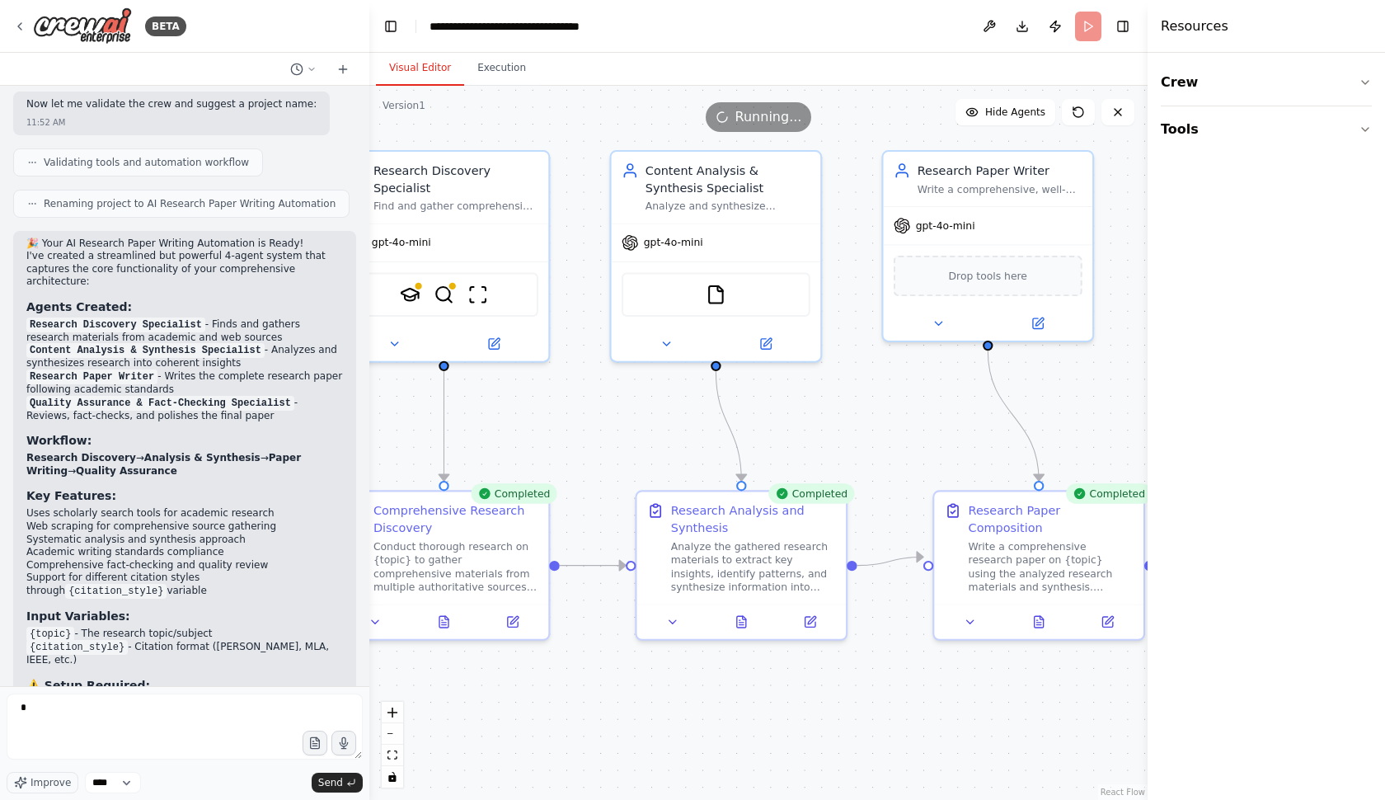
drag, startPoint x: 590, startPoint y: 430, endPoint x: 887, endPoint y: 433, distance: 297.7
click at [887, 433] on div ".deletable-edge-delete-btn { width: 20px; height: 20px; border: 0px solid #ffff…" at bounding box center [758, 443] width 778 height 714
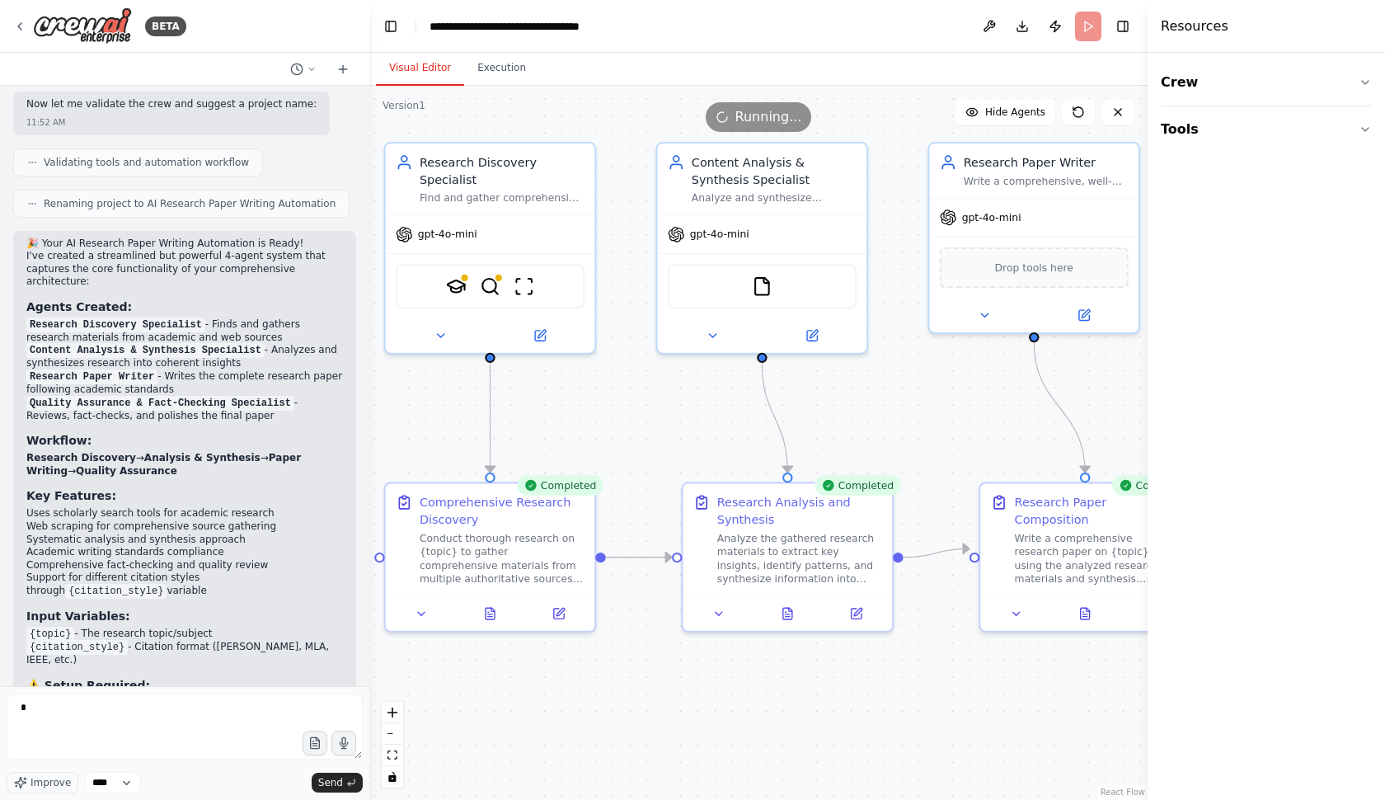
drag, startPoint x: 566, startPoint y: 419, endPoint x: 609, endPoint y: 407, distance: 44.4
click at [609, 407] on div ".deletable-edge-delete-btn { width: 20px; height: 20px; border: 0px solid #ffff…" at bounding box center [758, 443] width 778 height 714
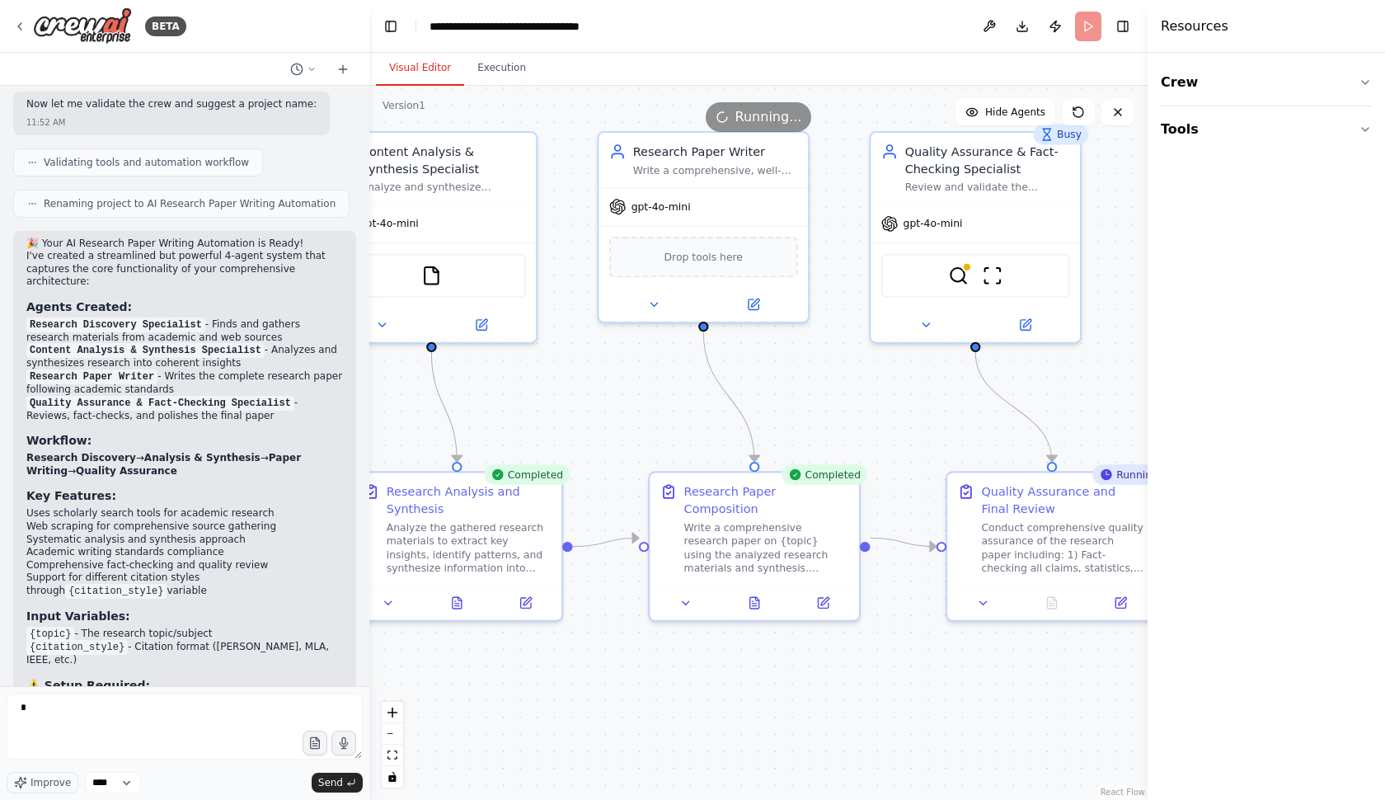
drag, startPoint x: 913, startPoint y: 438, endPoint x: 585, endPoint y: 430, distance: 327.5
click at [585, 430] on div ".deletable-edge-delete-btn { width: 20px; height: 20px; border: 0px solid #ffff…" at bounding box center [758, 443] width 778 height 714
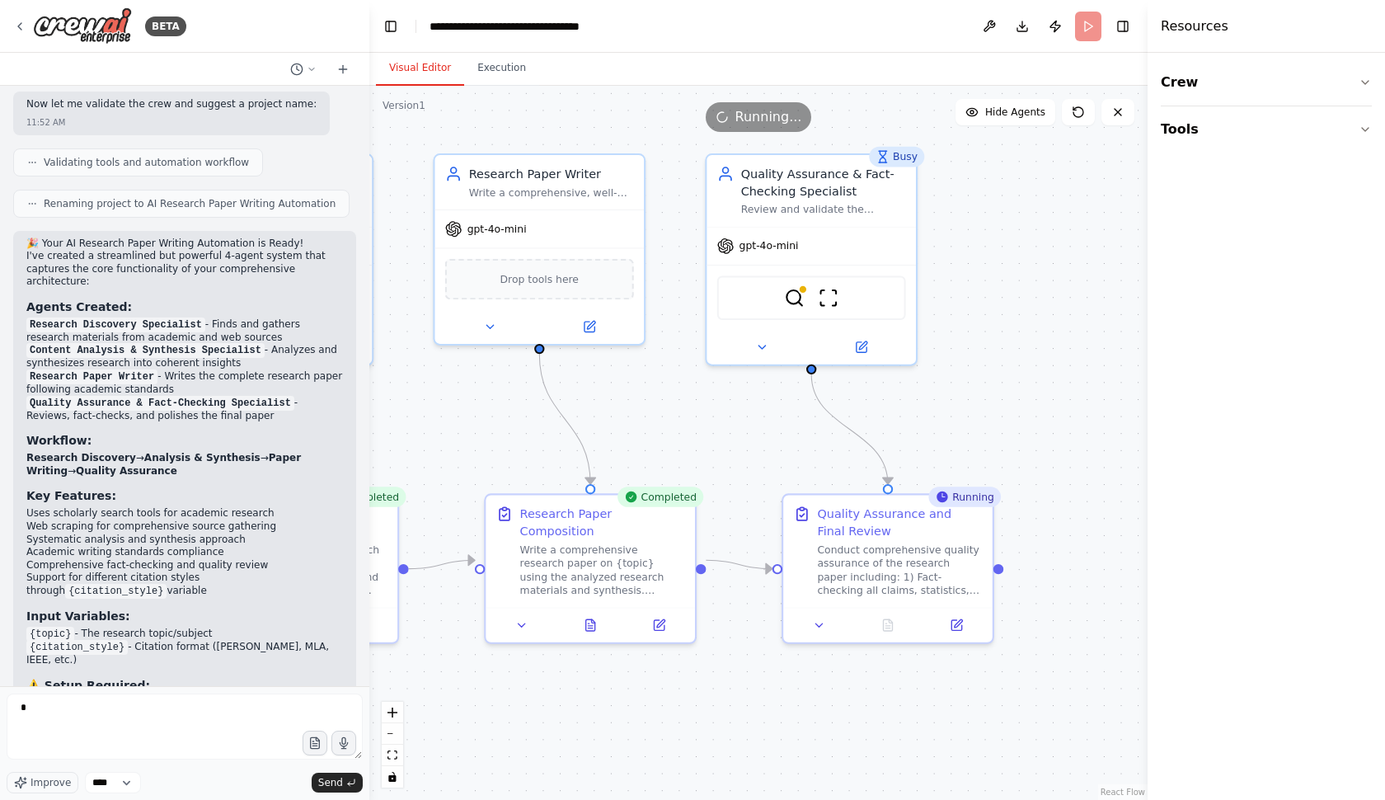
drag, startPoint x: 868, startPoint y: 435, endPoint x: 1142, endPoint y: 458, distance: 274.7
click at [1135, 454] on div ".deletable-edge-delete-btn { width: 20px; height: 20px; border: 0px solid #ffff…" at bounding box center [758, 443] width 778 height 714
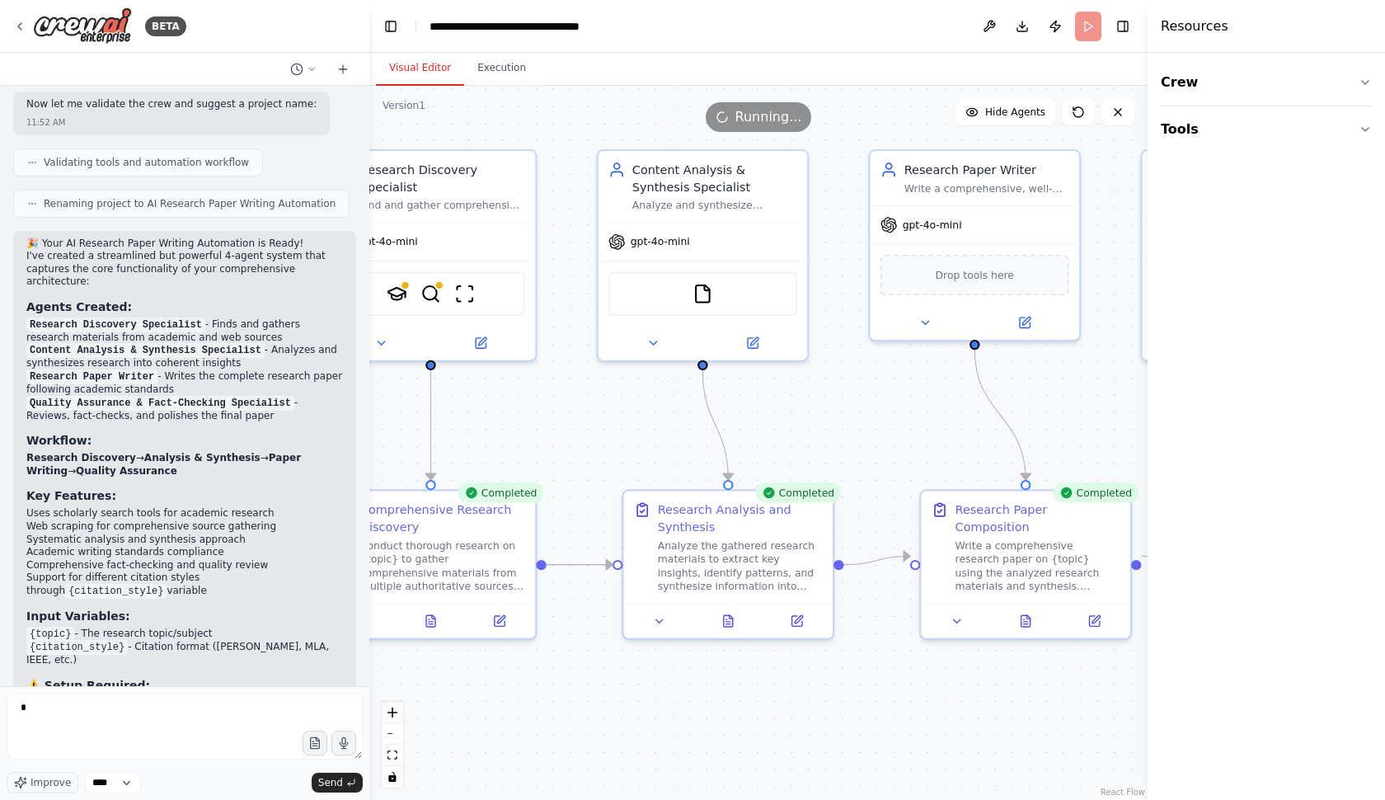
drag, startPoint x: 575, startPoint y: 422, endPoint x: 748, endPoint y: 423, distance: 173.2
click at [627, 422] on div ".deletable-edge-delete-btn { width: 20px; height: 20px; border: 0px solid #ffff…" at bounding box center [758, 443] width 778 height 714
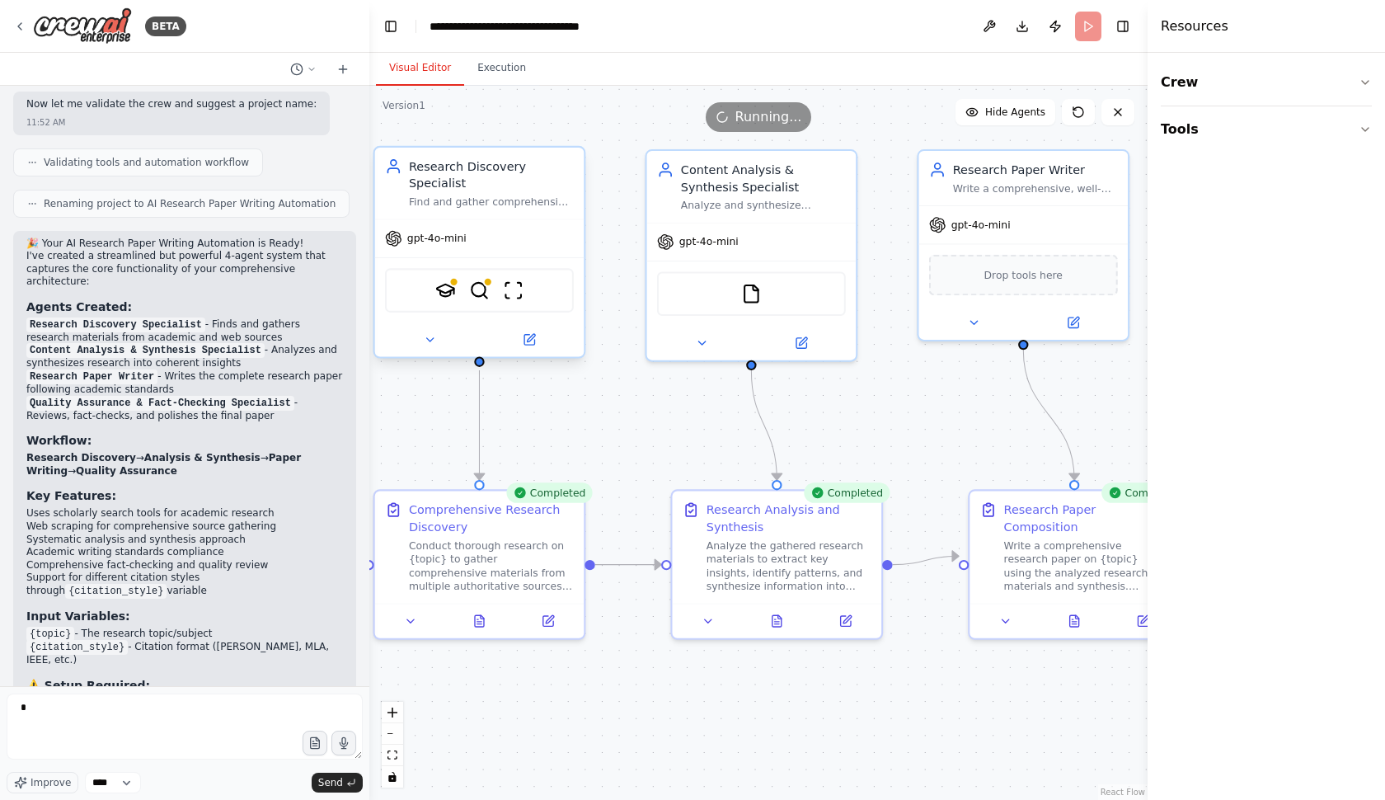
click at [428, 234] on span "gpt-4o-mini" at bounding box center [436, 238] width 59 height 13
click at [449, 289] on img at bounding box center [445, 290] width 21 height 21
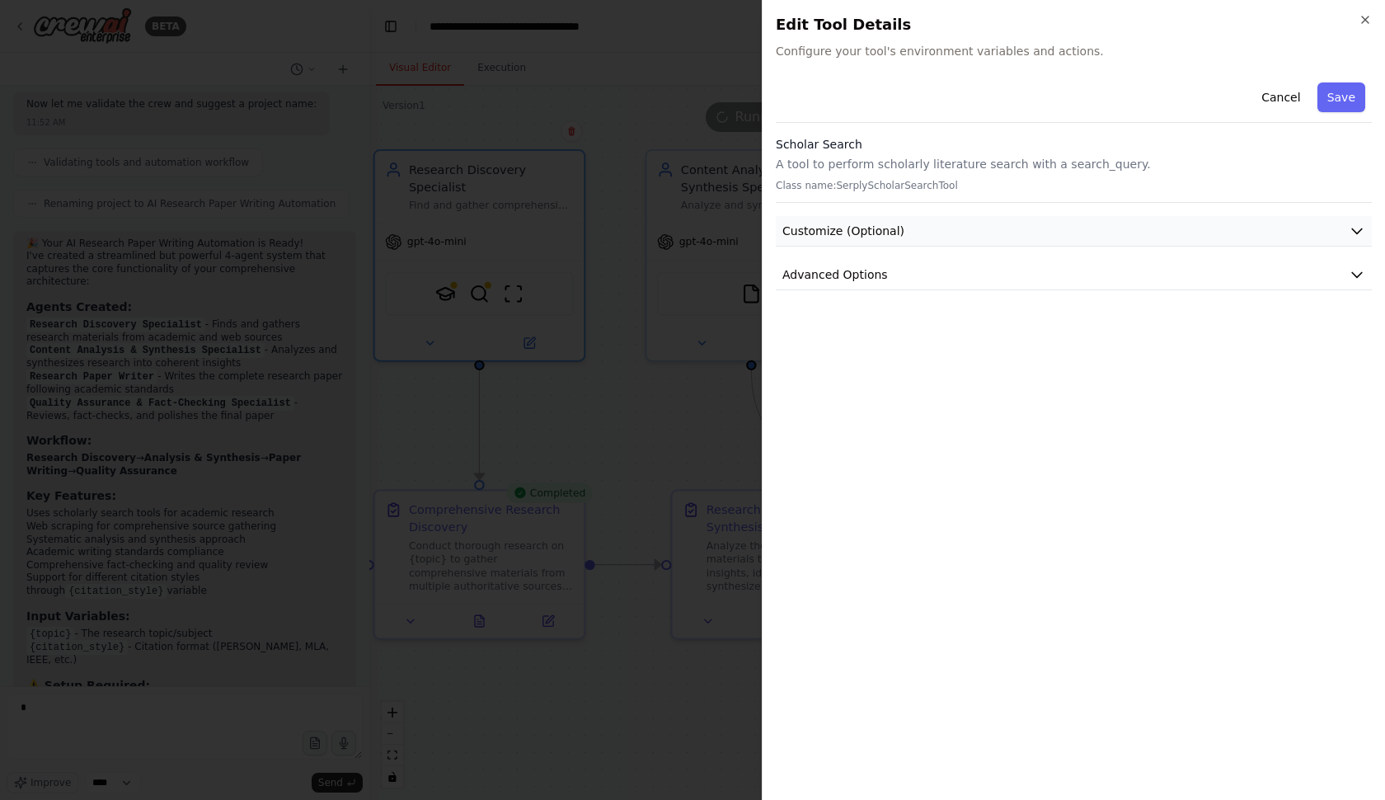
click at [1084, 233] on button "Customize (Optional)" at bounding box center [1074, 231] width 596 height 31
click at [1295, 92] on button "Cancel" at bounding box center [1281, 97] width 59 height 30
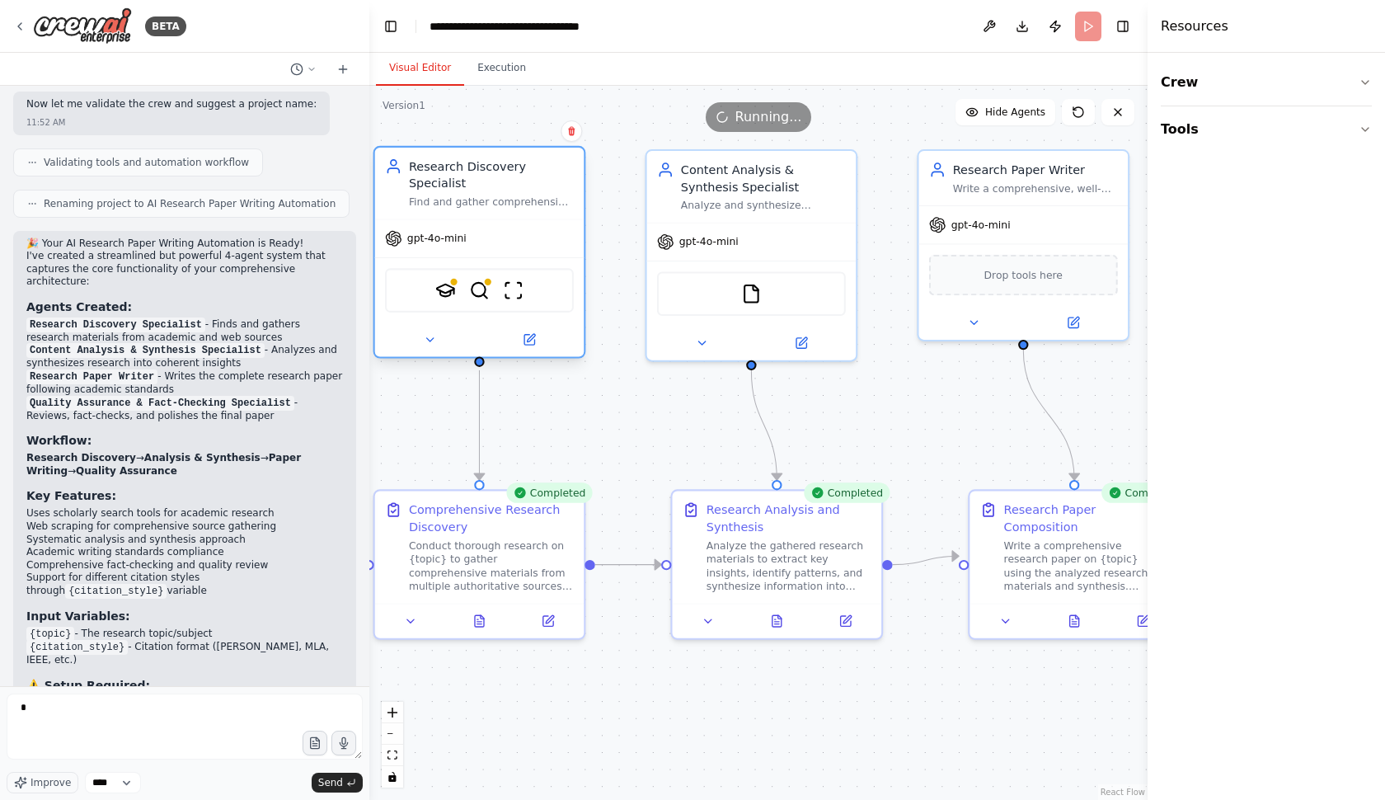
click at [414, 246] on div "gpt-4o-mini" at bounding box center [426, 238] width 82 height 17
click at [437, 337] on button at bounding box center [430, 340] width 96 height 21
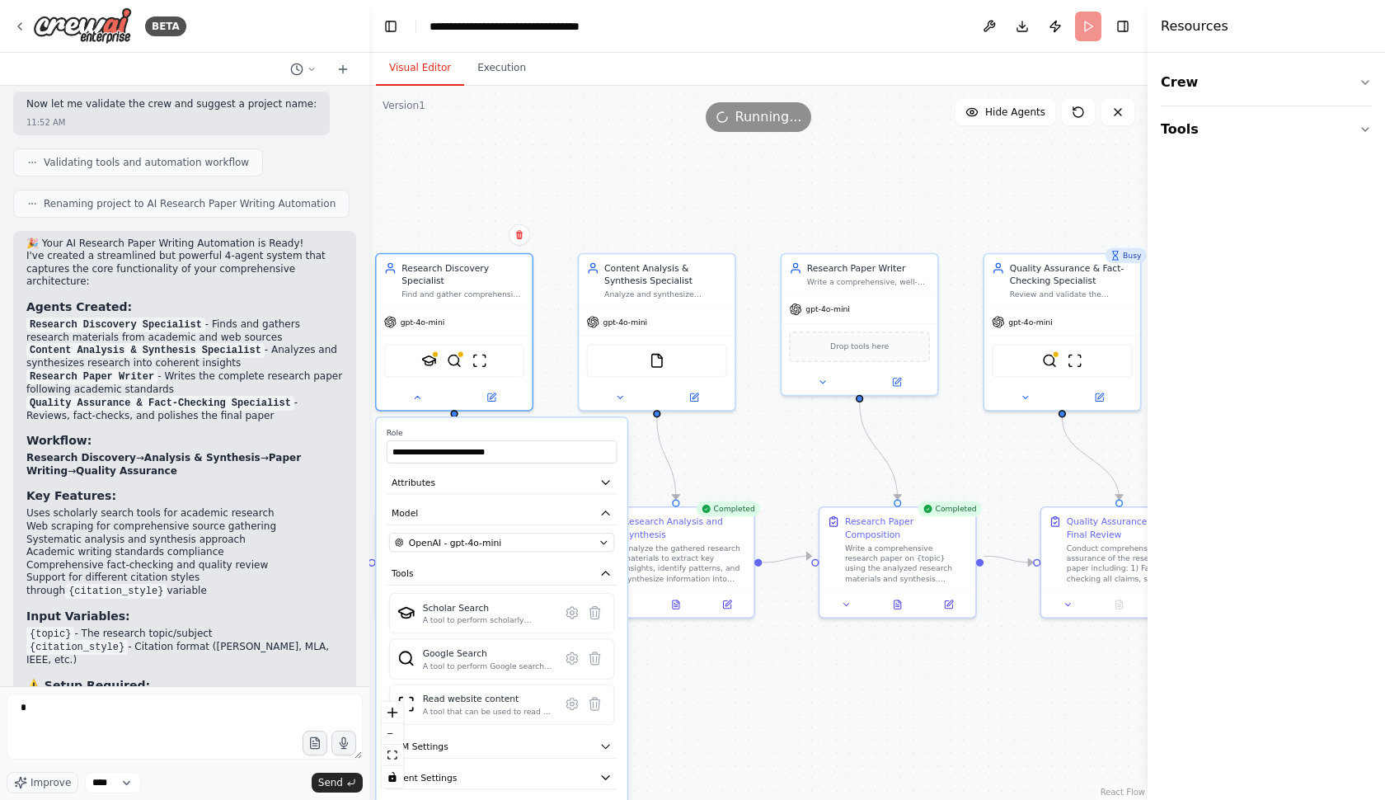
click at [774, 728] on div ".deletable-edge-delete-btn { width: 20px; height: 20px; border: 0px solid #ffff…" at bounding box center [758, 443] width 778 height 714
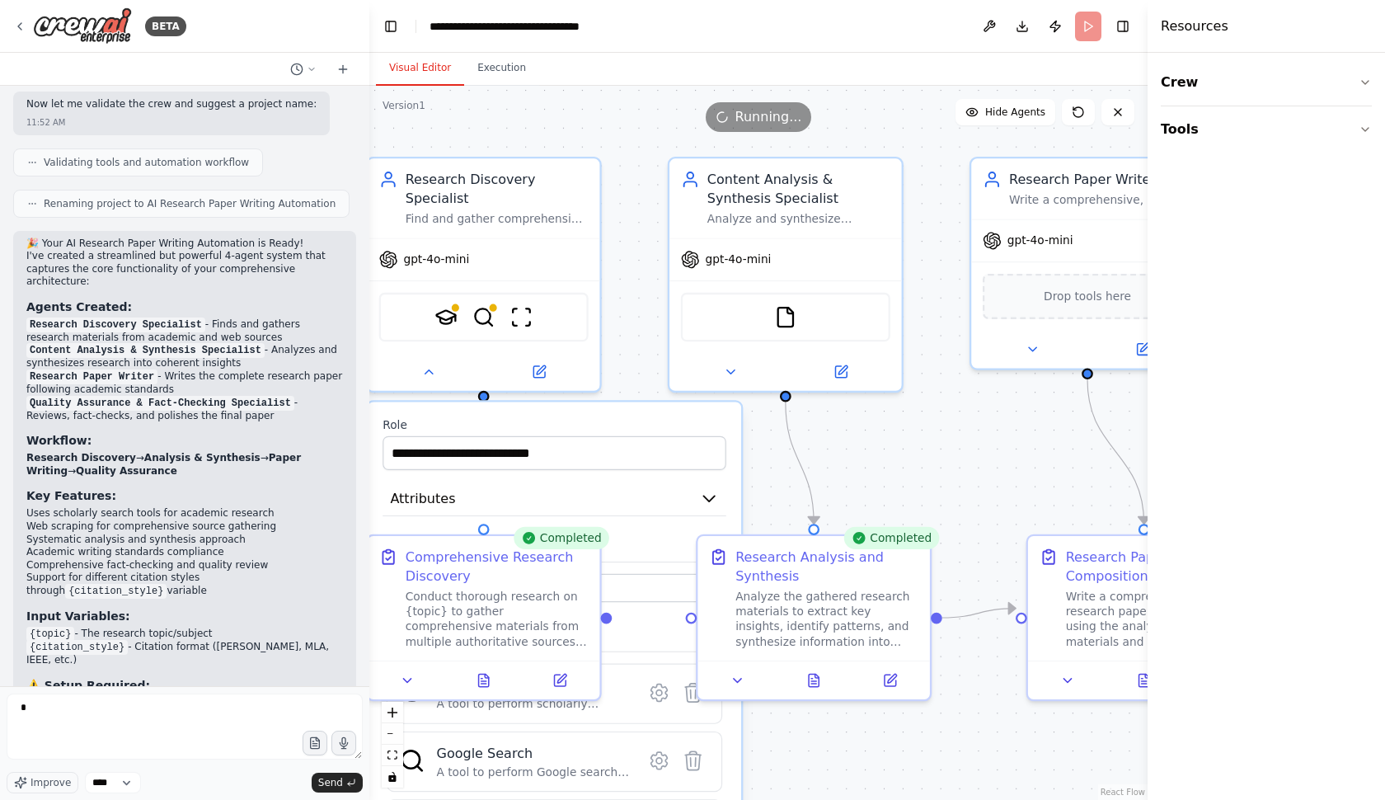
drag, startPoint x: 605, startPoint y: 208, endPoint x: 797, endPoint y: 92, distance: 223.9
click at [797, 92] on div ".deletable-edge-delete-btn { width: 20px; height: 20px; border: 0px solid #ffff…" at bounding box center [758, 443] width 778 height 714
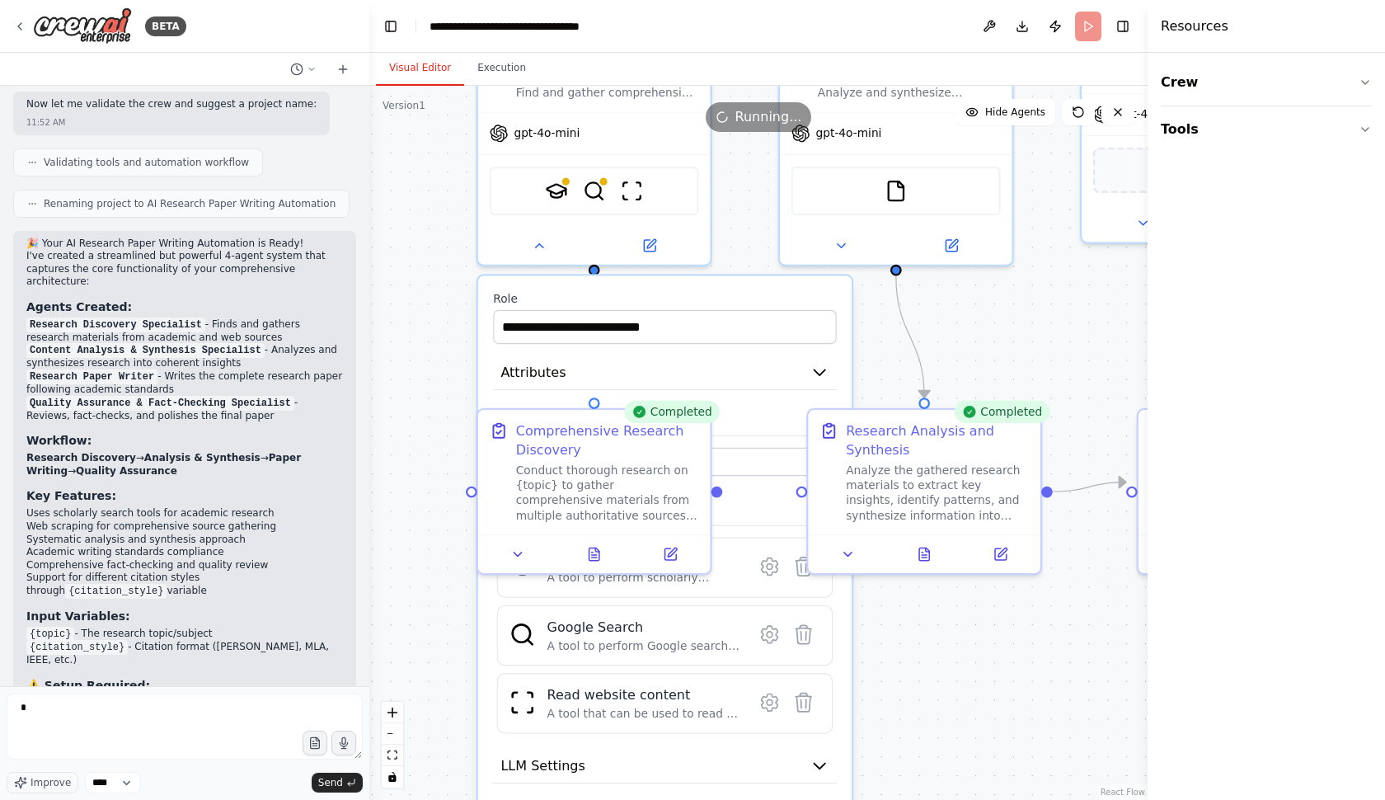
drag, startPoint x: 783, startPoint y: 468, endPoint x: 891, endPoint y: 341, distance: 167.3
click at [894, 341] on div ".deletable-edge-delete-btn { width: 20px; height: 20px; border: 0px solid #ffff…" at bounding box center [758, 443] width 778 height 714
click at [655, 253] on div at bounding box center [594, 242] width 232 height 38
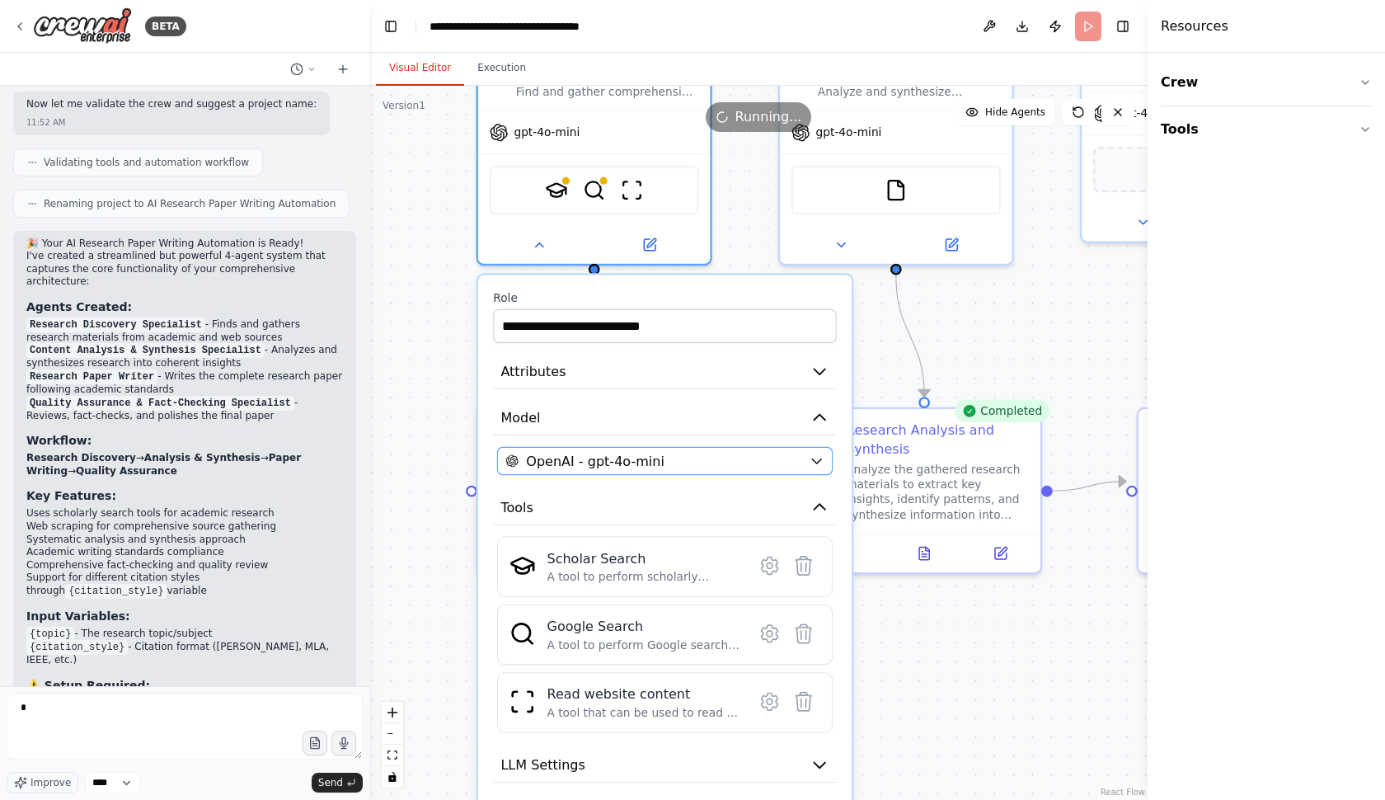
click at [731, 460] on div "OpenAI - gpt-4o-mini" at bounding box center [653, 461] width 296 height 19
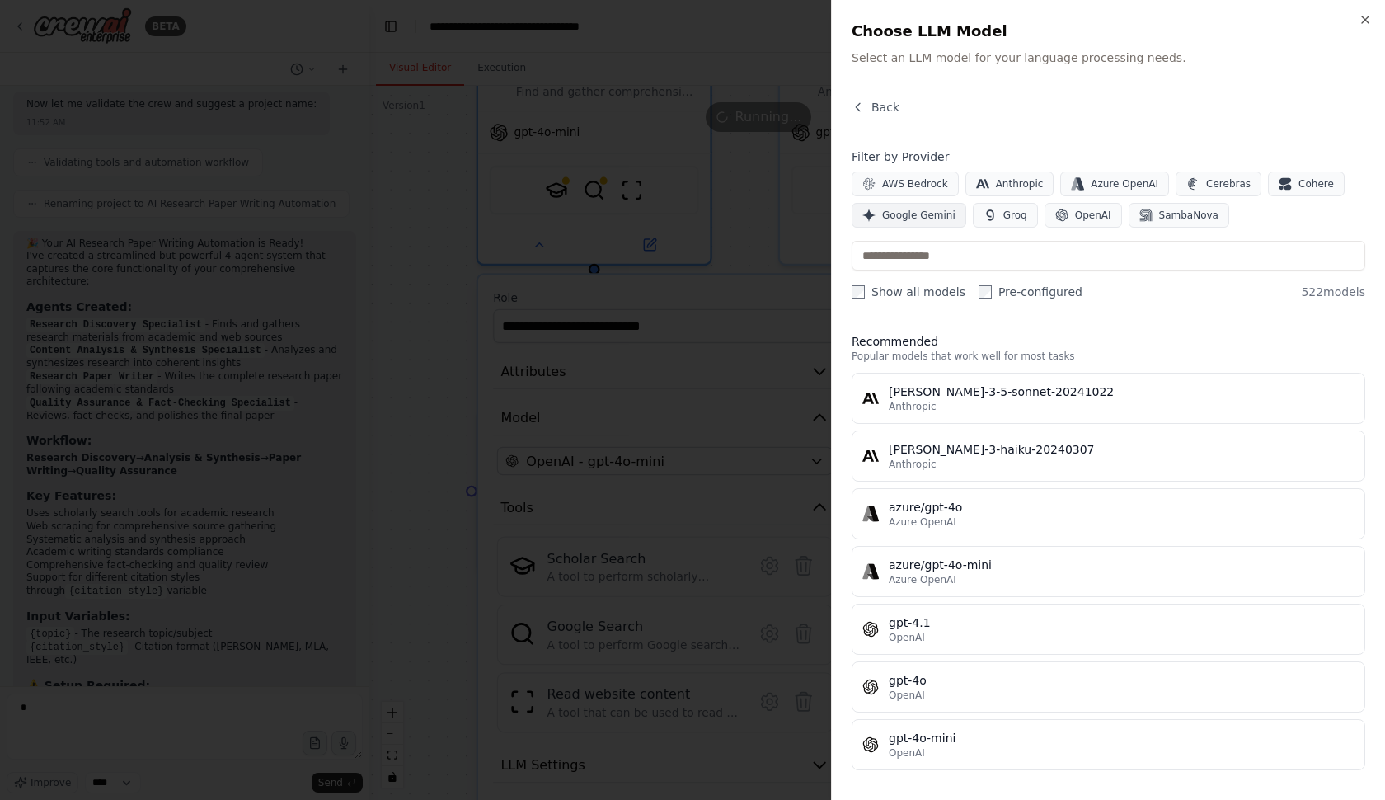
click at [939, 221] on span "Google Gemini" at bounding box center [918, 215] width 73 height 13
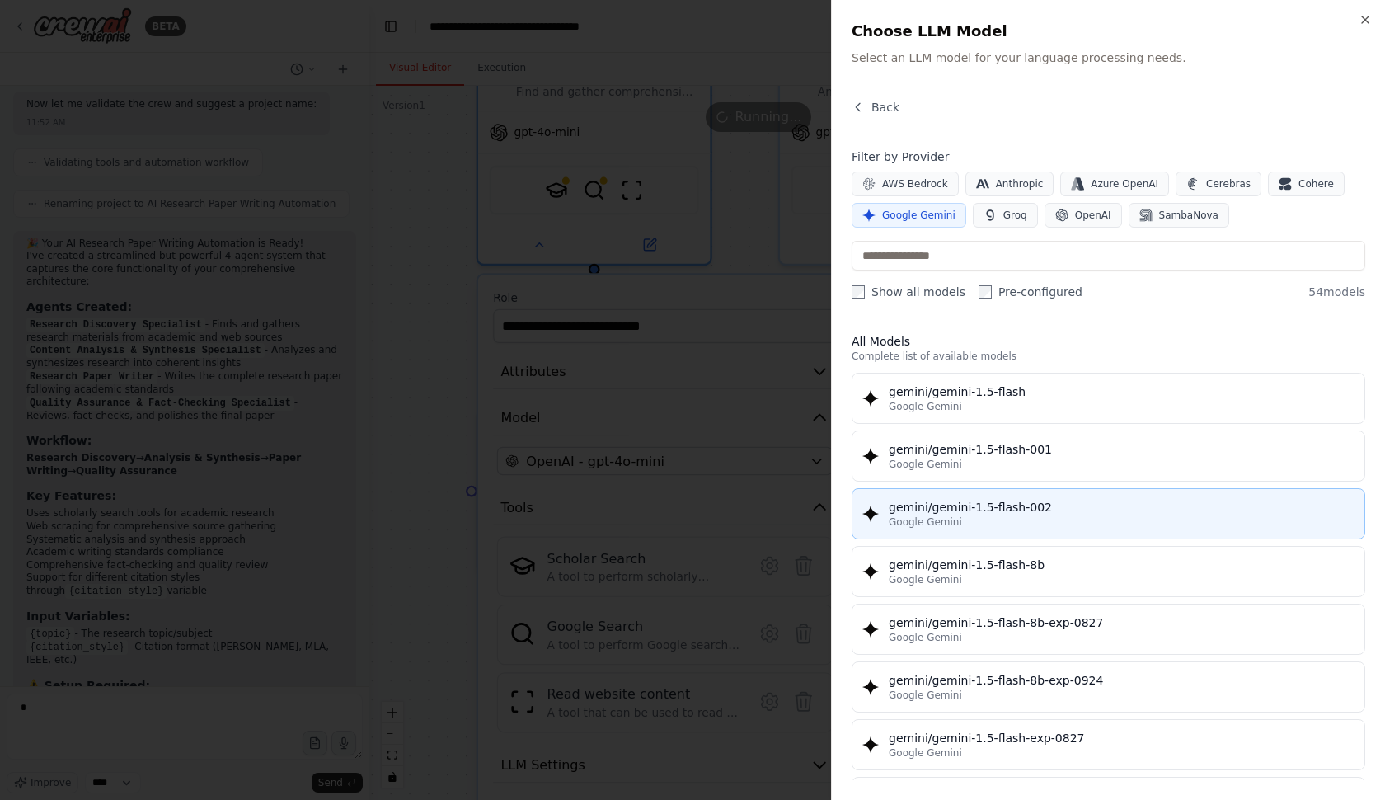
click at [987, 527] on div "Google Gemini" at bounding box center [1122, 521] width 466 height 13
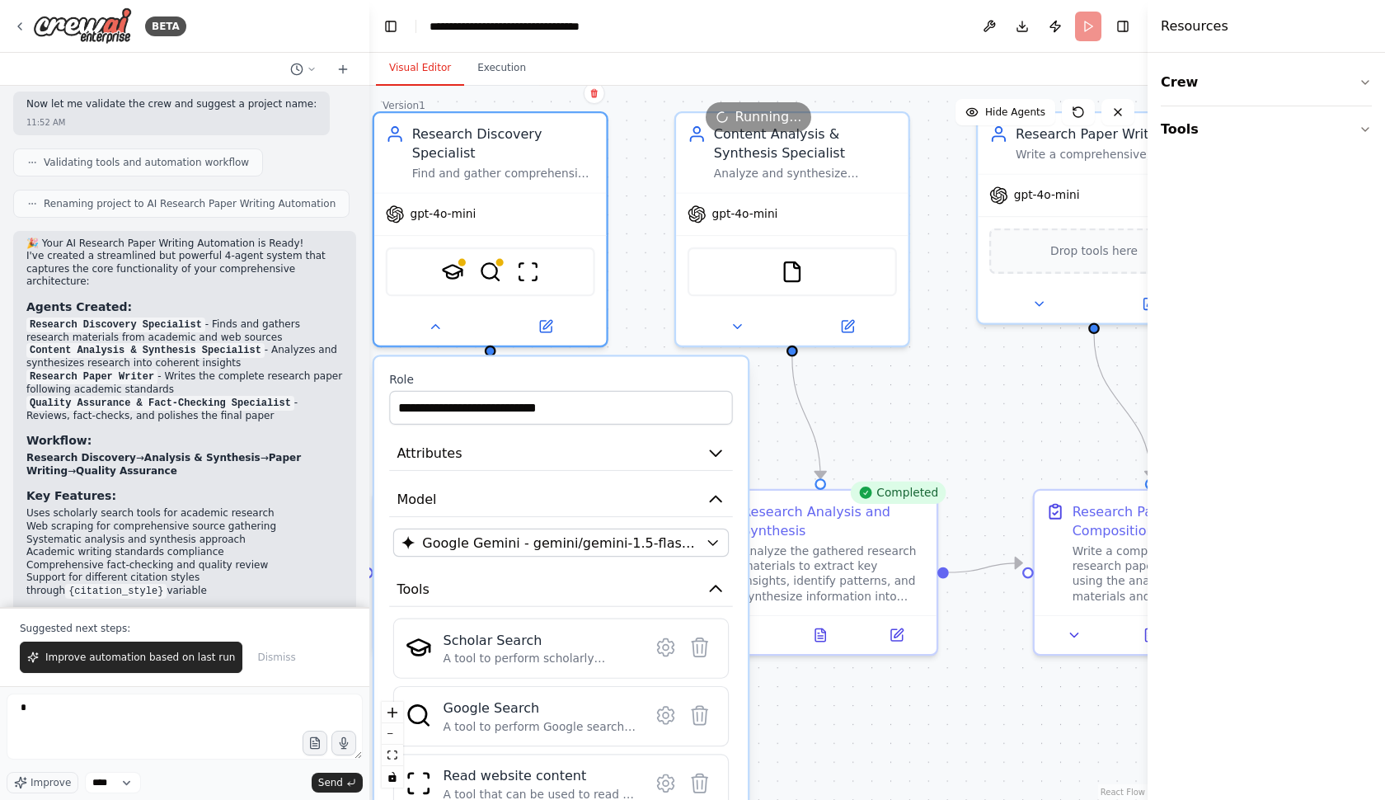
drag, startPoint x: 1018, startPoint y: 337, endPoint x: 914, endPoint y: 436, distance: 143.5
click at [914, 436] on div ".deletable-edge-delete-btn { width: 20px; height: 20px; border: 0px solid #ffff…" at bounding box center [758, 443] width 778 height 714
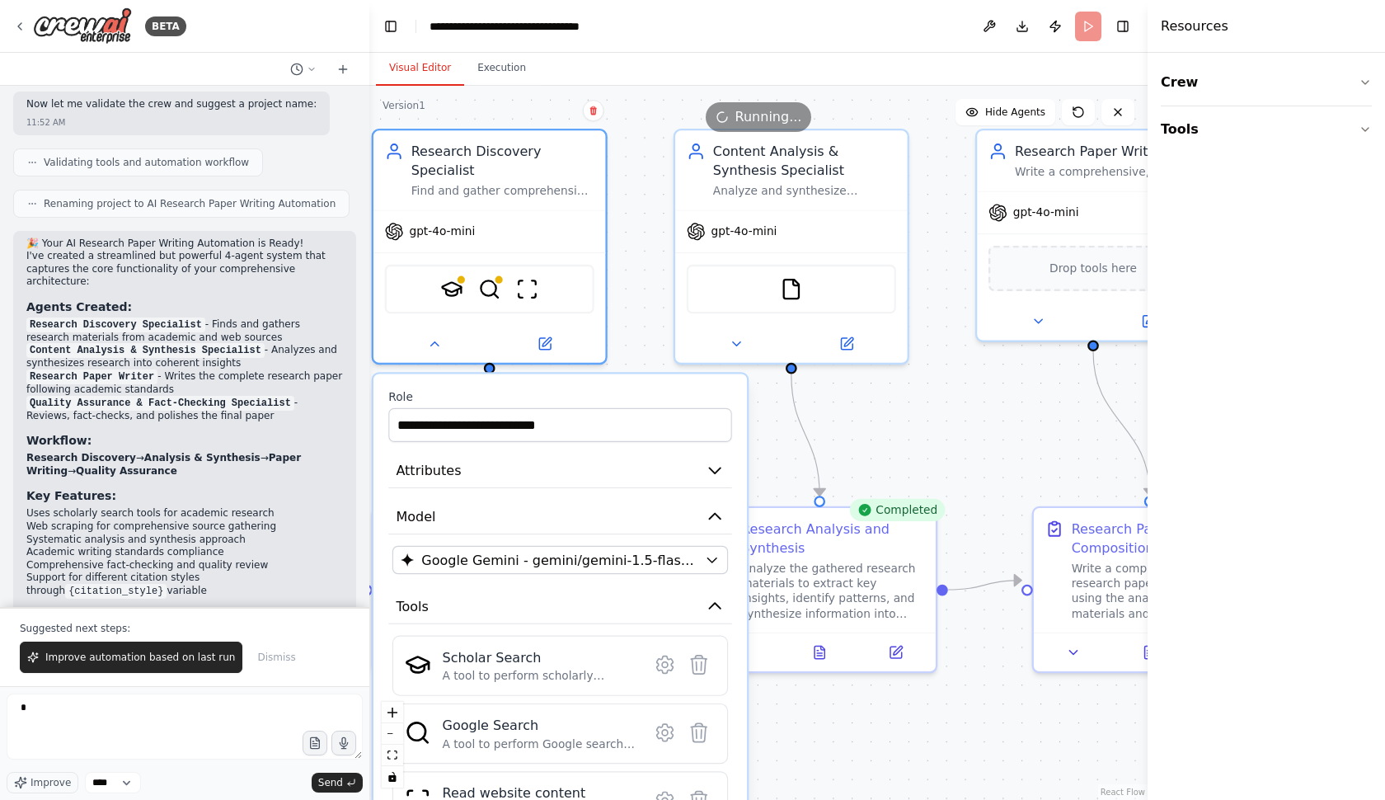
drag, startPoint x: 938, startPoint y: 424, endPoint x: 907, endPoint y: 445, distance: 37.3
click at [907, 443] on div ".deletable-edge-delete-btn { width: 20px; height: 20px; border: 0px solid #ffff…" at bounding box center [758, 443] width 778 height 714
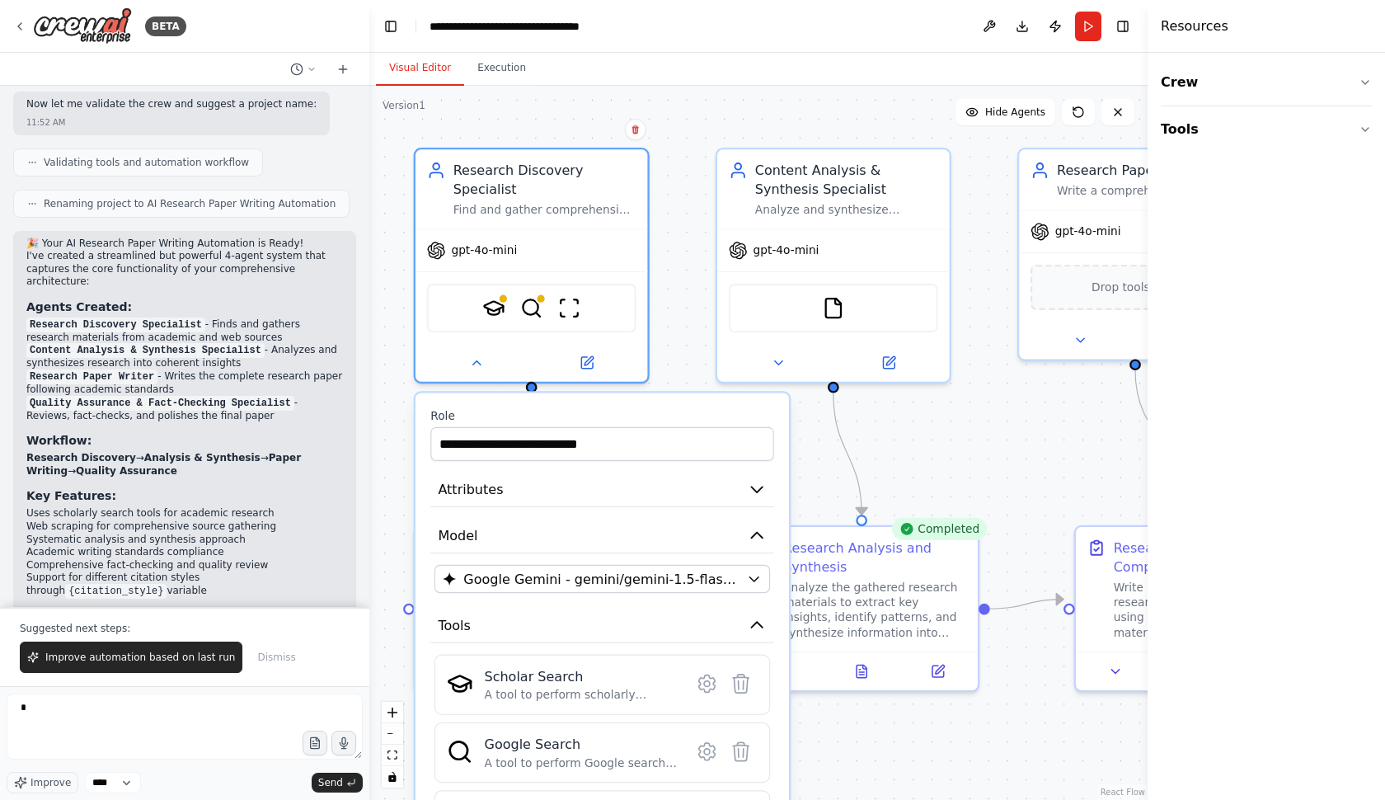
drag, startPoint x: 883, startPoint y: 447, endPoint x: 956, endPoint y: 447, distance: 72.6
click at [956, 447] on div ".deletable-edge-delete-btn { width: 20px; height: 20px; border: 0px solid #ffff…" at bounding box center [758, 443] width 778 height 714
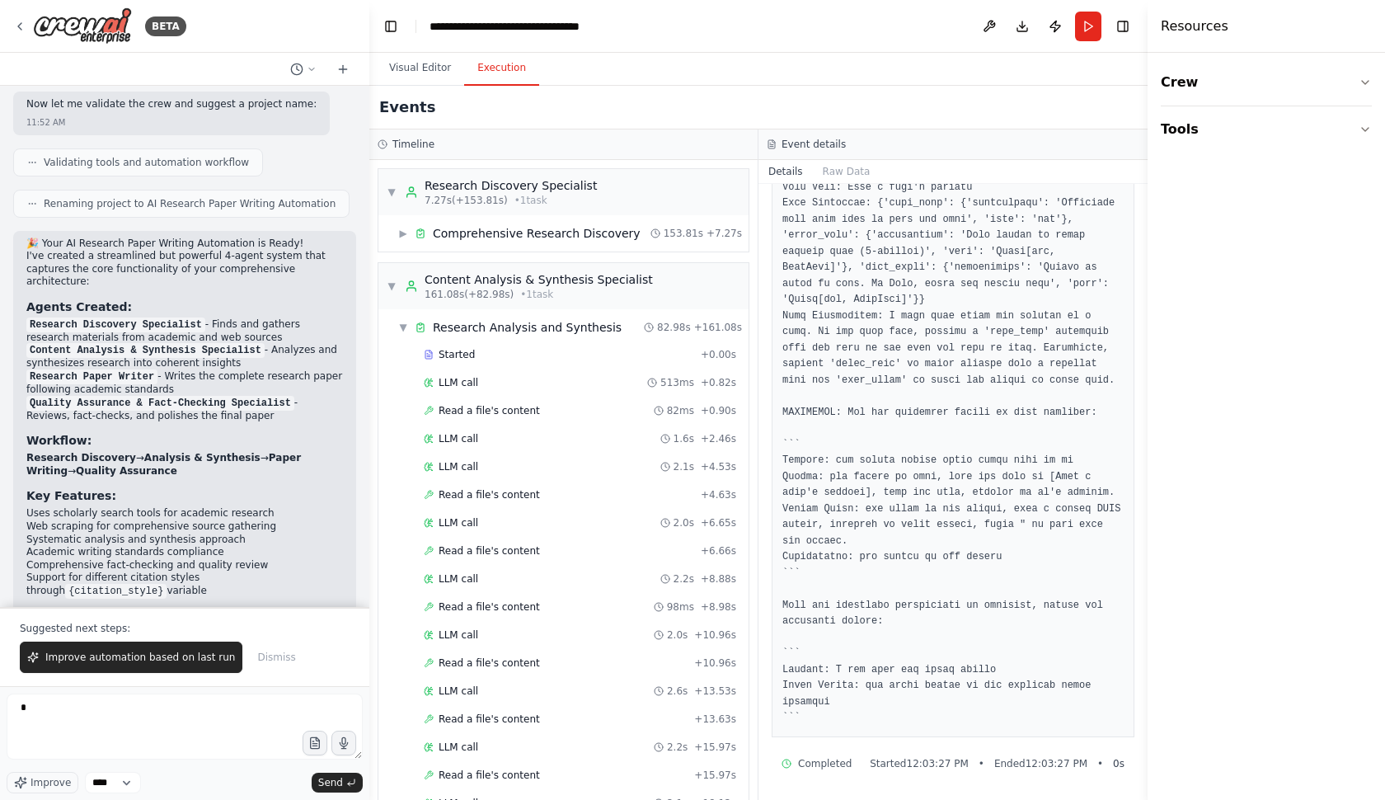
click at [504, 70] on button "Execution" at bounding box center [501, 68] width 75 height 35
click at [408, 327] on div "▼ Research Analysis and Synthesis" at bounding box center [509, 327] width 223 height 16
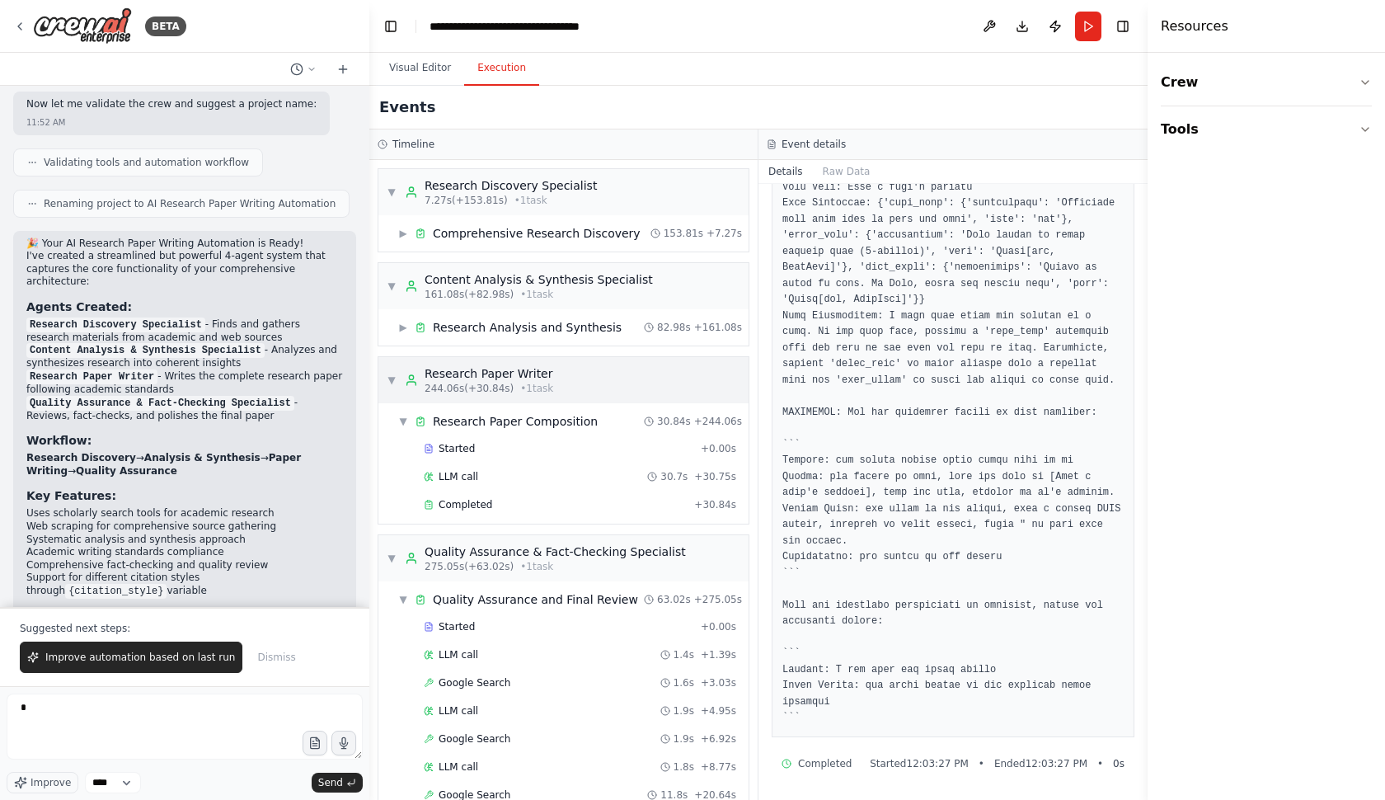
click at [398, 377] on div "▼ Research Paper Writer 244.06s (+30.84s) • 1 task" at bounding box center [470, 380] width 167 height 30
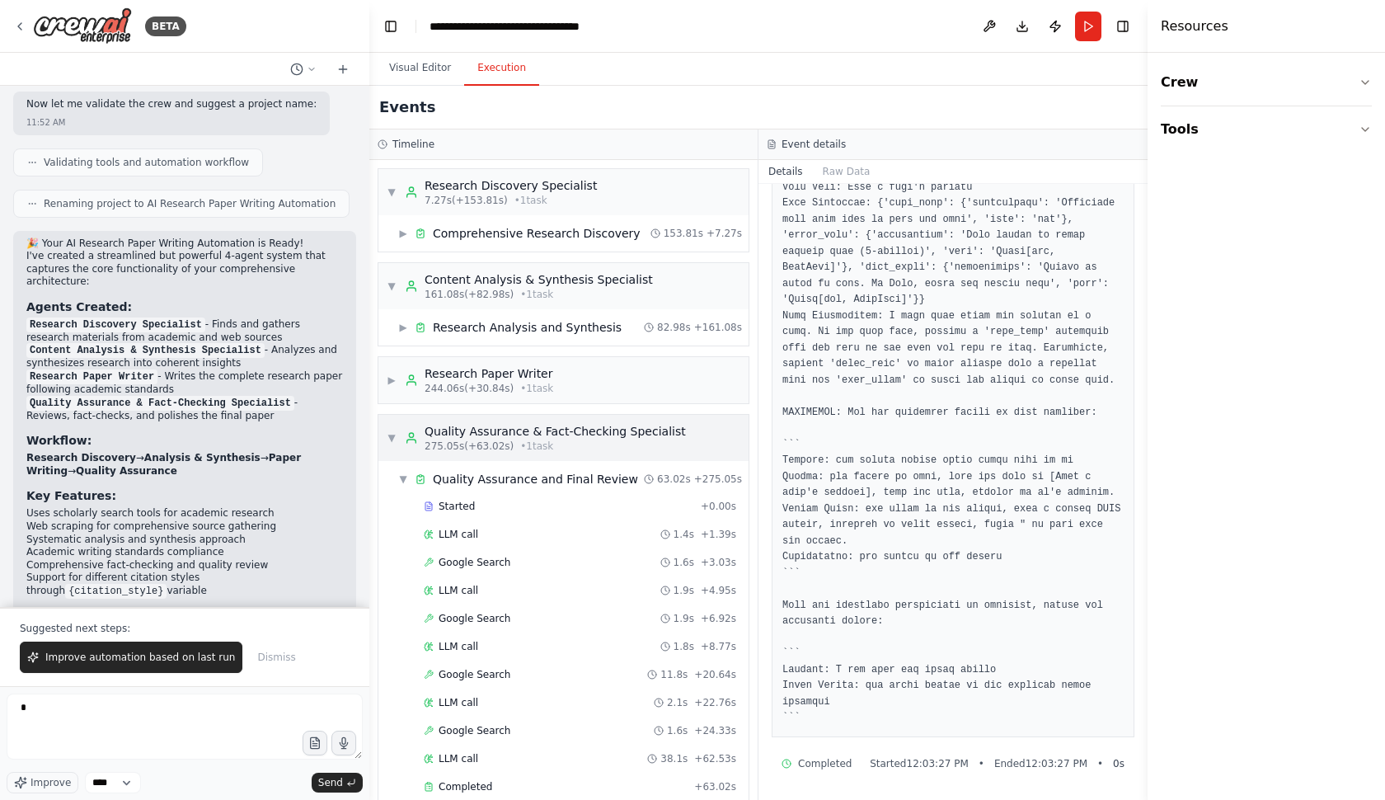
click at [389, 442] on span "▼" at bounding box center [392, 437] width 10 height 13
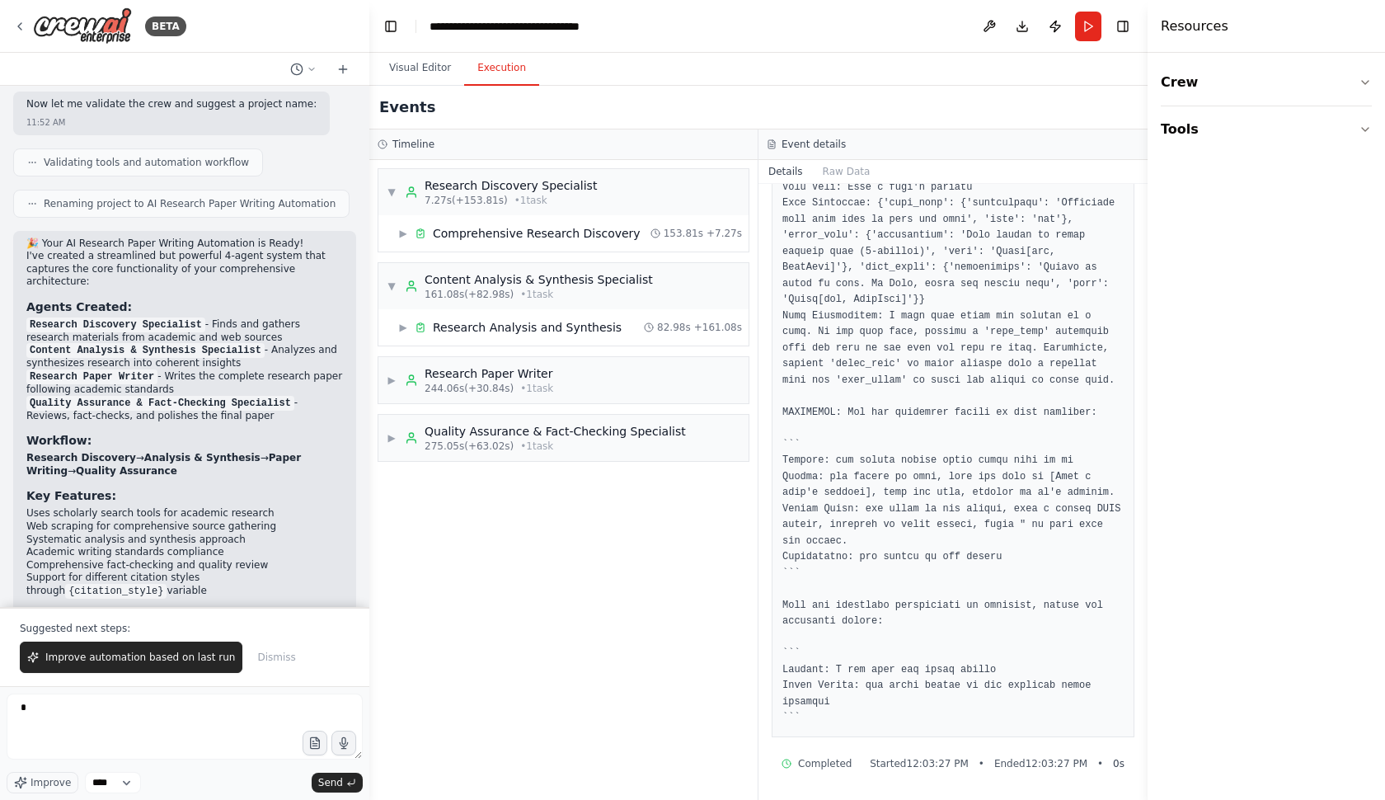
scroll to position [361, 0]
click at [411, 449] on div "Quality Assurance & Fact-Checking Specialist 275.05s (+63.02s) • 1 task" at bounding box center [545, 438] width 281 height 30
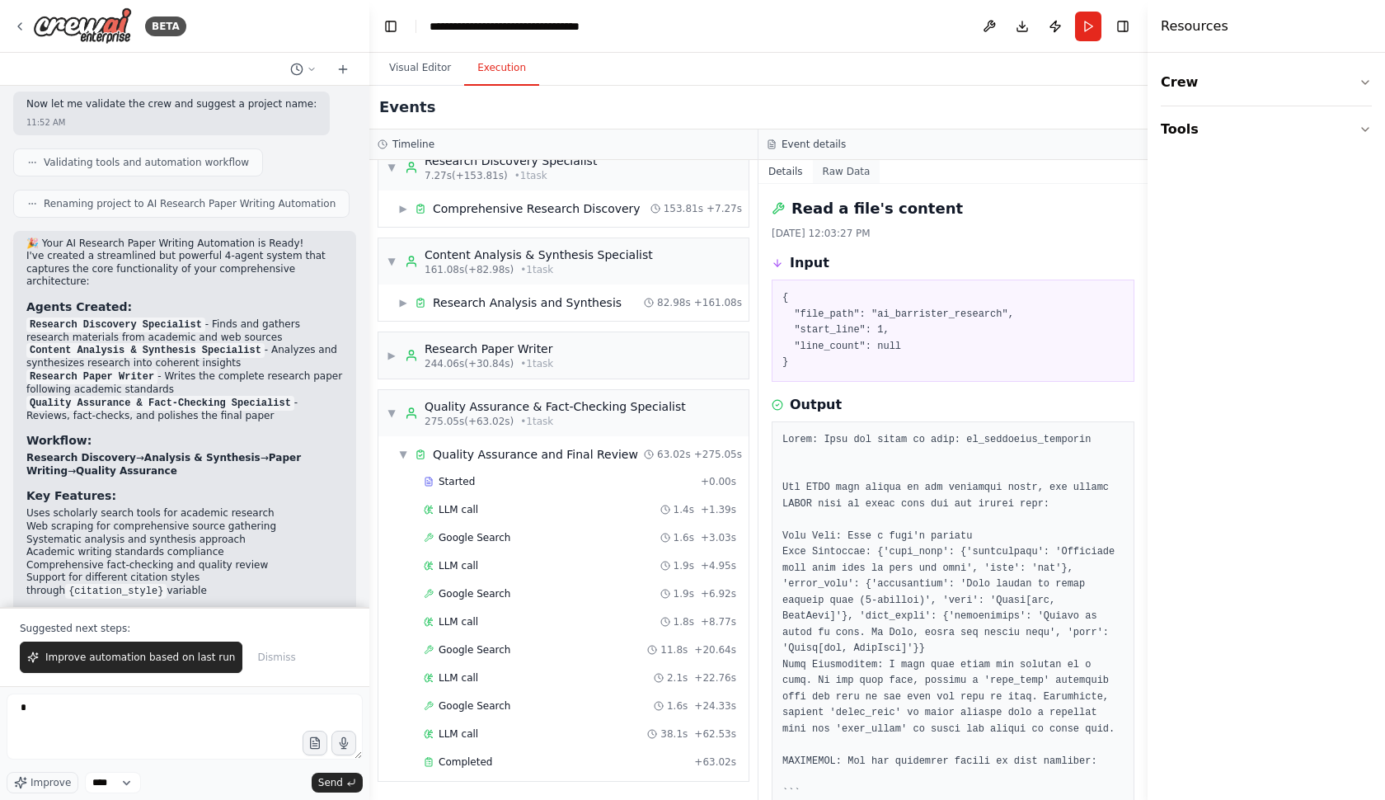
scroll to position [0, 0]
click at [838, 168] on button "Raw Data" at bounding box center [847, 171] width 68 height 23
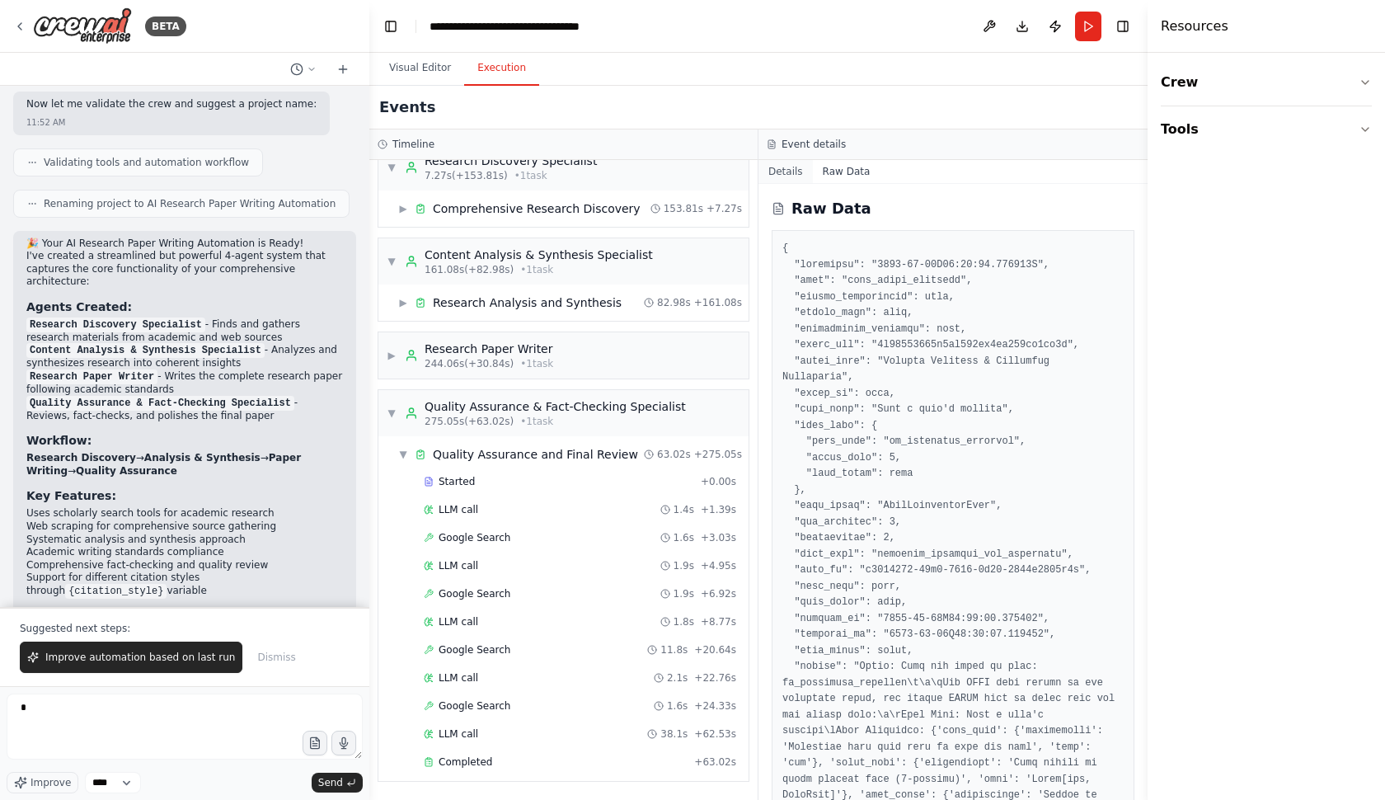
click at [785, 170] on button "Details" at bounding box center [786, 171] width 54 height 23
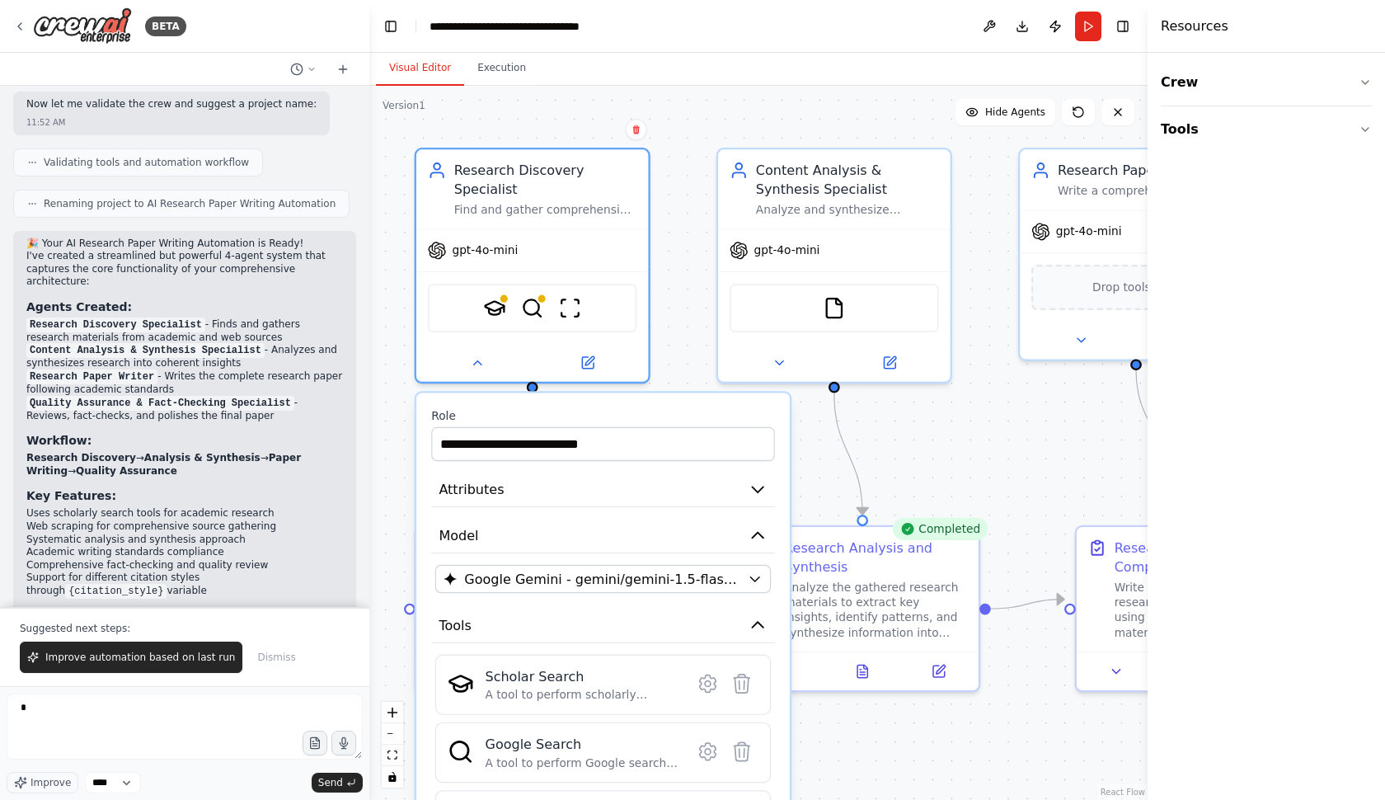
click at [425, 65] on button "Visual Editor" at bounding box center [420, 68] width 88 height 35
click at [491, 63] on button "Execution" at bounding box center [501, 68] width 75 height 35
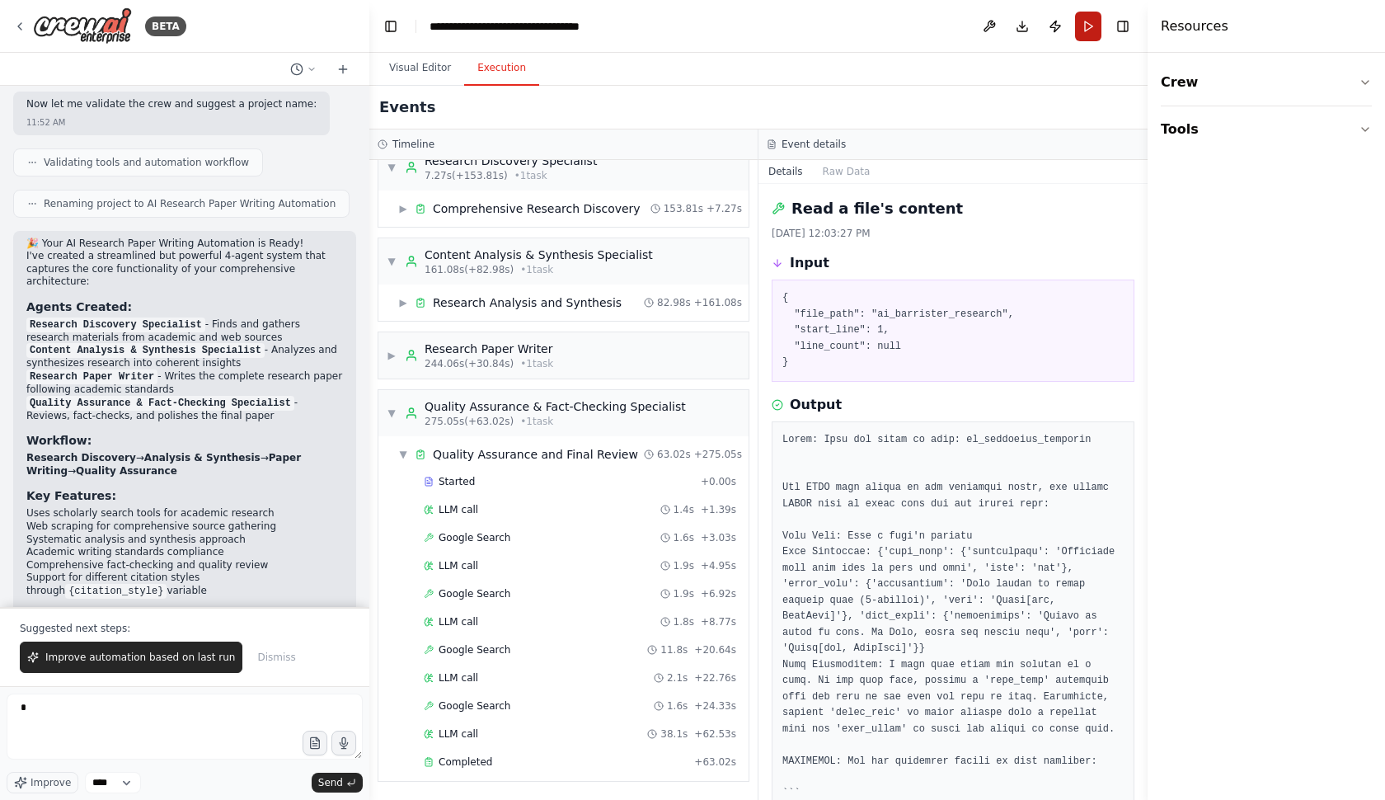
click at [1088, 27] on button "Run" at bounding box center [1088, 27] width 26 height 30
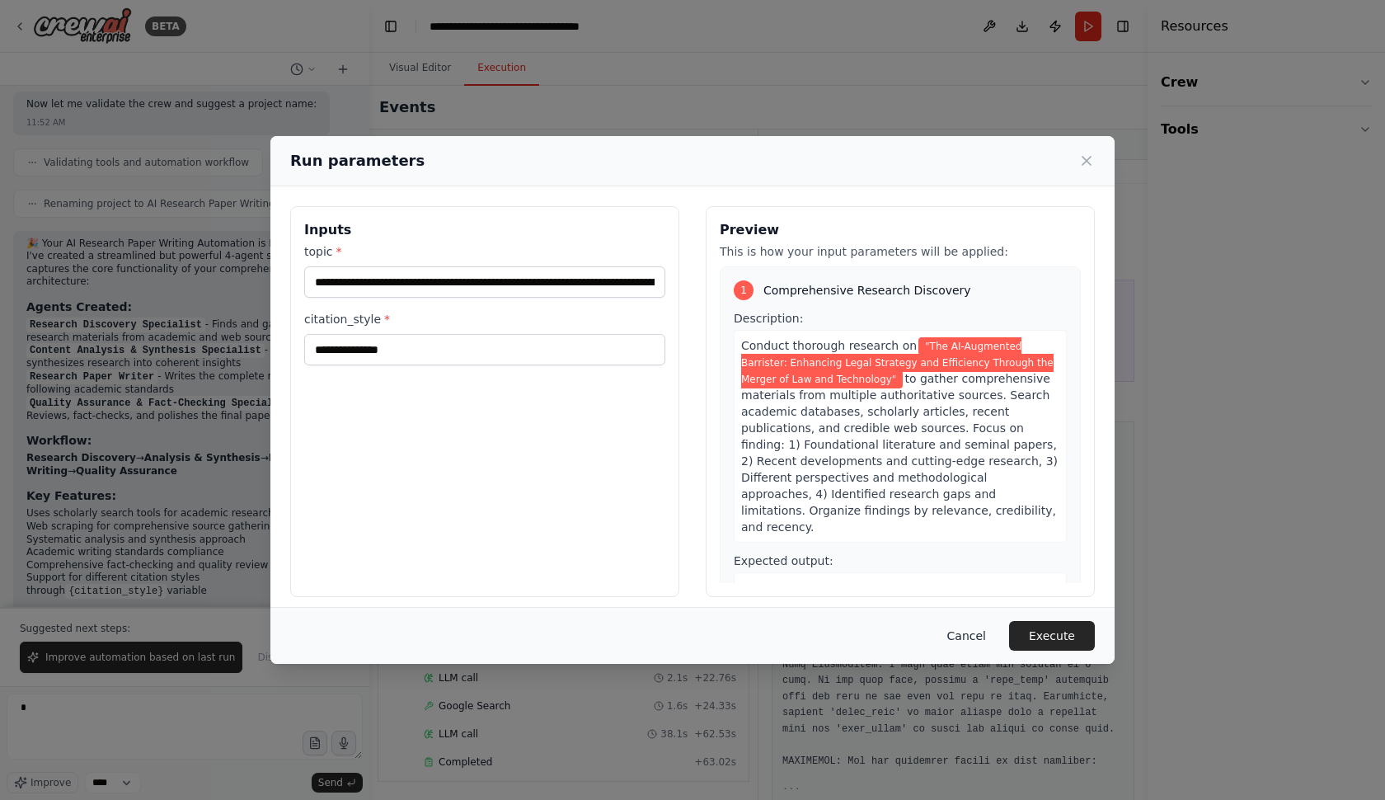
click at [982, 628] on button "Cancel" at bounding box center [966, 636] width 65 height 30
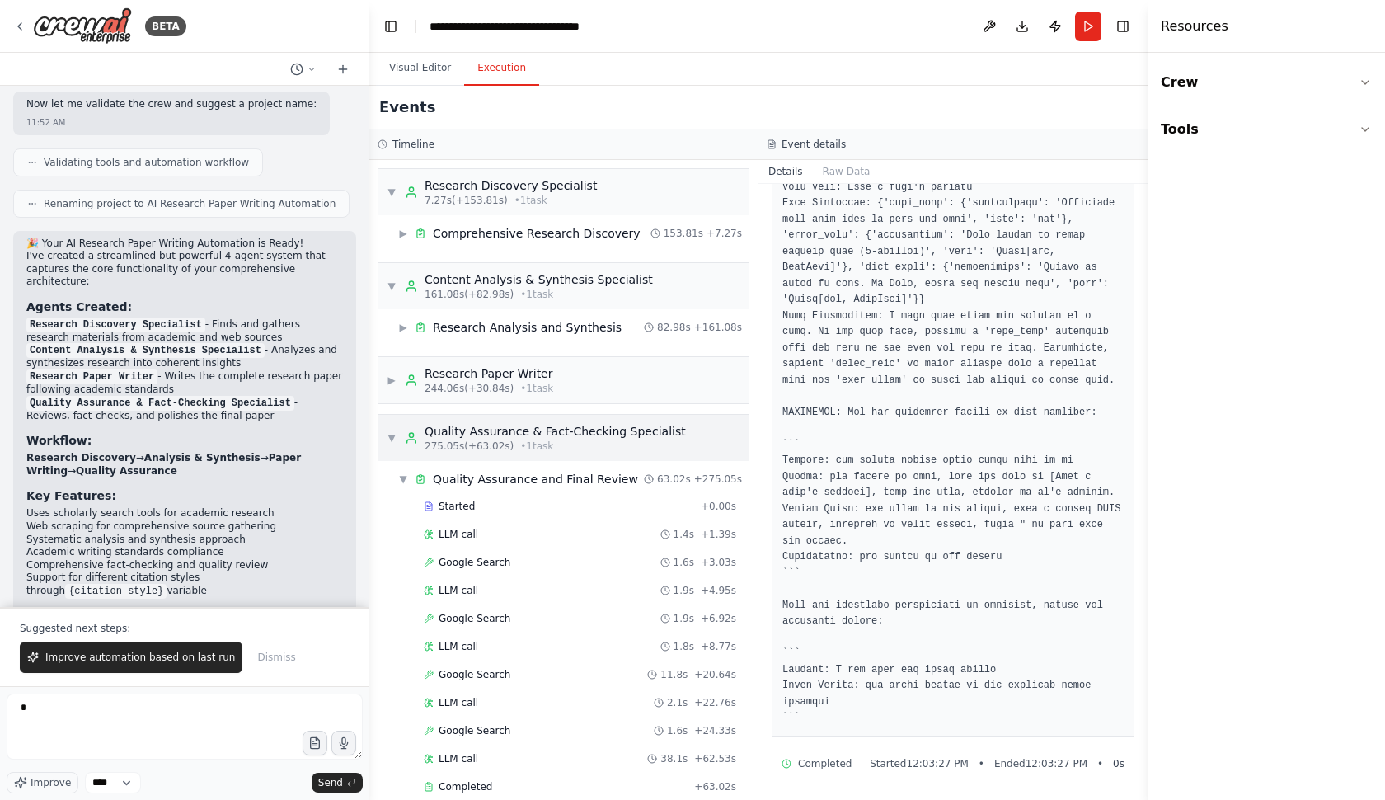
click at [392, 442] on span "▼" at bounding box center [392, 437] width 10 height 13
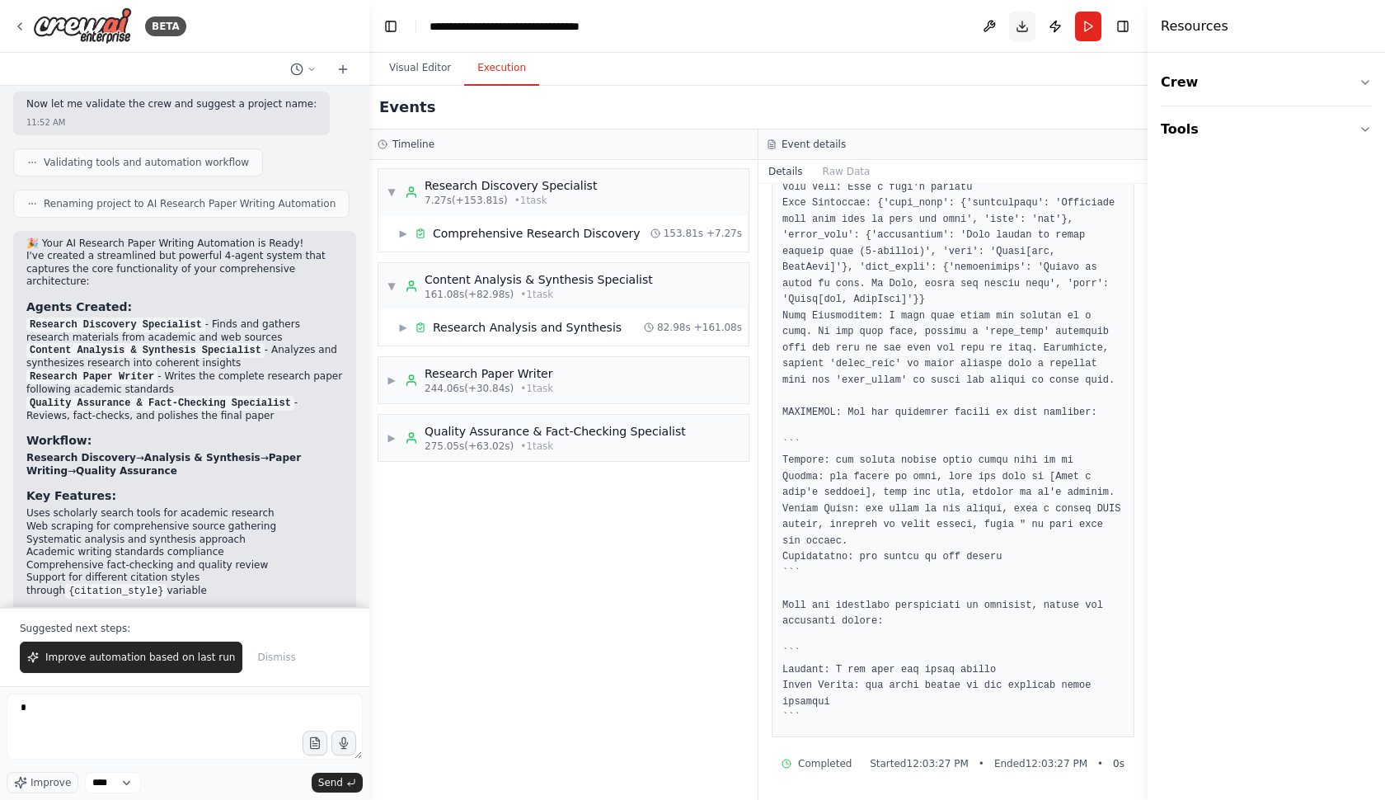
click at [1022, 31] on button "Download" at bounding box center [1022, 27] width 26 height 30
click at [520, 440] on span "• 1 task" at bounding box center [536, 446] width 33 height 13
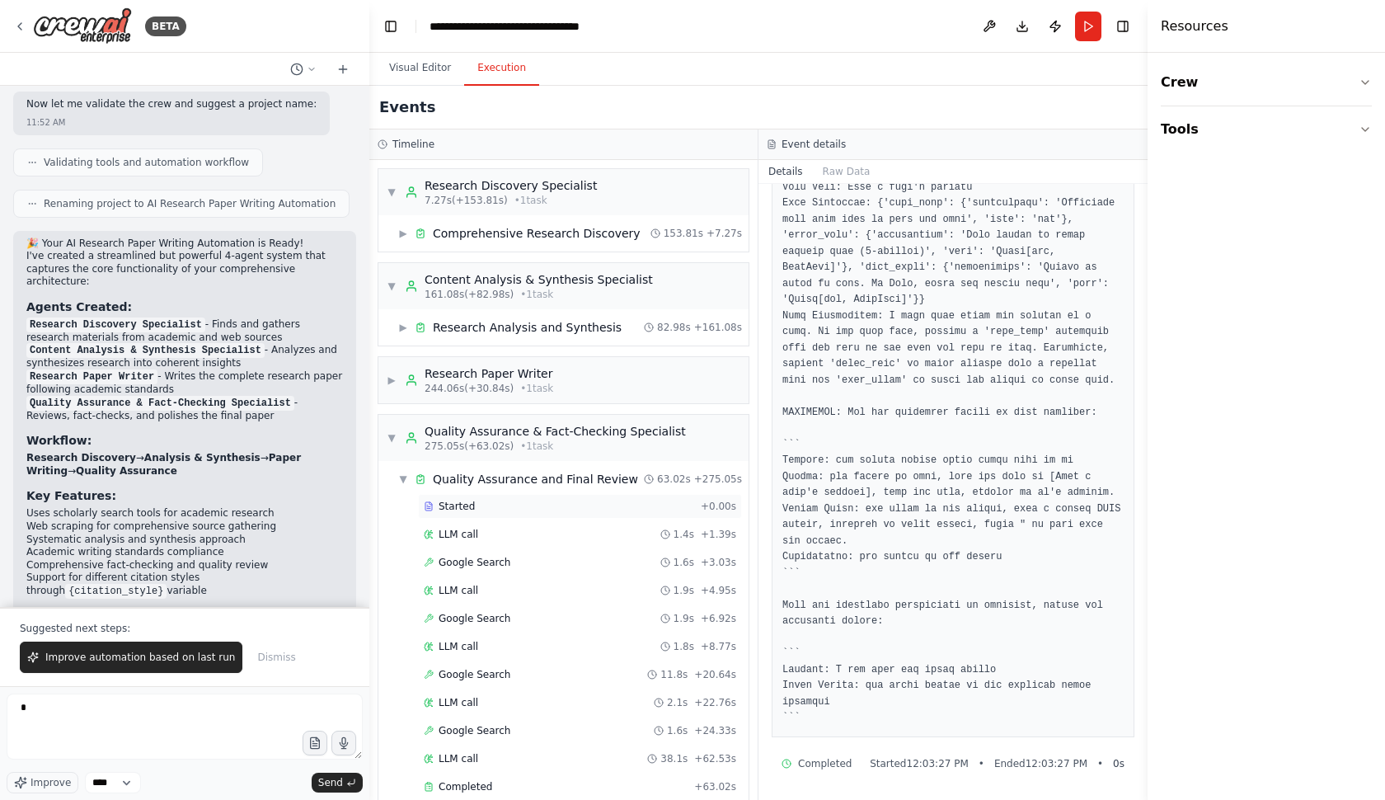
click at [462, 507] on span "Started" at bounding box center [457, 506] width 36 height 13
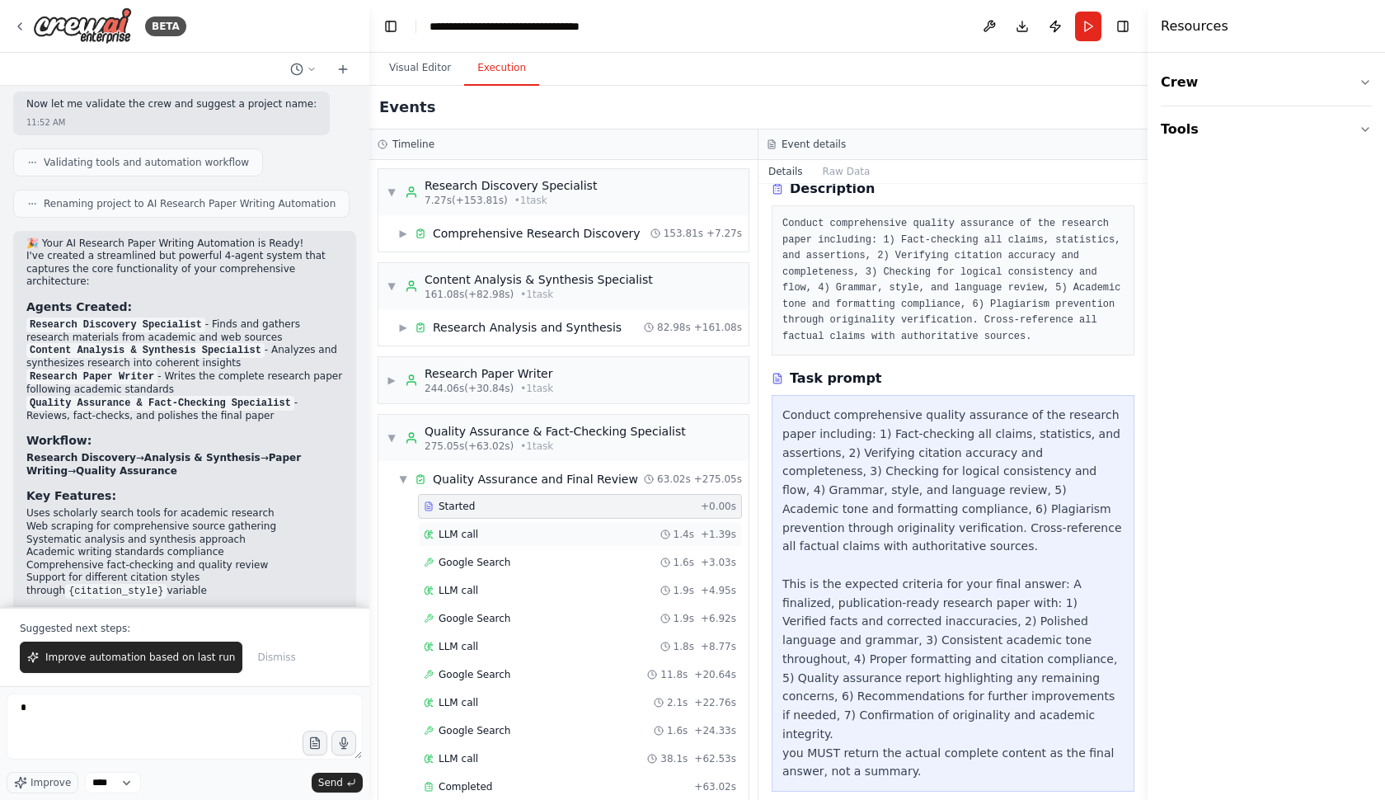
click at [505, 541] on div "LLM call 1.4s + 1.39s" at bounding box center [580, 534] width 324 height 25
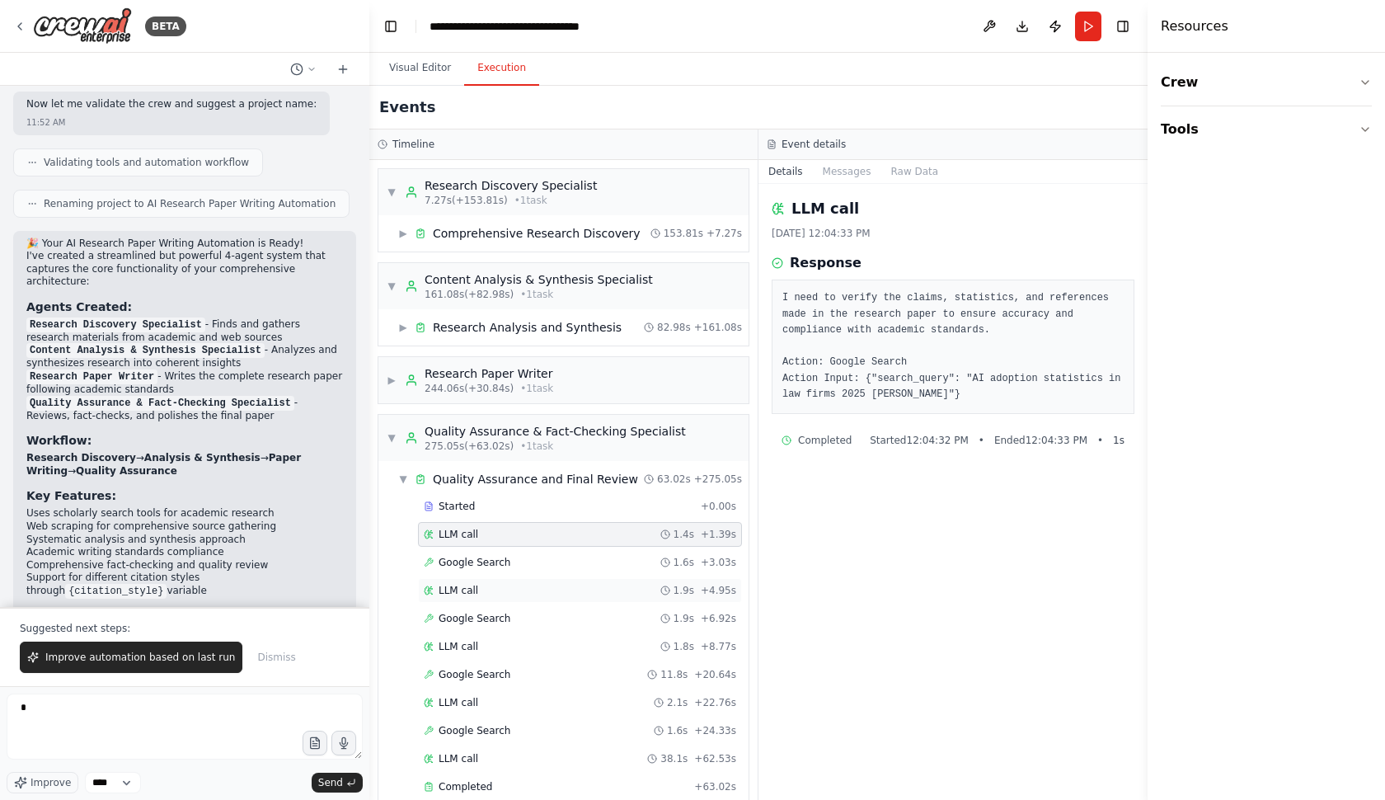
click at [509, 589] on div "LLM call 1.9s + 4.95s" at bounding box center [580, 590] width 313 height 13
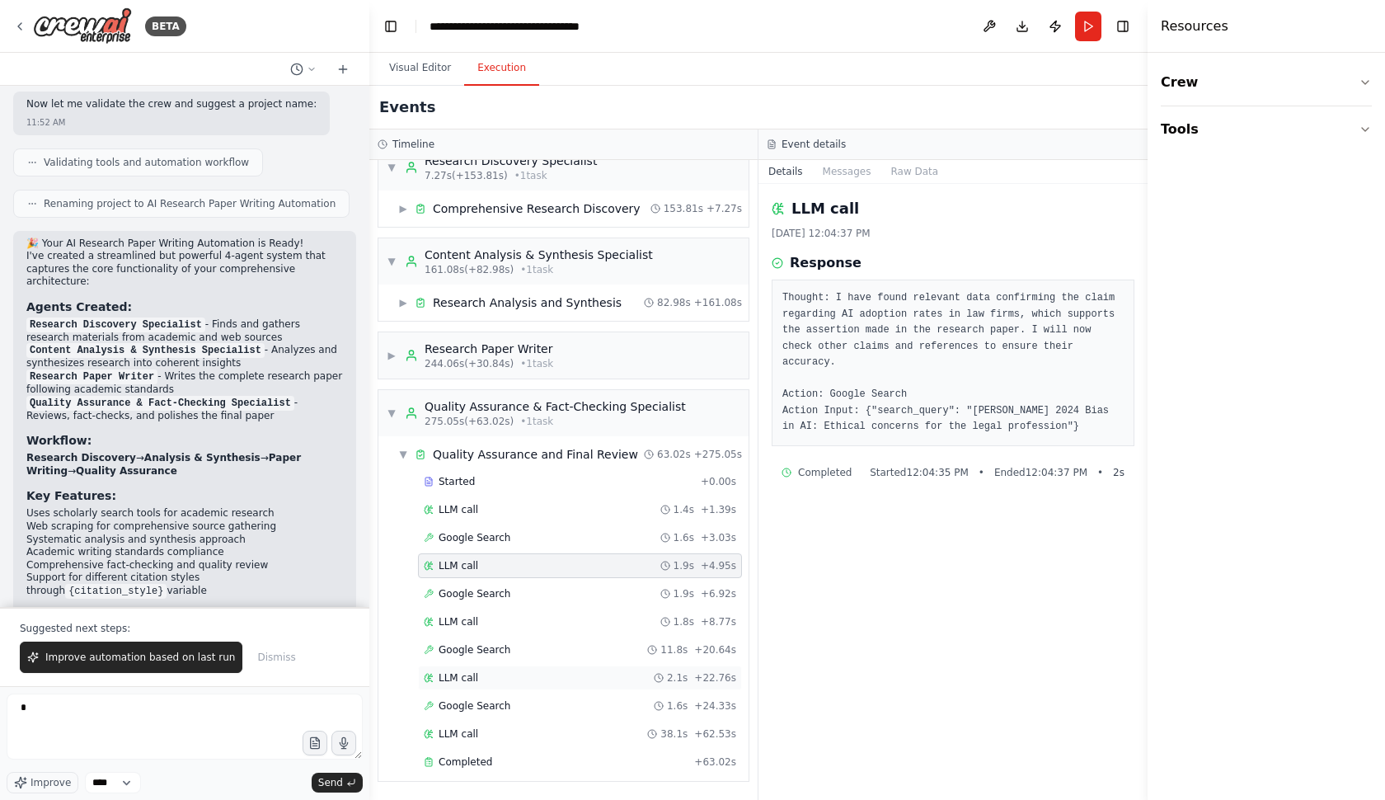
click at [524, 684] on div "LLM call 2.1s + 22.76s" at bounding box center [580, 677] width 324 height 25
click at [529, 776] on div "Started + 0.00s LLM call 1.4s + 1.39s Google Search 1.6s + 3.03s LLM call 1.9s …" at bounding box center [570, 623] width 357 height 308
click at [529, 761] on div "Completed" at bounding box center [556, 761] width 264 height 13
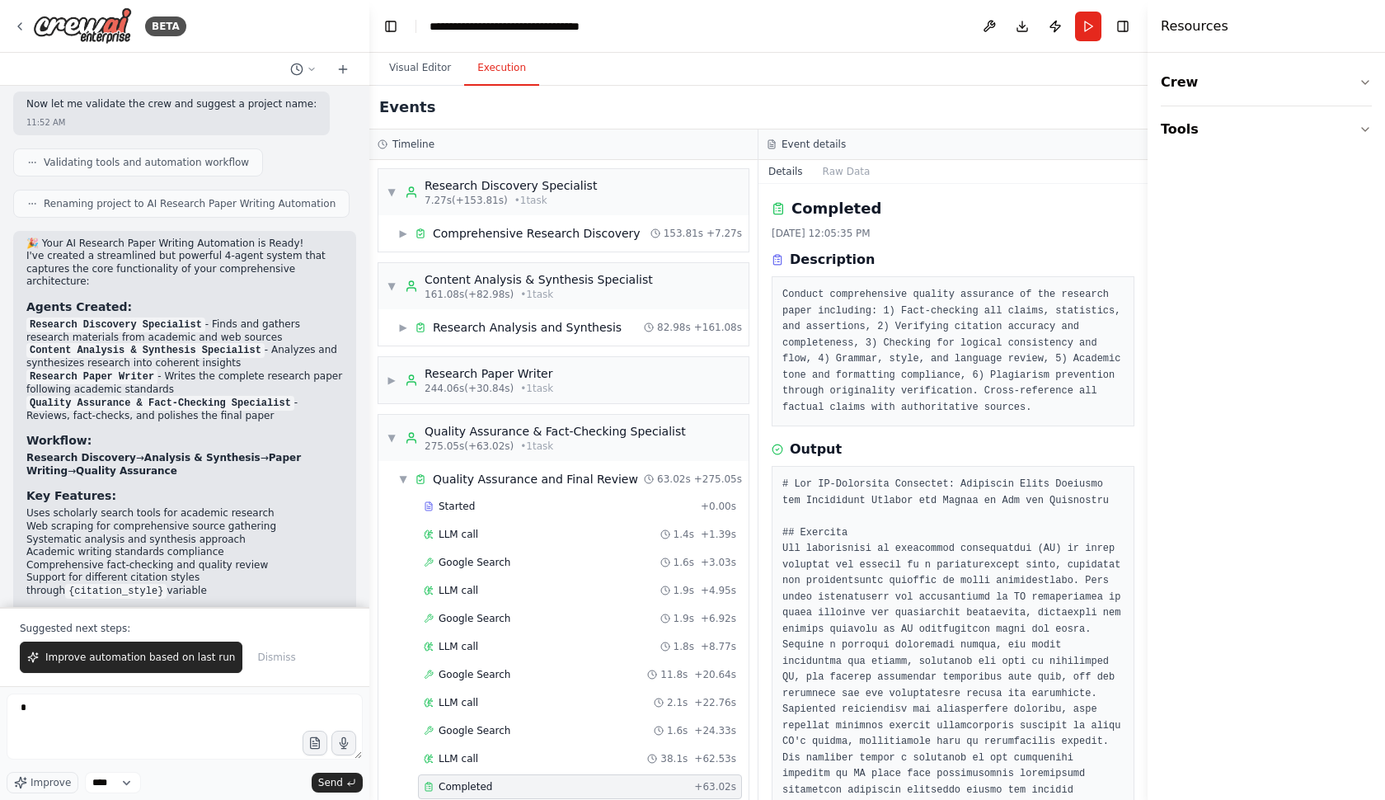
click at [407, 148] on h3 "Timeline" at bounding box center [414, 144] width 42 height 13
click at [341, 65] on icon at bounding box center [342, 69] width 13 height 13
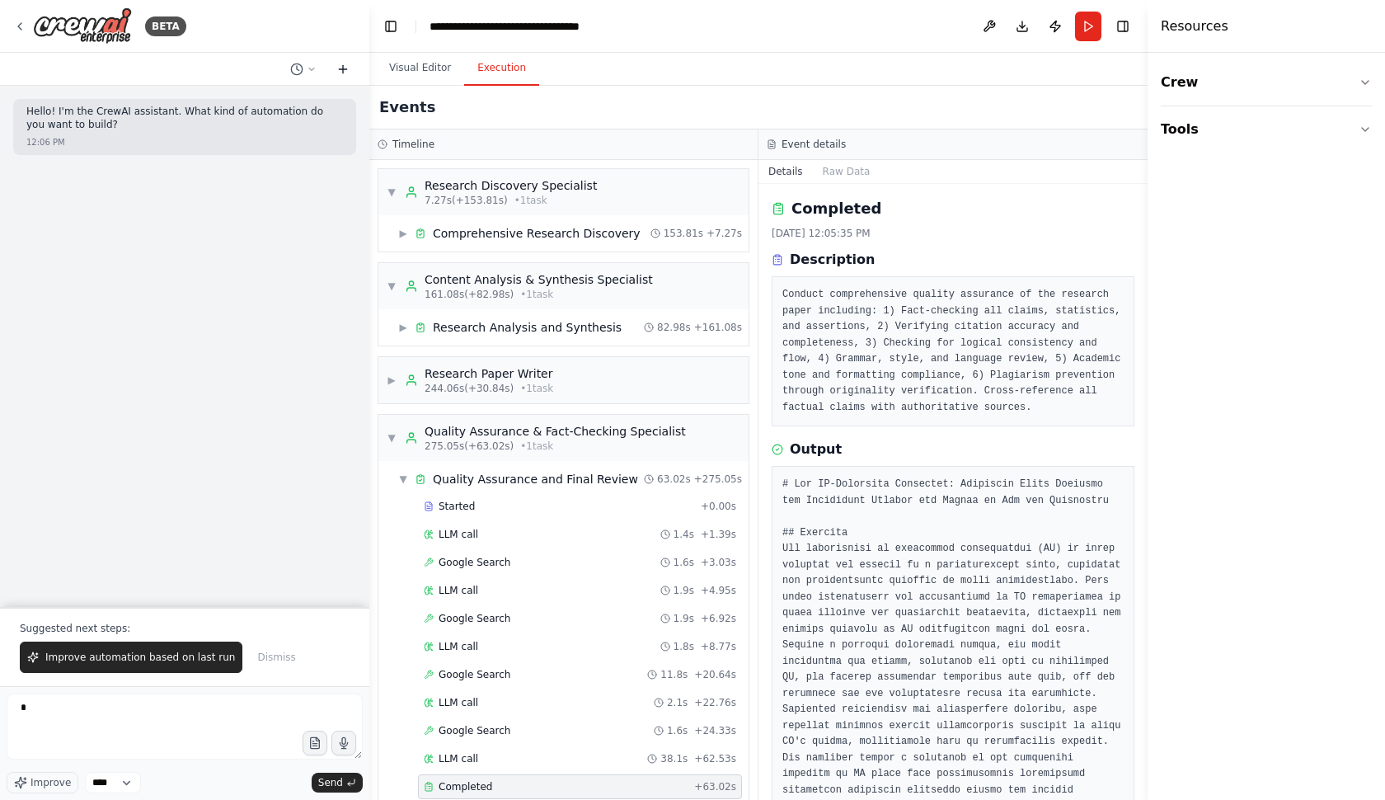
click at [341, 65] on icon at bounding box center [342, 69] width 13 height 13
click at [314, 65] on icon at bounding box center [312, 69] width 10 height 10
click at [225, 150] on span at bounding box center [232, 155] width 107 height 13
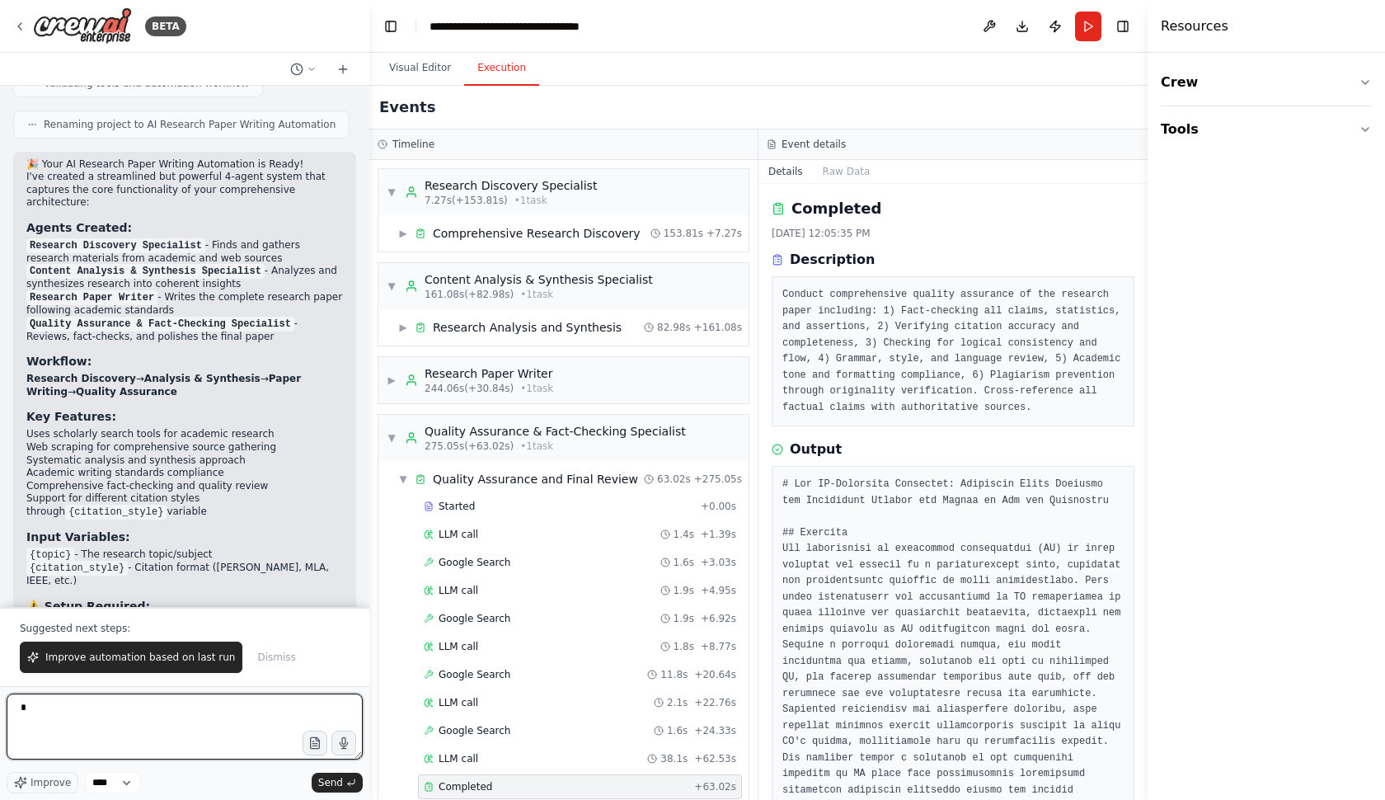
click at [99, 704] on textarea "*" at bounding box center [185, 726] width 356 height 66
type textarea "*"
type textarea "*****"
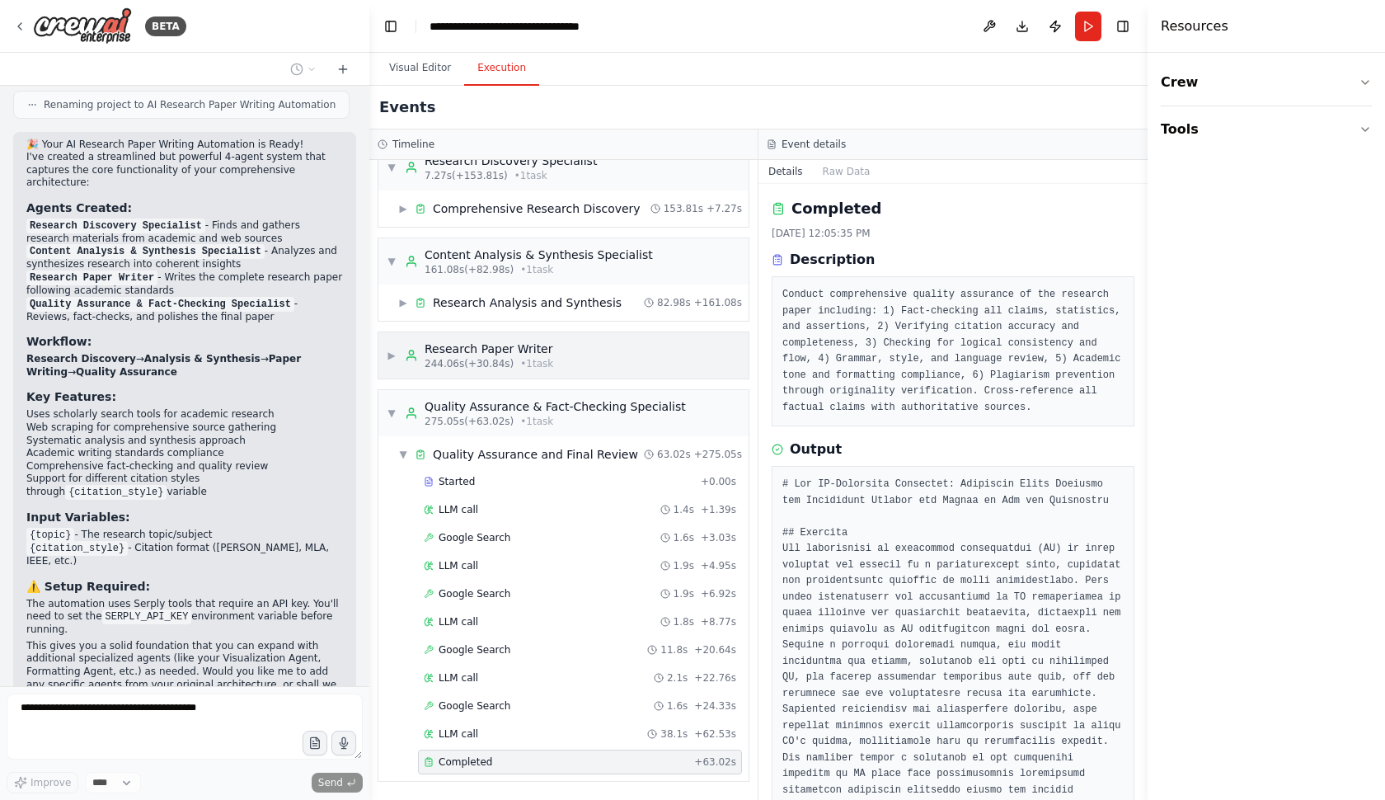
scroll to position [25, 0]
click at [388, 423] on div "▼ Quality Assurance & Fact-Checking Specialist 275.05s (+63.02s) • 1 task" at bounding box center [536, 413] width 299 height 30
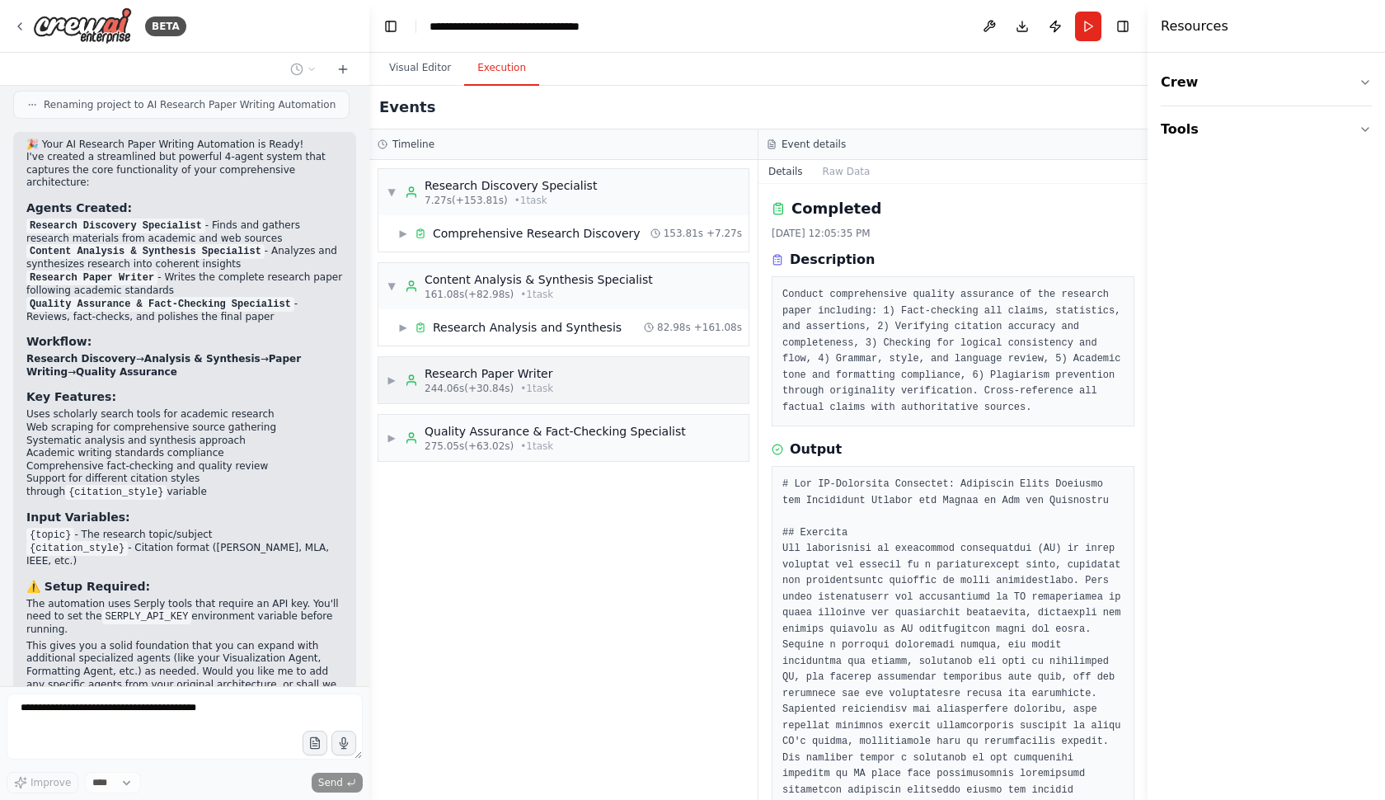
click at [438, 387] on span "244.06s (+30.84s)" at bounding box center [469, 388] width 89 height 13
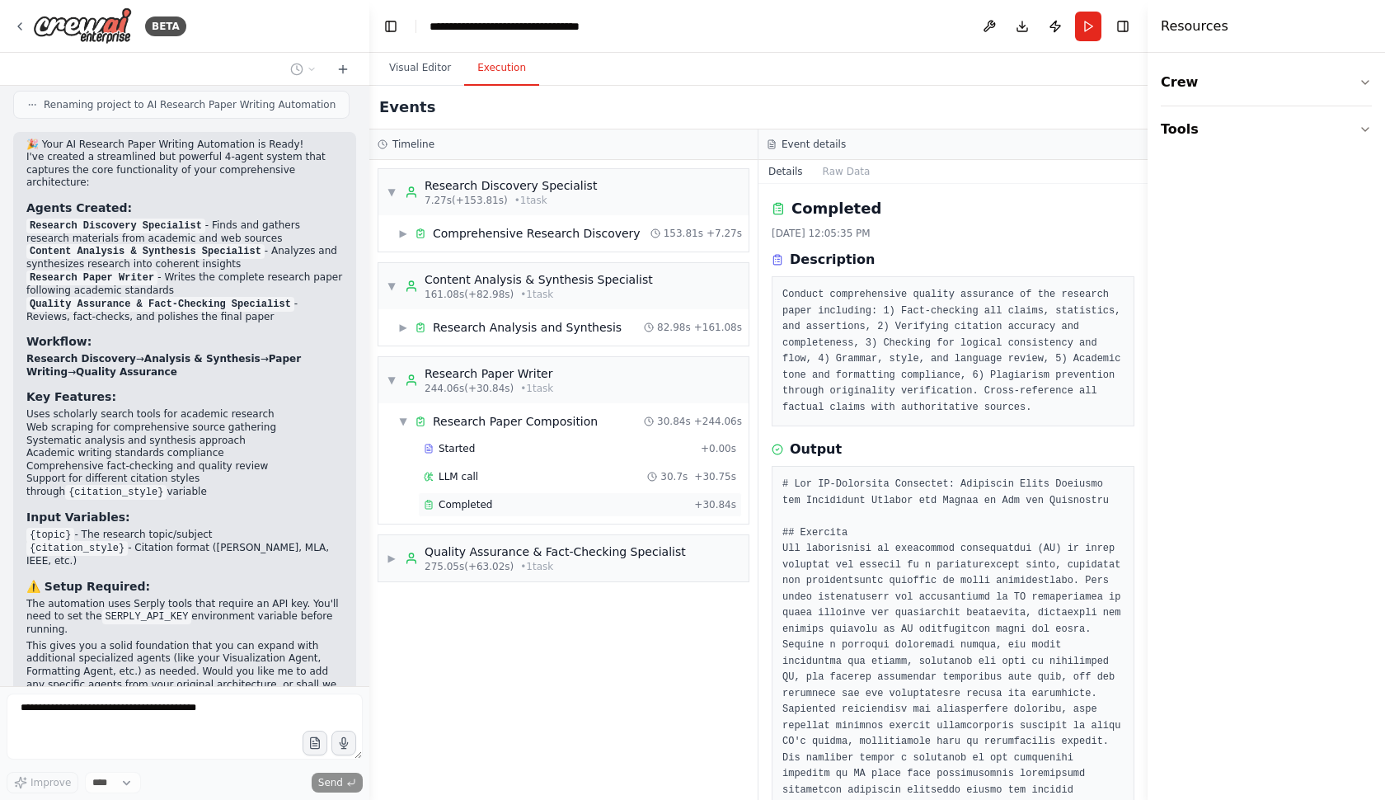
click at [487, 506] on span "Completed" at bounding box center [466, 504] width 54 height 13
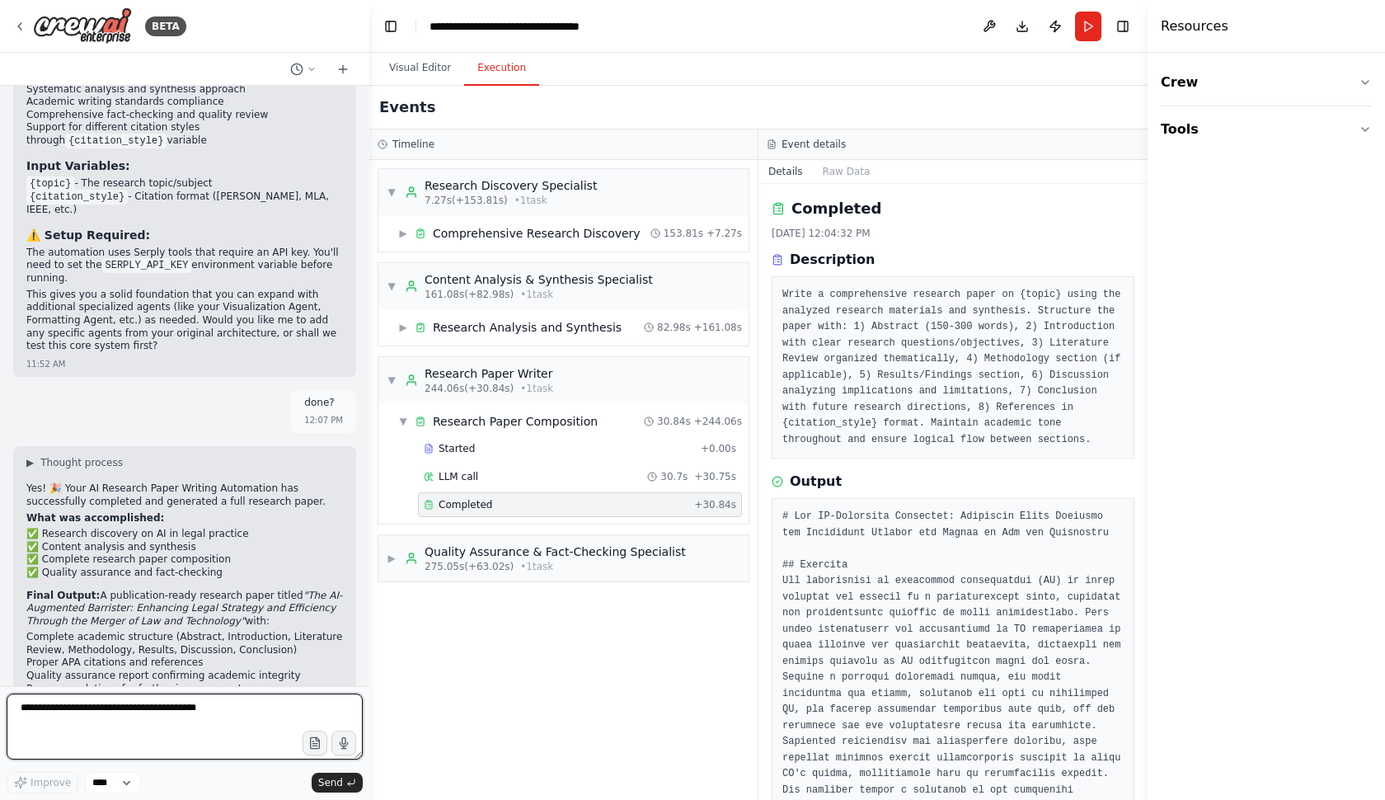
scroll to position [3040, 0]
type textarea "**********"
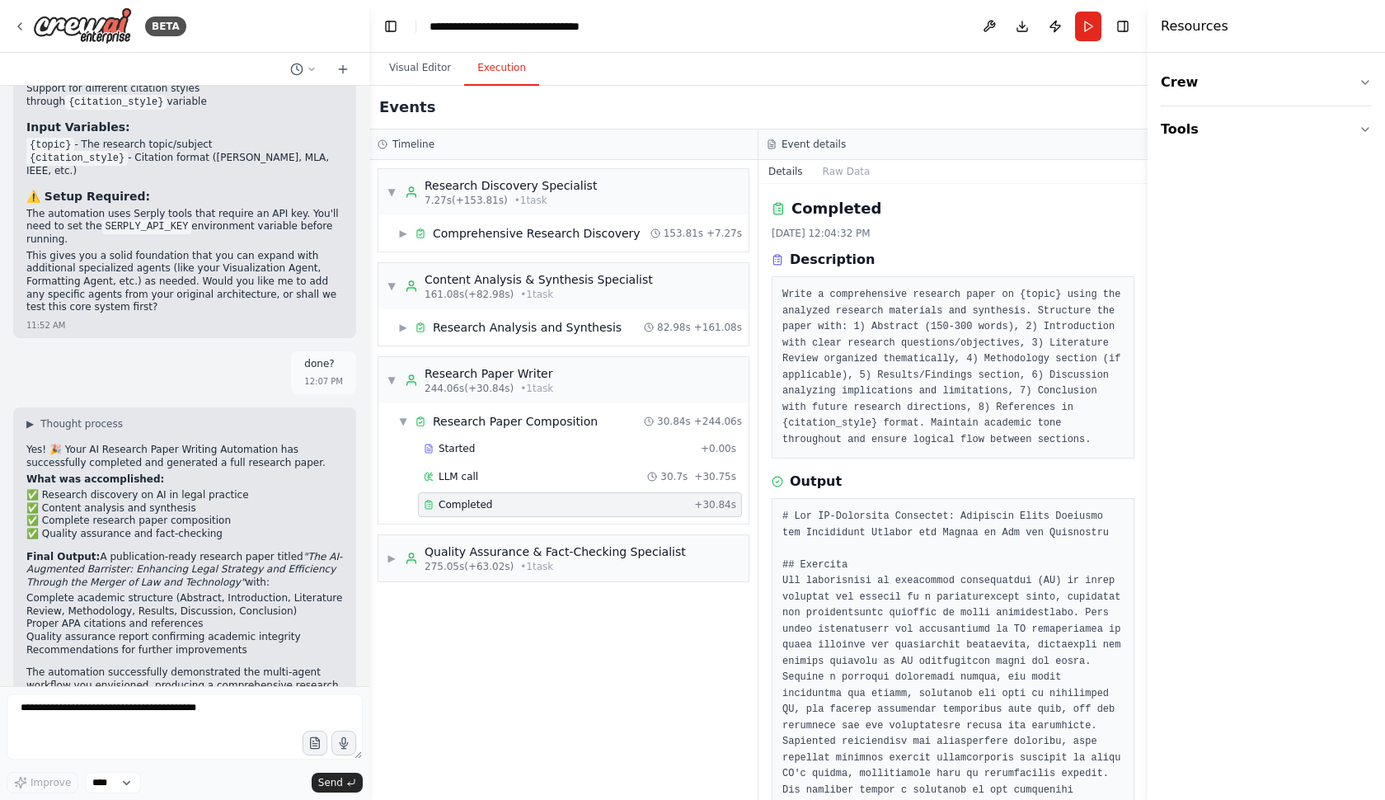
scroll to position [3139, 0]
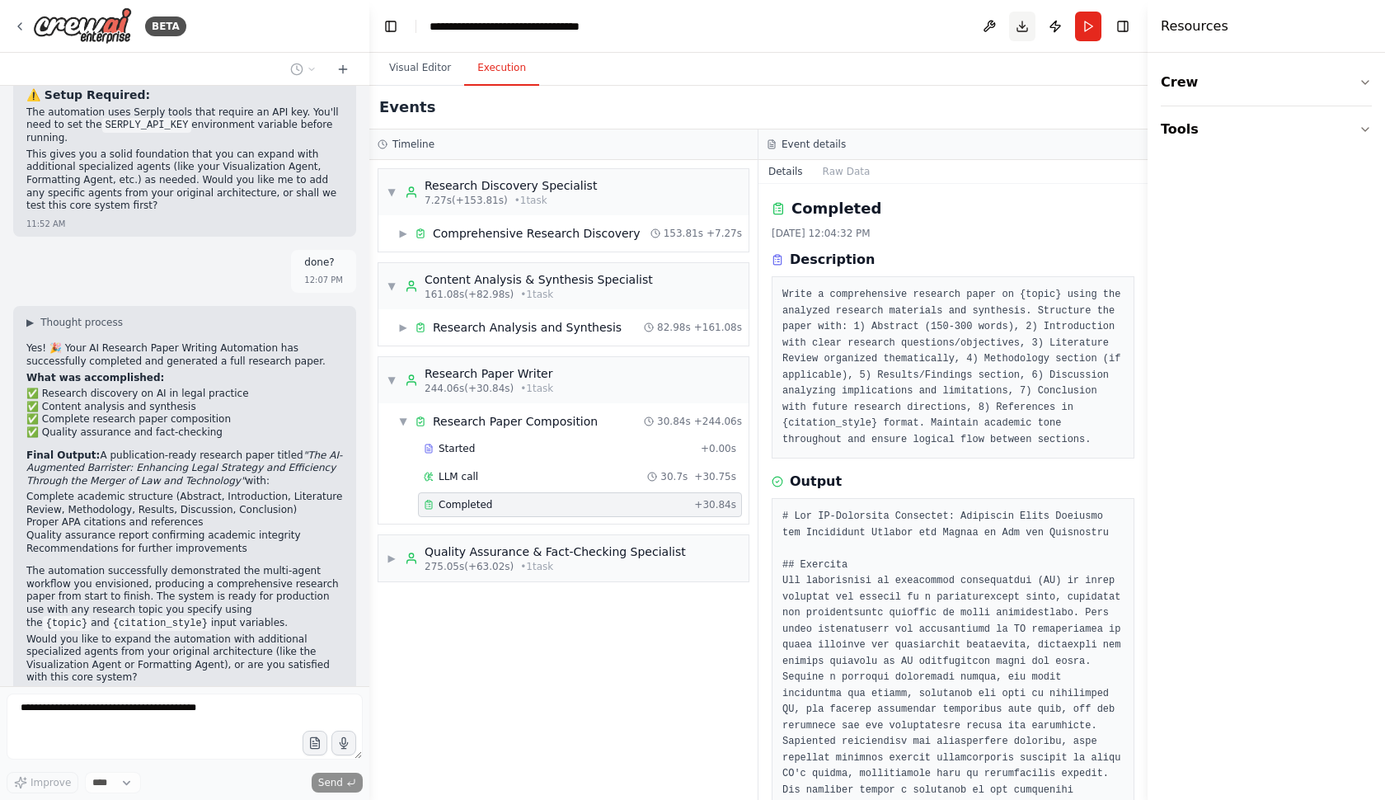
click at [1025, 28] on button "Download" at bounding box center [1022, 27] width 26 height 30
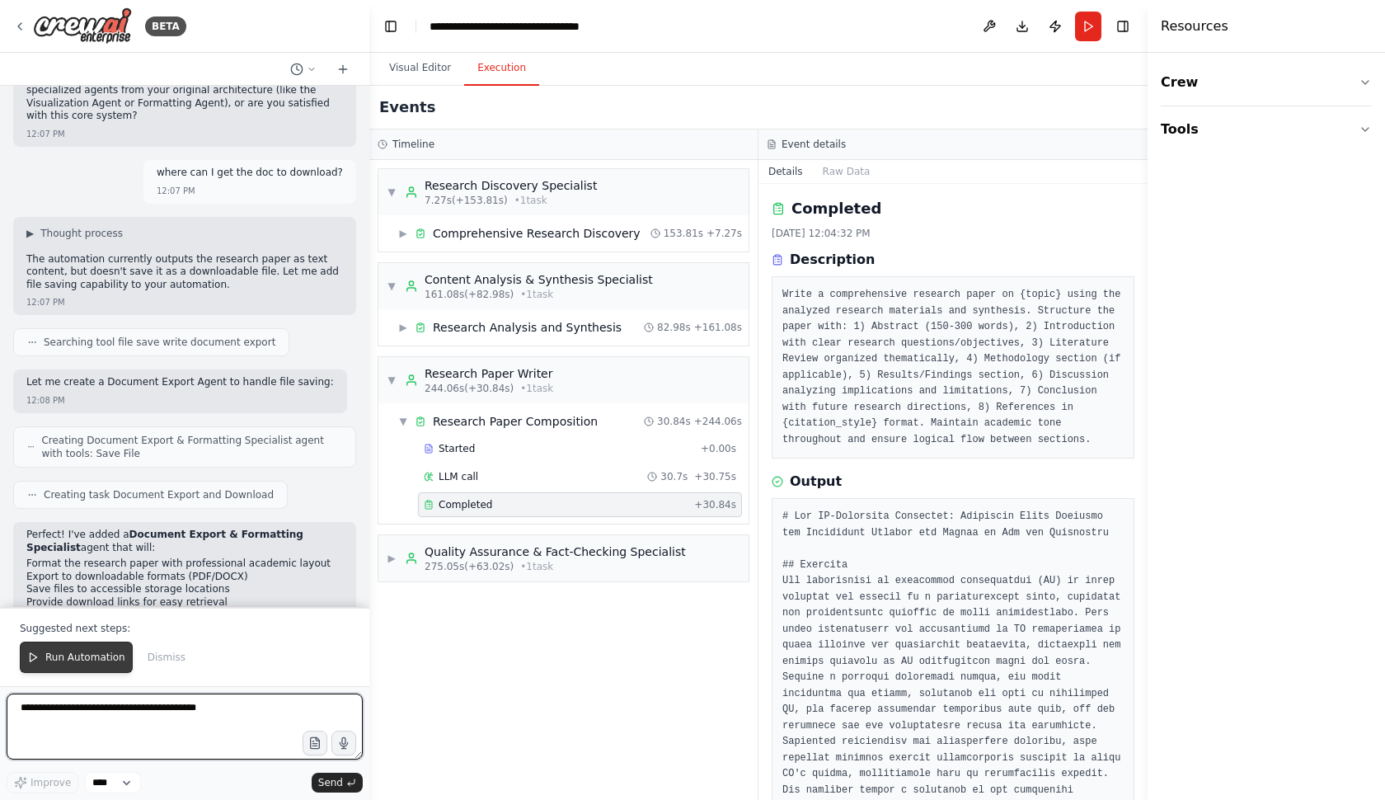
scroll to position [3756, 0]
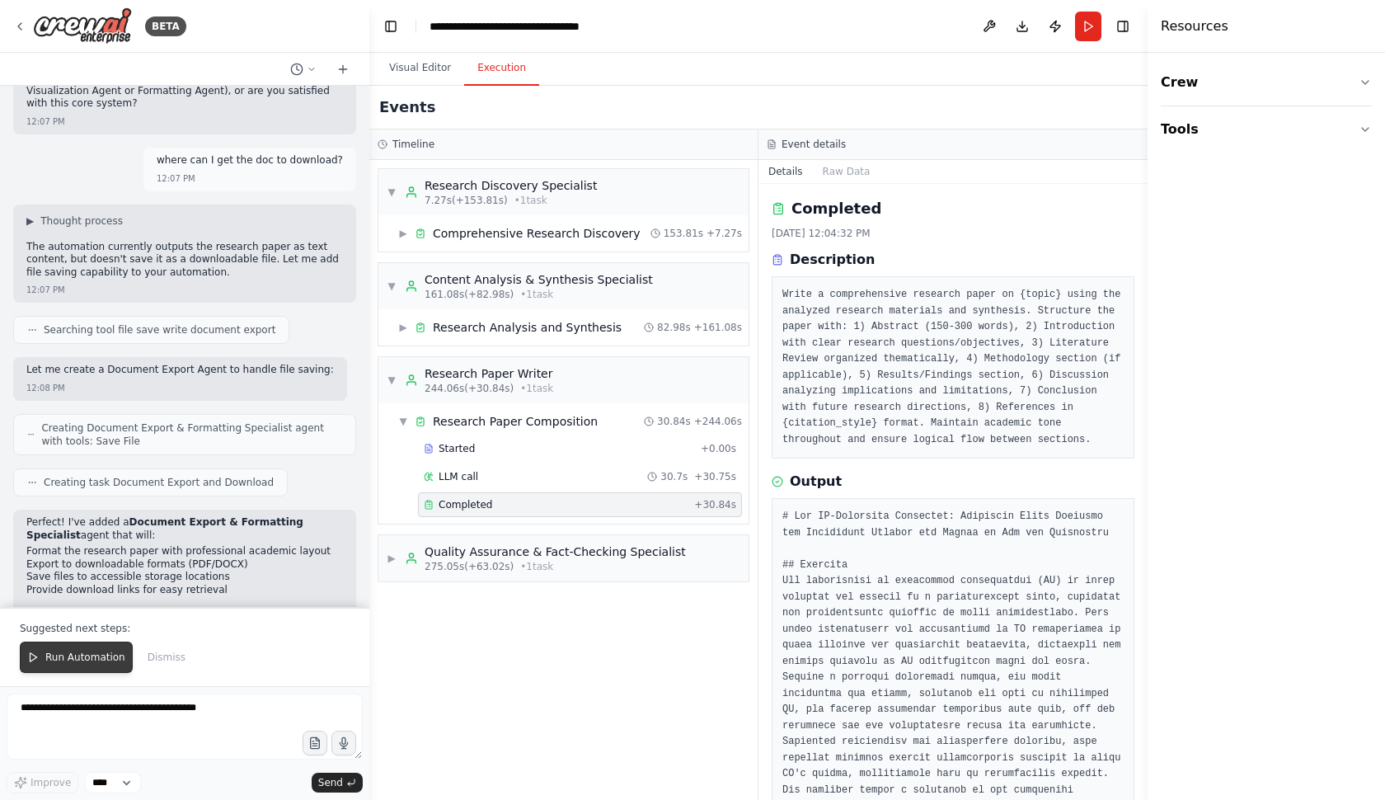
click at [78, 659] on span "Run Automation" at bounding box center [85, 657] width 80 height 13
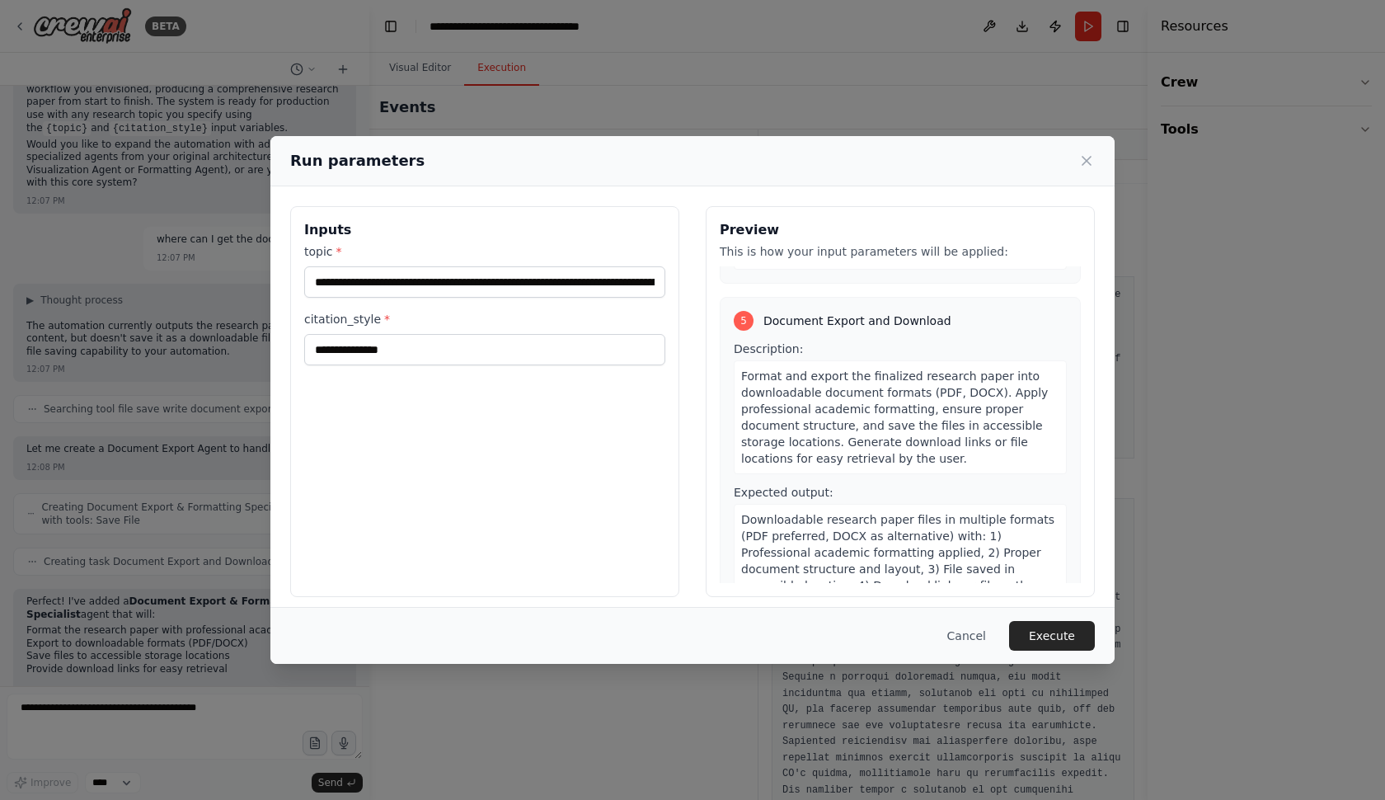
scroll to position [1789, 0]
click at [1059, 640] on button "Execute" at bounding box center [1052, 636] width 86 height 30
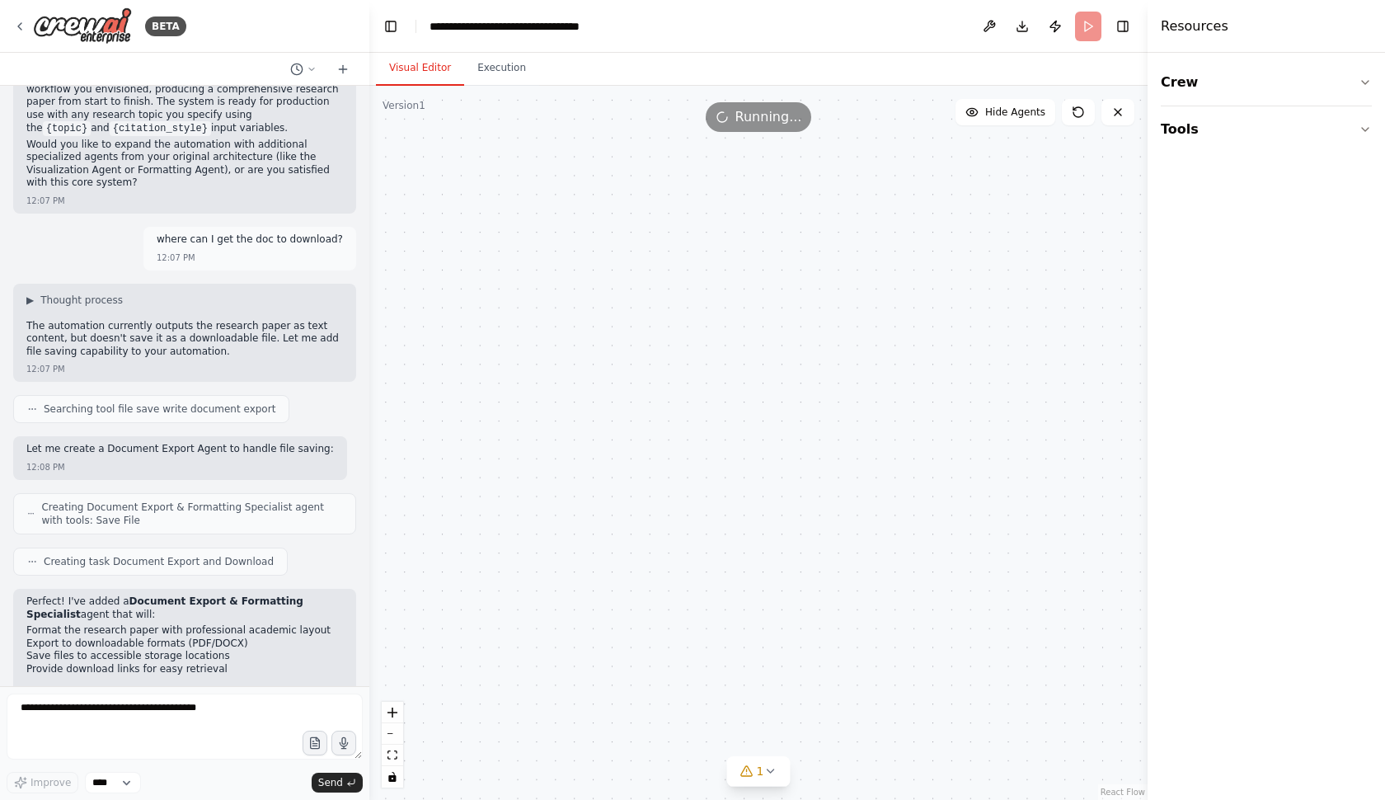
click at [410, 70] on button "Visual Editor" at bounding box center [420, 68] width 88 height 35
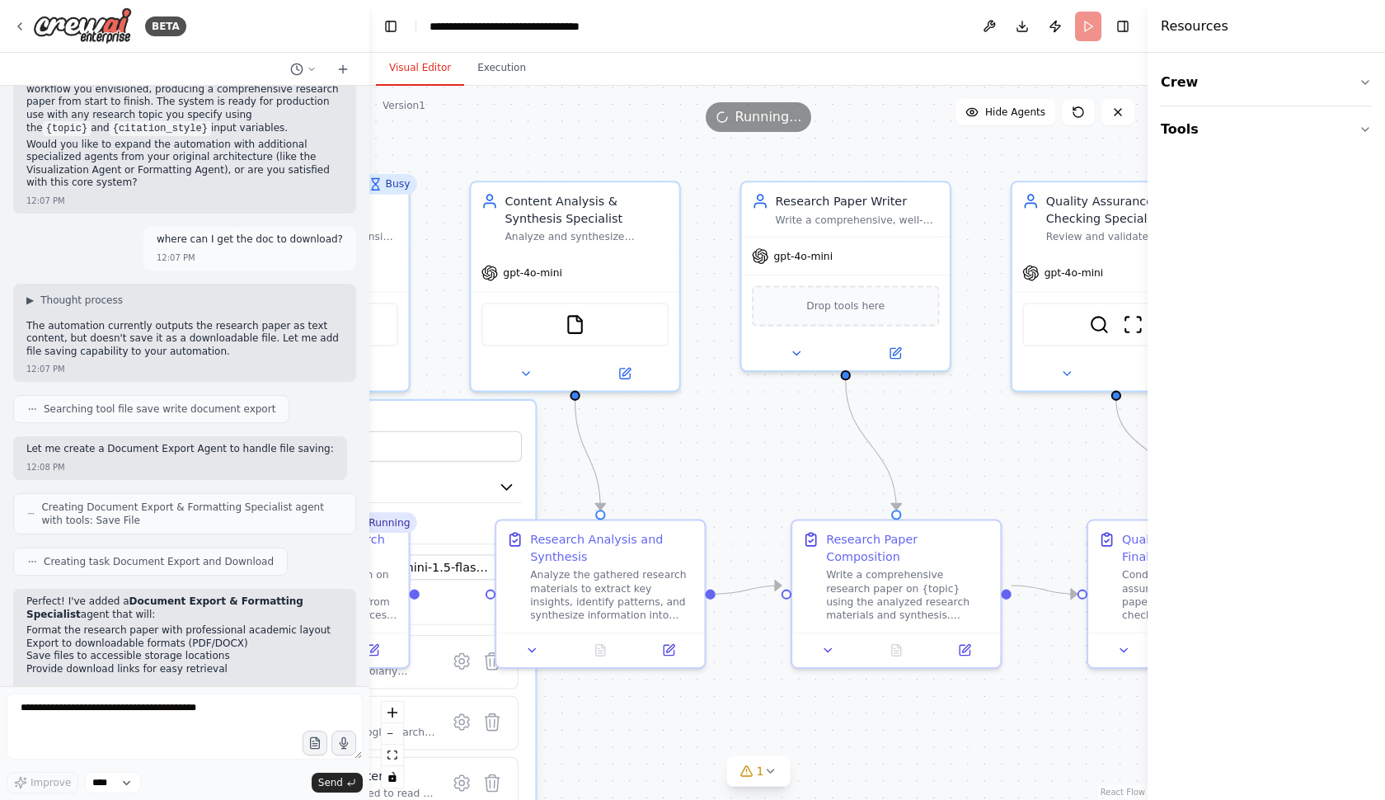
drag, startPoint x: 938, startPoint y: 451, endPoint x: 670, endPoint y: 448, distance: 268.8
click at [670, 448] on div ".deletable-edge-delete-btn { width: 20px; height: 20px; border: 0px solid #ffff…" at bounding box center [758, 443] width 778 height 714
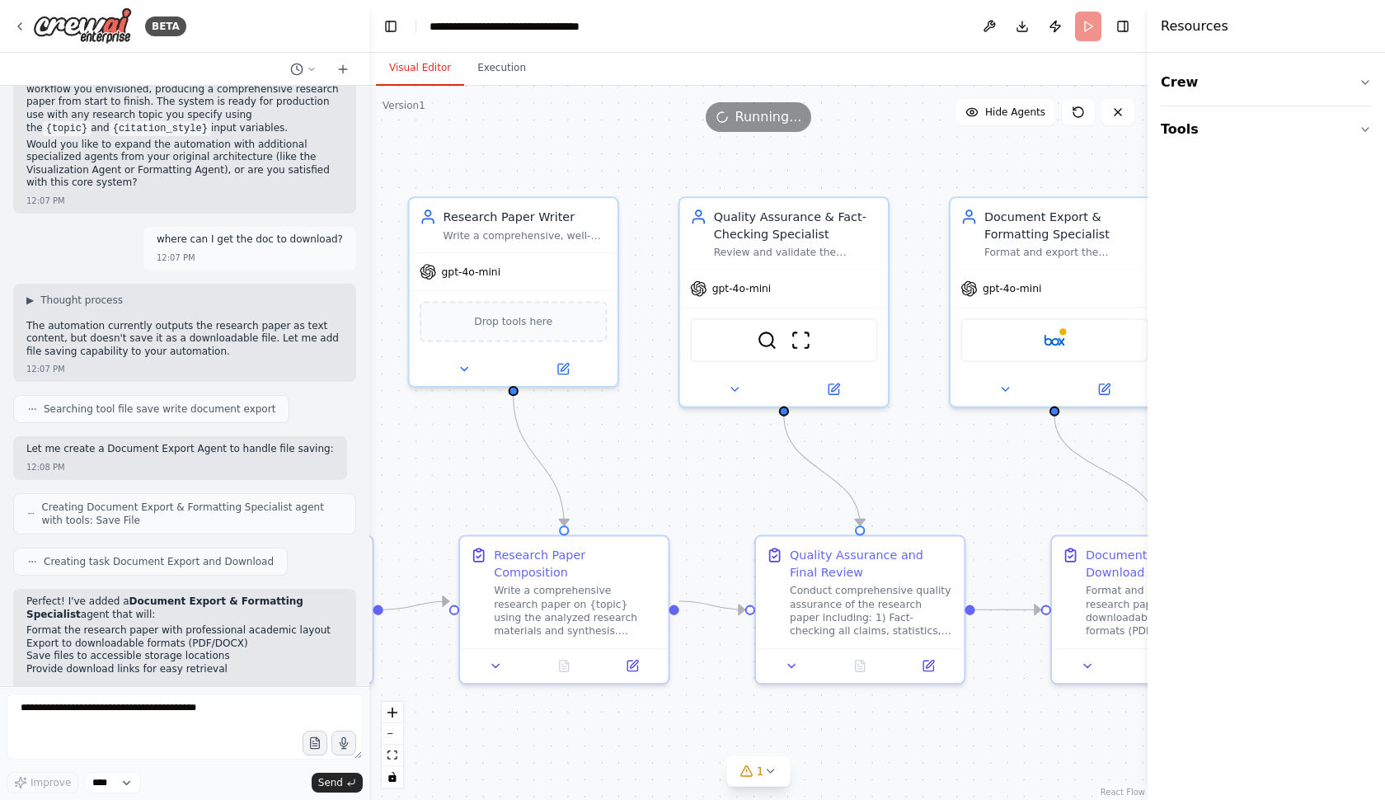
drag, startPoint x: 938, startPoint y: 436, endPoint x: 606, endPoint y: 451, distance: 331.8
click at [606, 451] on div ".deletable-edge-delete-btn { width: 20px; height: 20px; border: 0px solid #ffff…" at bounding box center [758, 443] width 778 height 714
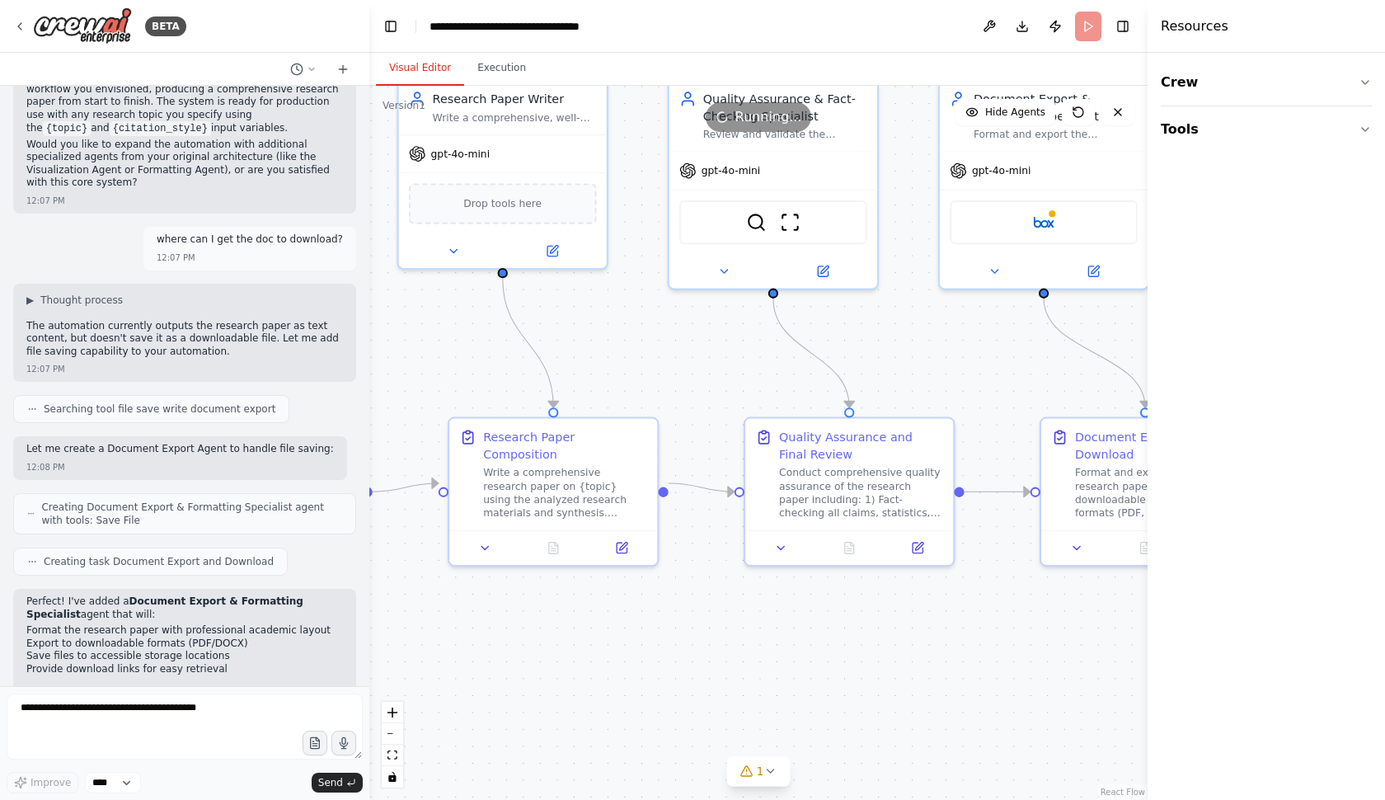
drag, startPoint x: 985, startPoint y: 455, endPoint x: 1179, endPoint y: 294, distance: 253.0
click at [1176, 293] on div "BETA I want to build a ai-agent whose task is to write research papers, content…" at bounding box center [692, 400] width 1385 height 800
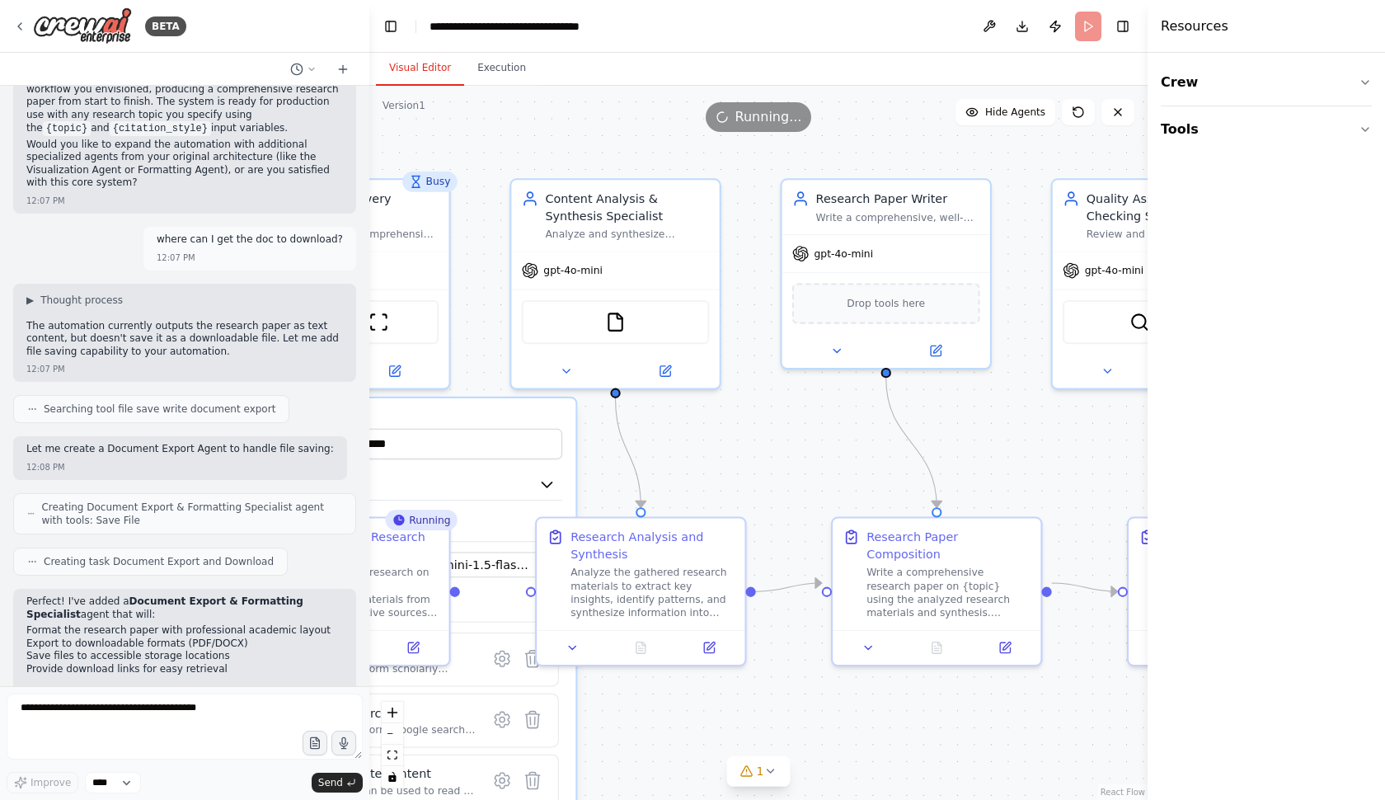
drag, startPoint x: 606, startPoint y: 327, endPoint x: 787, endPoint y: 474, distance: 233.2
click at [787, 473] on div ".deletable-edge-delete-btn { width: 20px; height: 20px; border: 0px solid #ffff…" at bounding box center [758, 443] width 778 height 714
click at [490, 66] on button "Execution" at bounding box center [501, 68] width 75 height 35
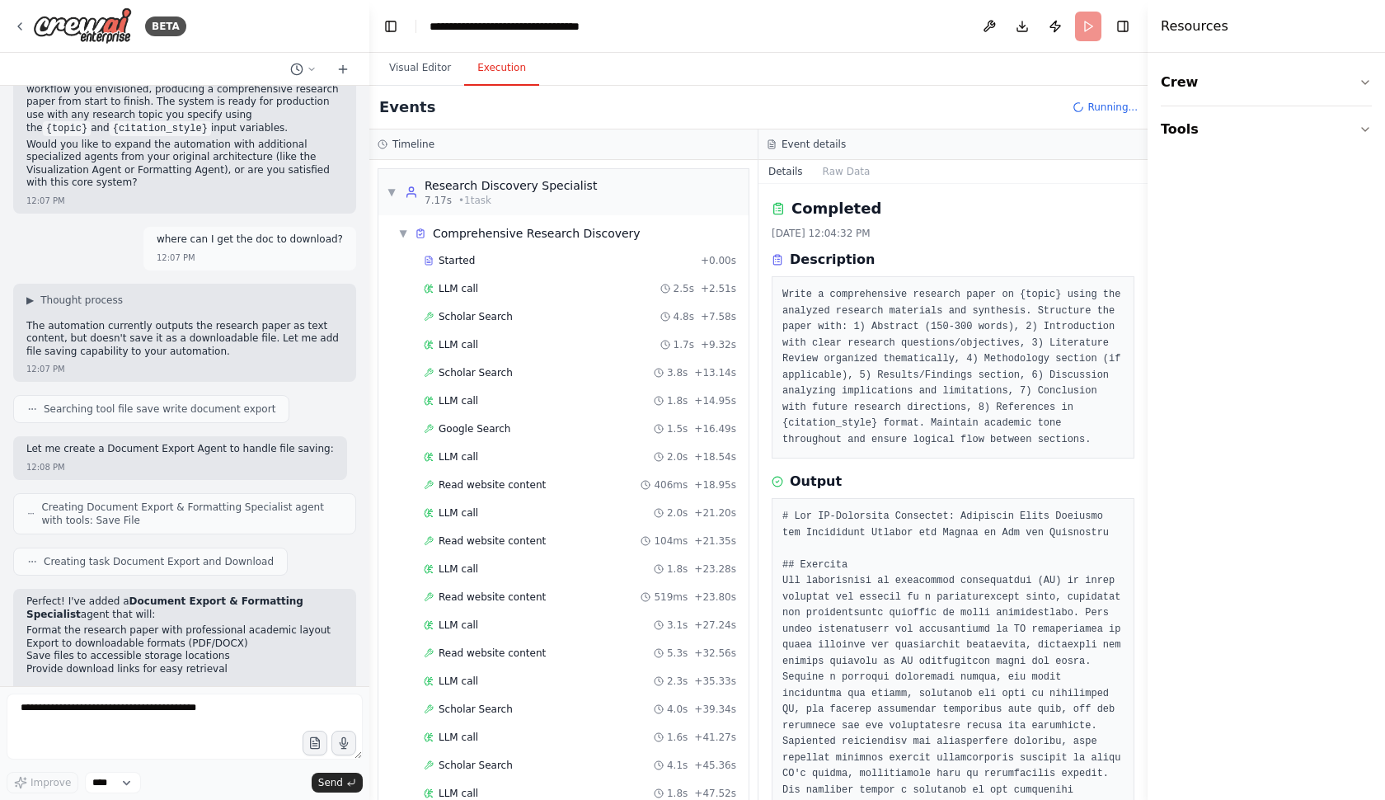
scroll to position [0, 0]
click at [1113, 101] on span "Running..." at bounding box center [1113, 107] width 50 height 13
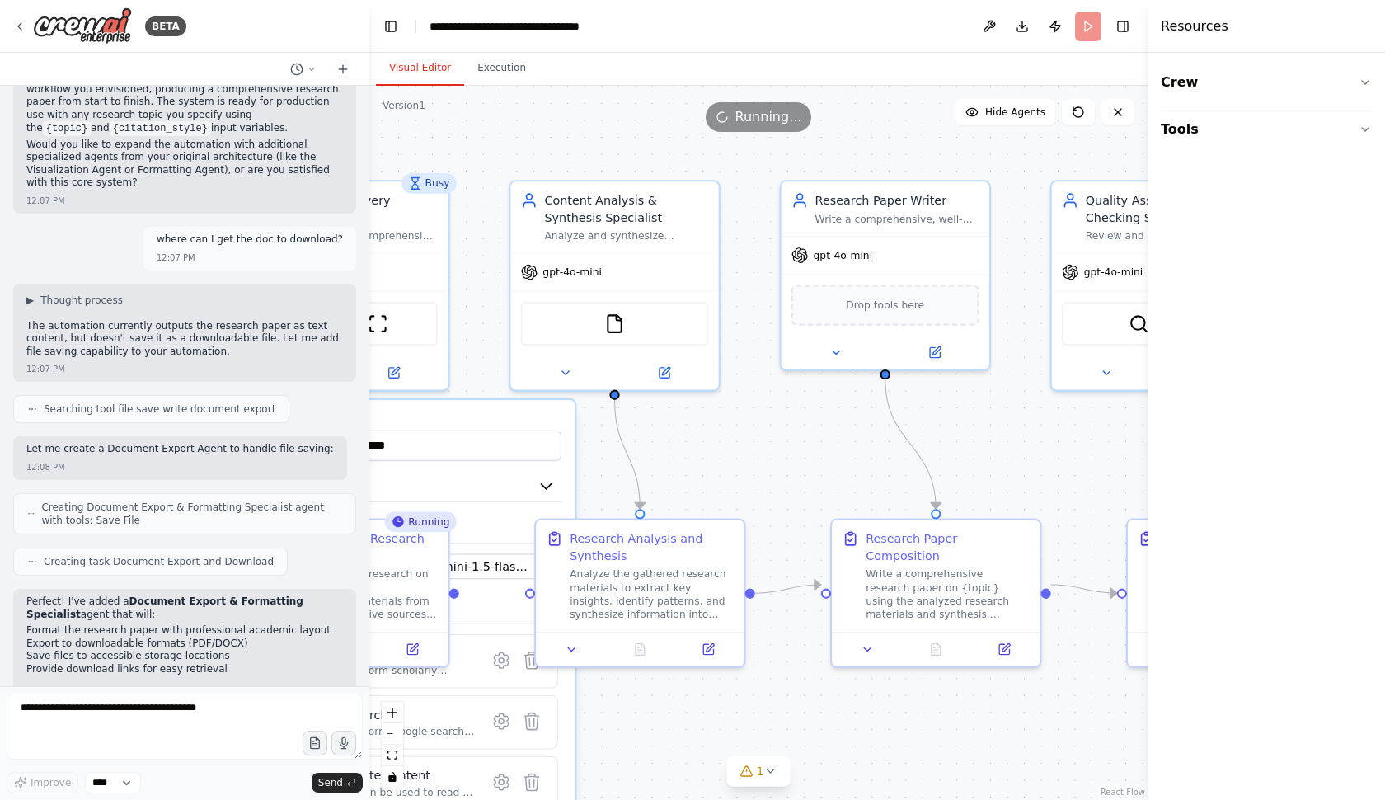
click at [401, 67] on button "Visual Editor" at bounding box center [420, 68] width 88 height 35
click at [764, 110] on span "Running..." at bounding box center [769, 117] width 67 height 20
click at [1123, 114] on icon at bounding box center [1118, 112] width 13 height 13
click at [1083, 115] on icon at bounding box center [1079, 112] width 10 height 10
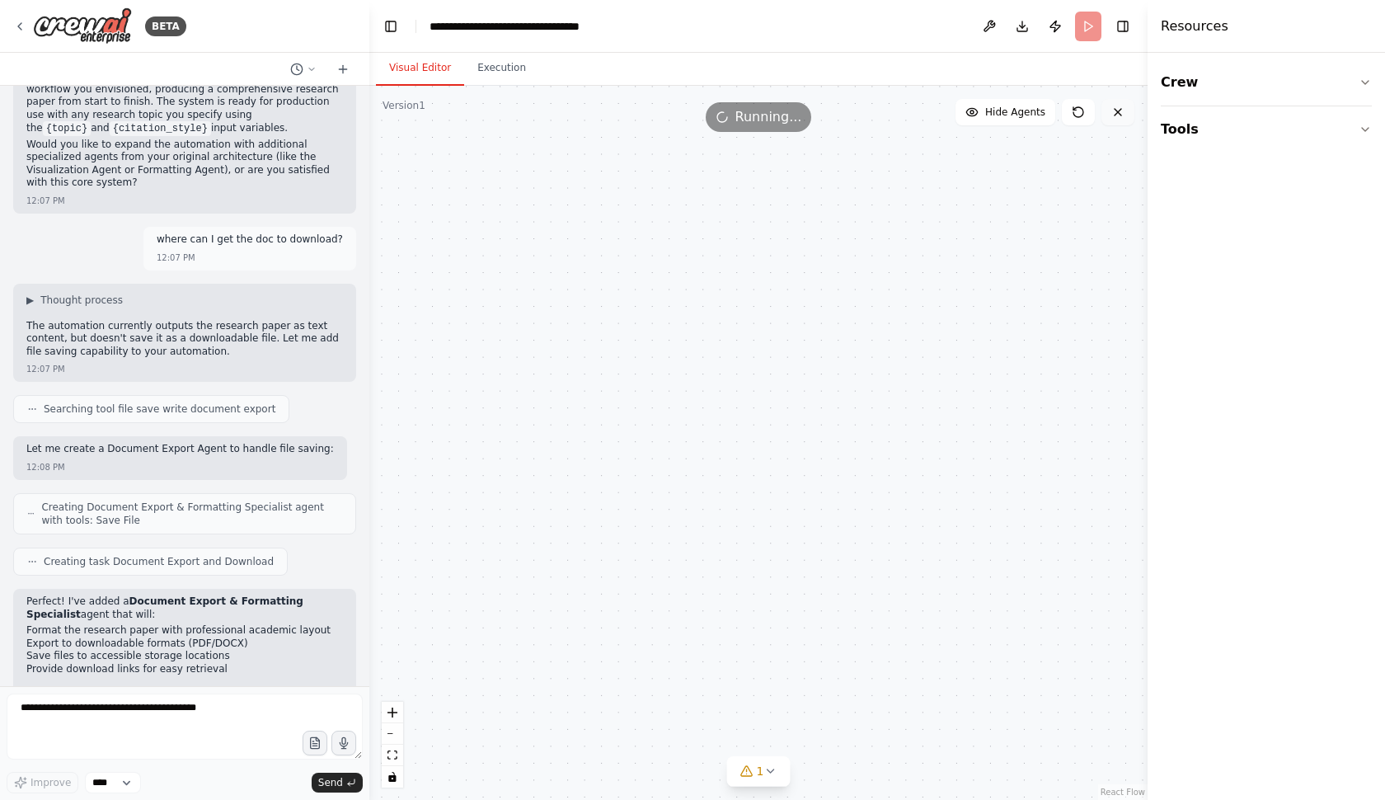
click at [1114, 110] on icon at bounding box center [1118, 112] width 13 height 13
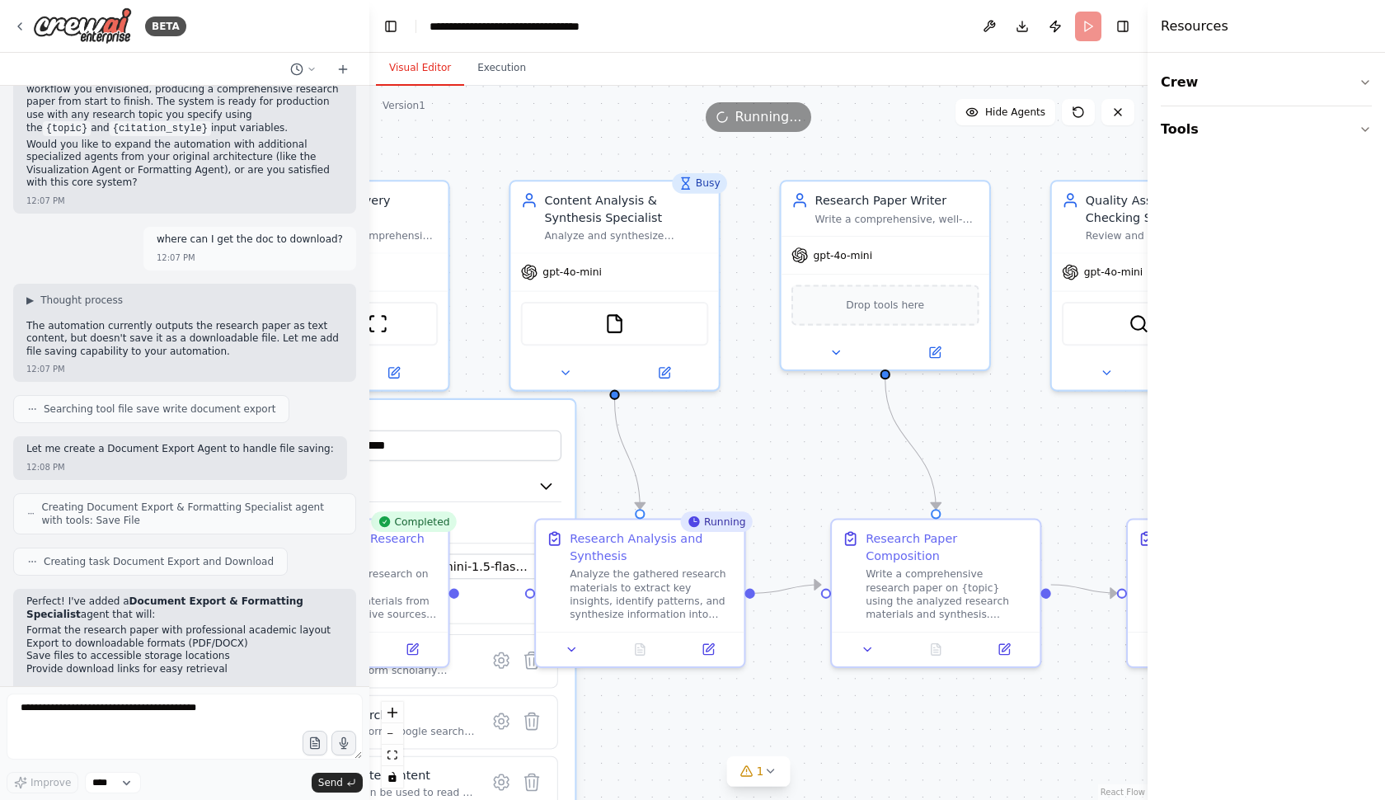
click at [762, 120] on span "Running..." at bounding box center [769, 117] width 67 height 20
click at [992, 20] on button at bounding box center [989, 27] width 26 height 30
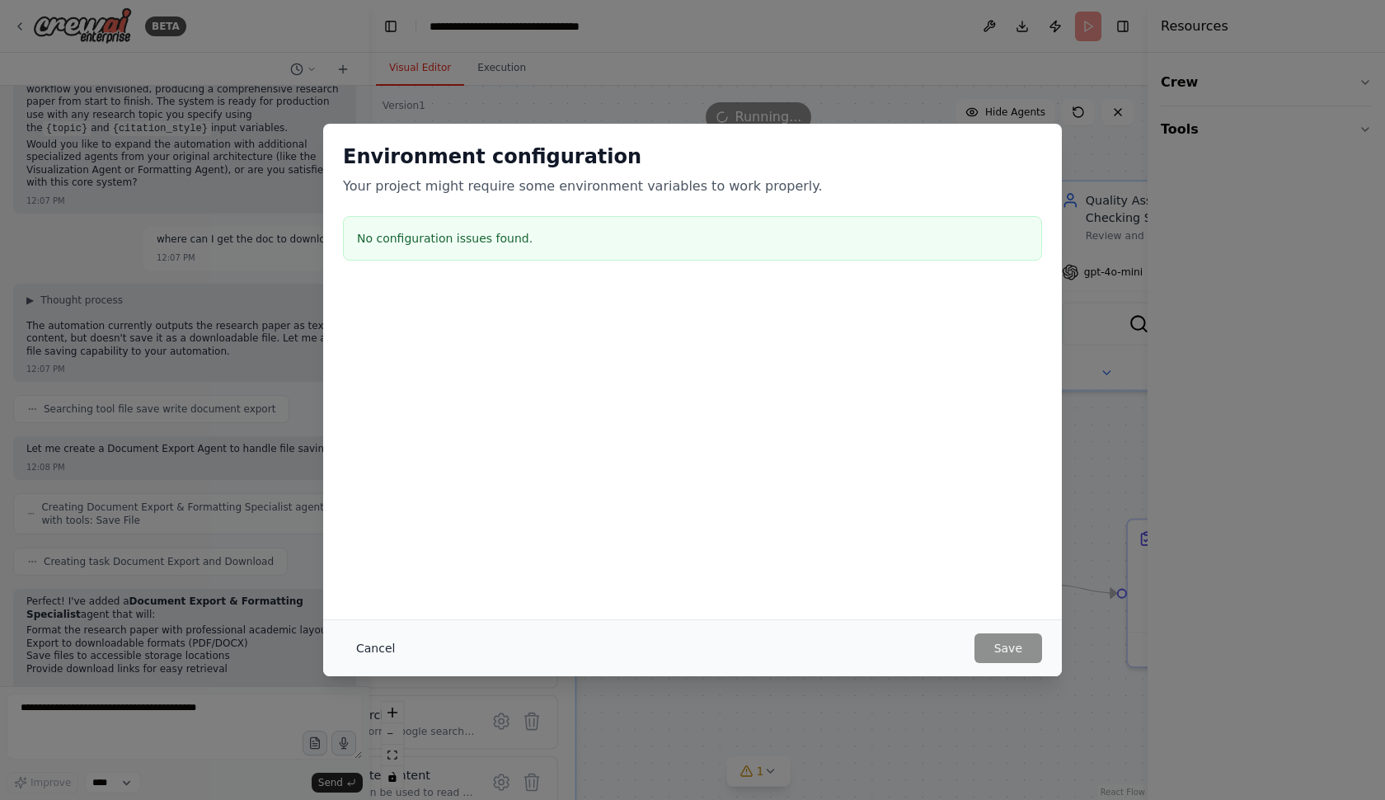
click at [372, 644] on button "Cancel" at bounding box center [375, 648] width 65 height 30
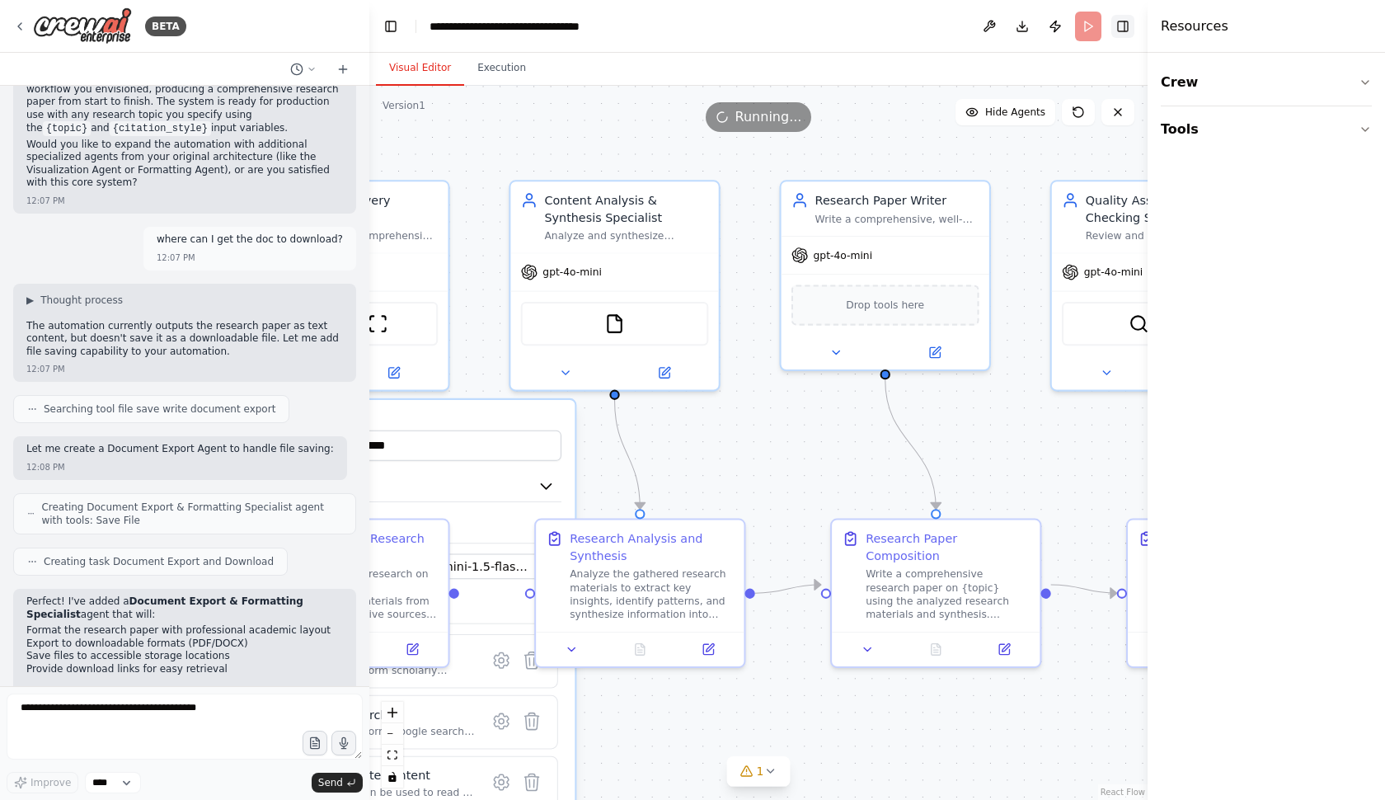
click at [1126, 23] on button "Toggle Right Sidebar" at bounding box center [1123, 26] width 23 height 23
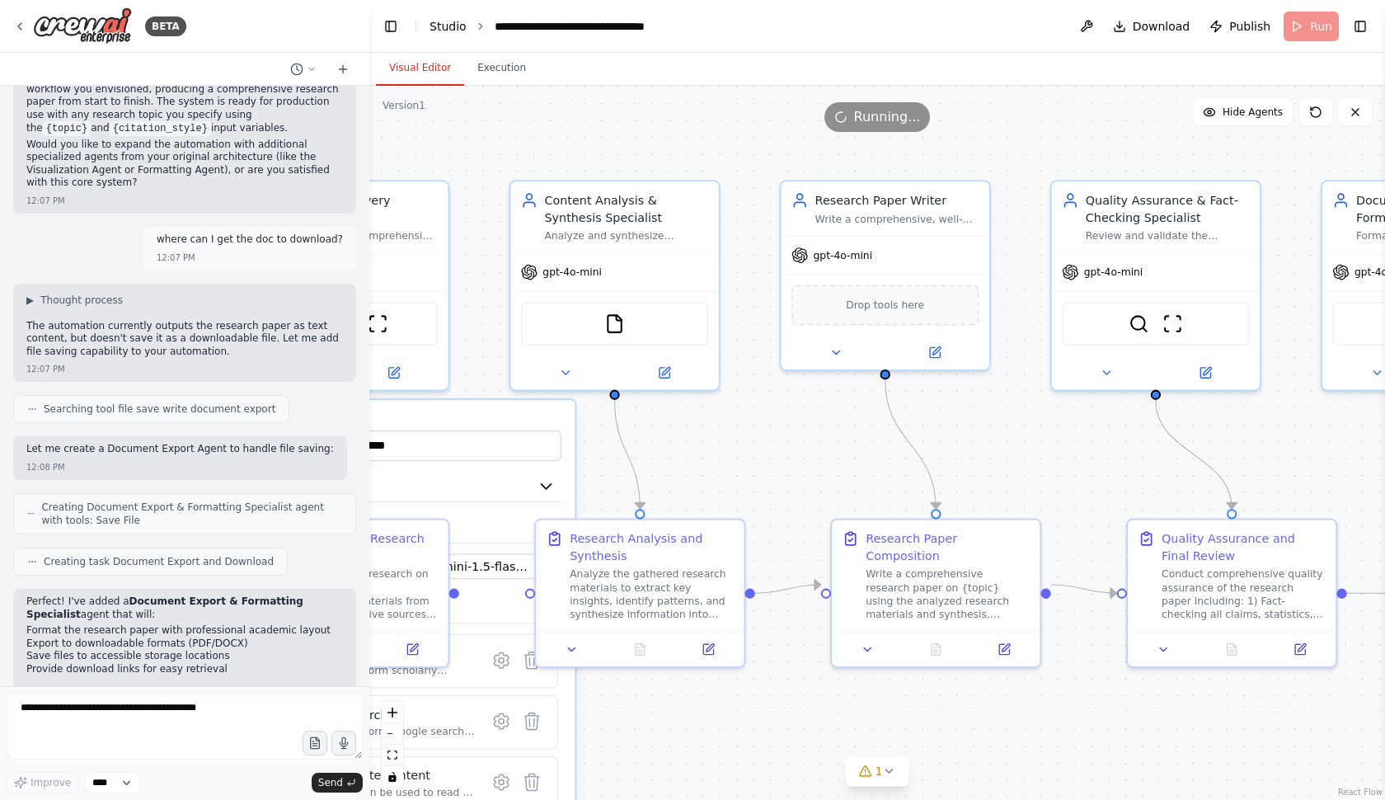
click at [448, 26] on link "Studio" at bounding box center [448, 26] width 37 height 13
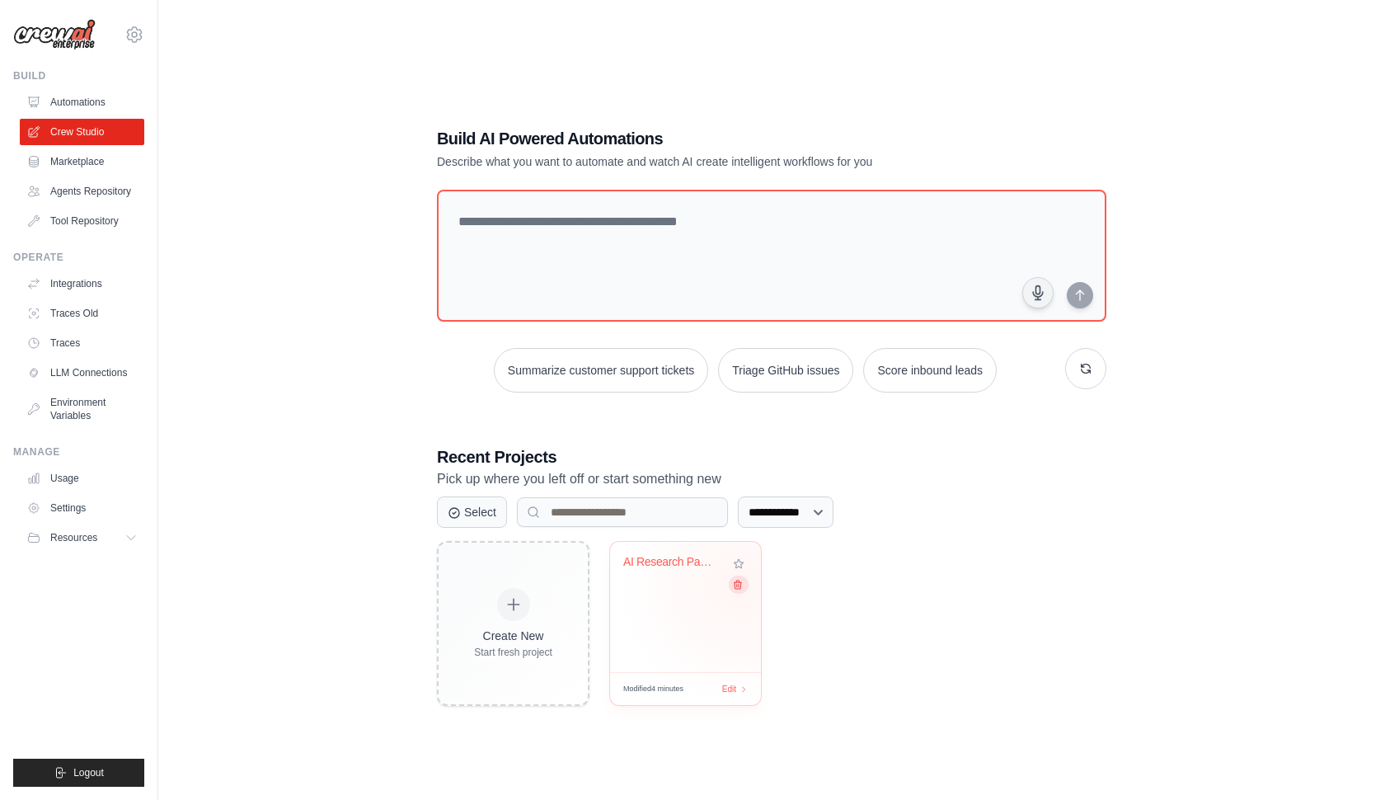
click at [741, 585] on icon at bounding box center [737, 584] width 11 height 11
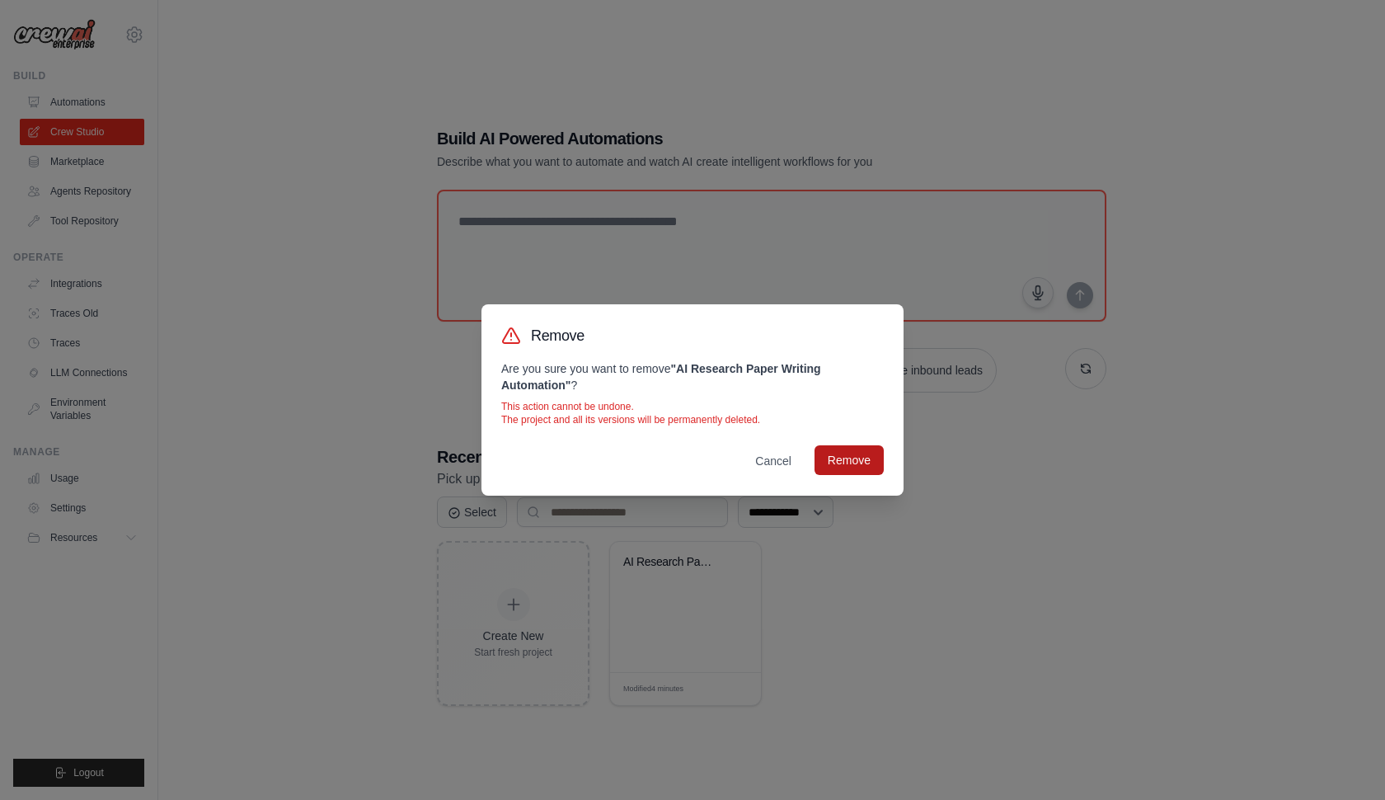
click at [846, 466] on button "Remove" at bounding box center [849, 460] width 69 height 30
